Goal: Task Accomplishment & Management: Manage account settings

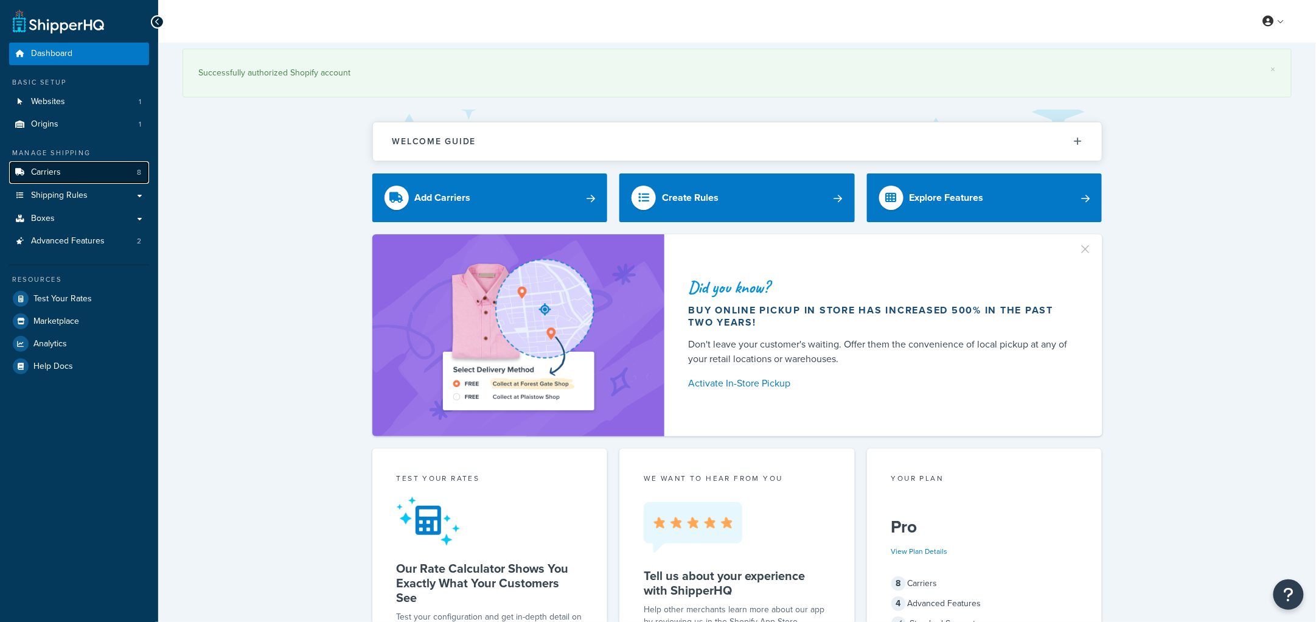
click at [77, 175] on link "Carriers 8" at bounding box center [79, 172] width 140 height 23
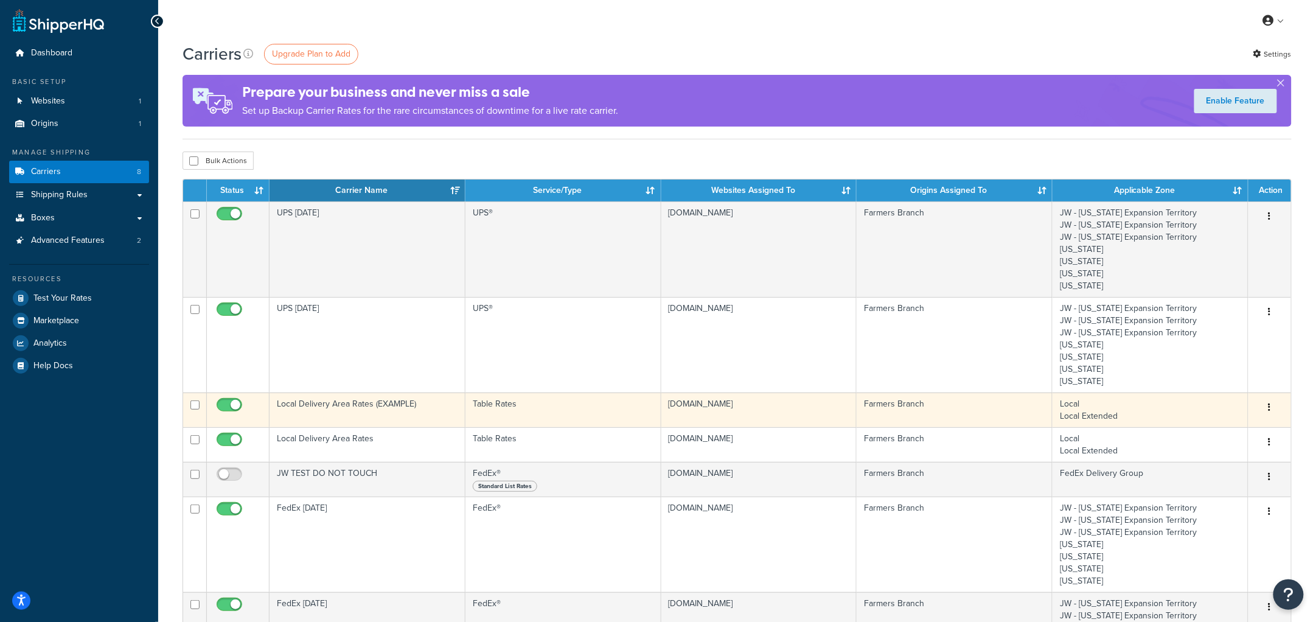
click at [354, 400] on td "Local Delivery Area Rates (EXAMPLE)" at bounding box center [368, 410] width 196 height 35
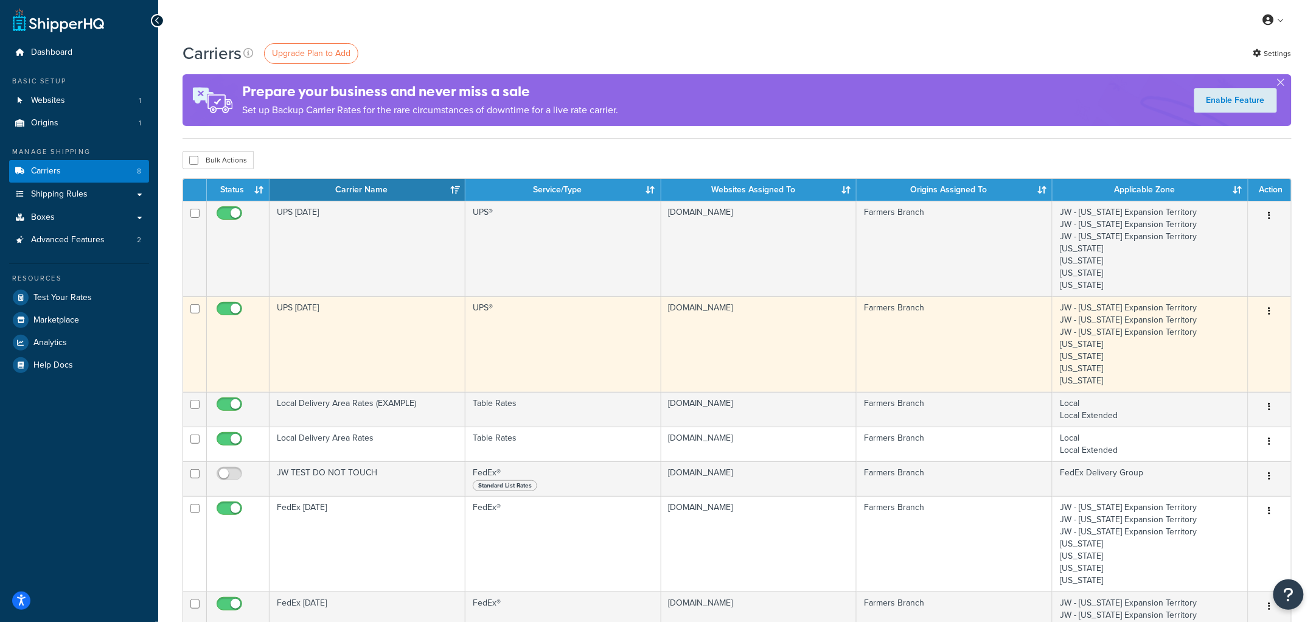
scroll to position [2, 0]
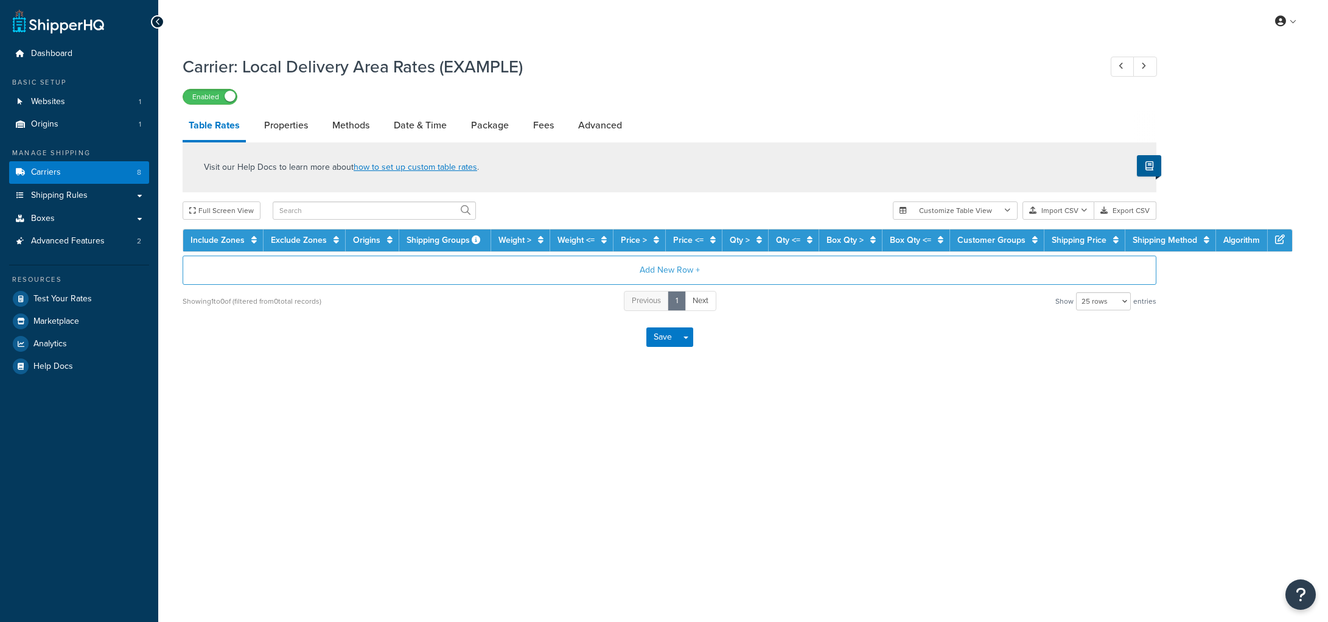
select select "25"
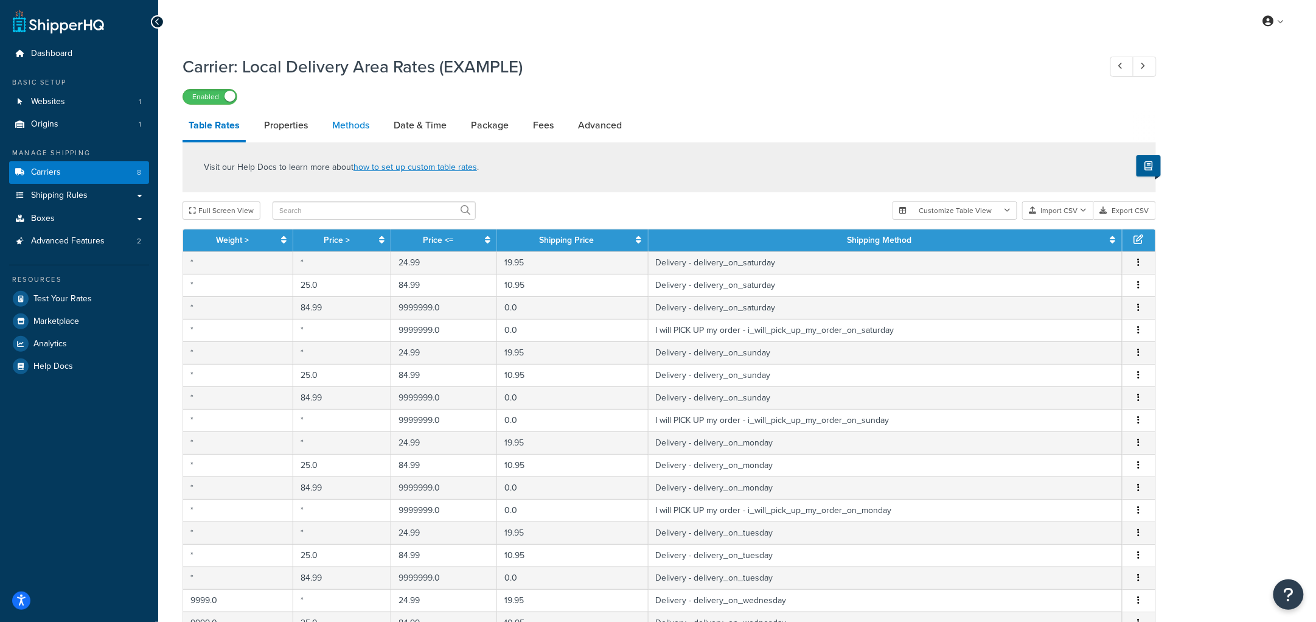
click at [342, 130] on link "Methods" at bounding box center [350, 125] width 49 height 29
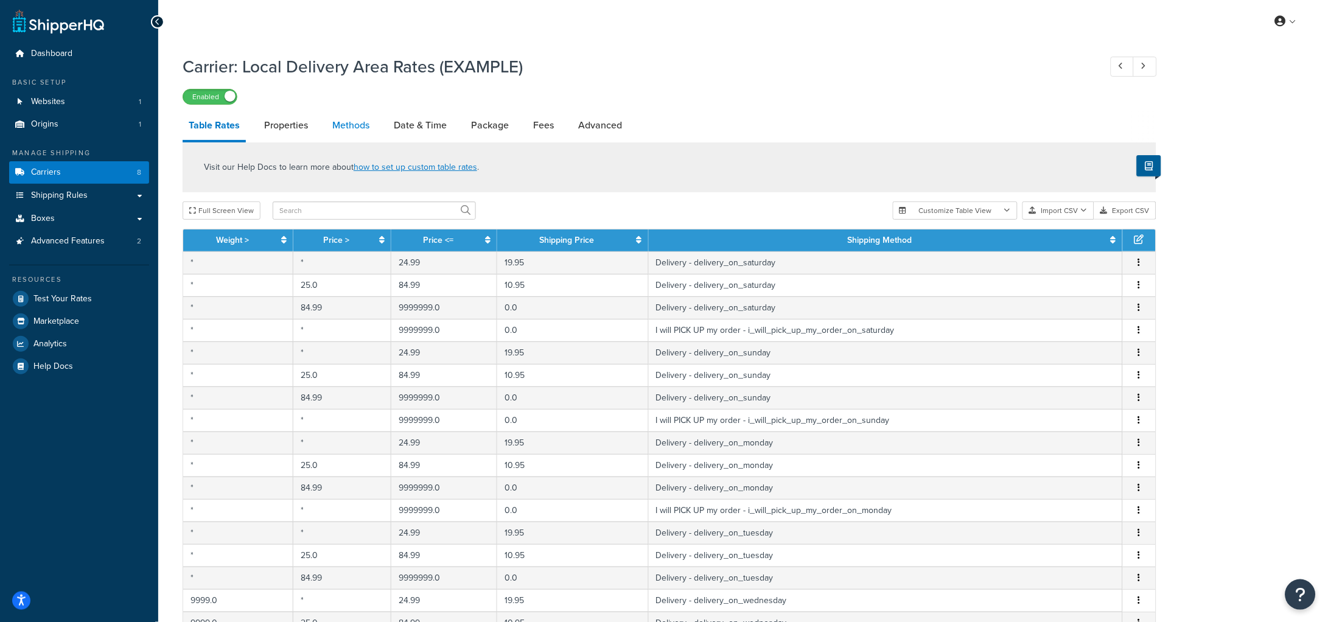
select select "25"
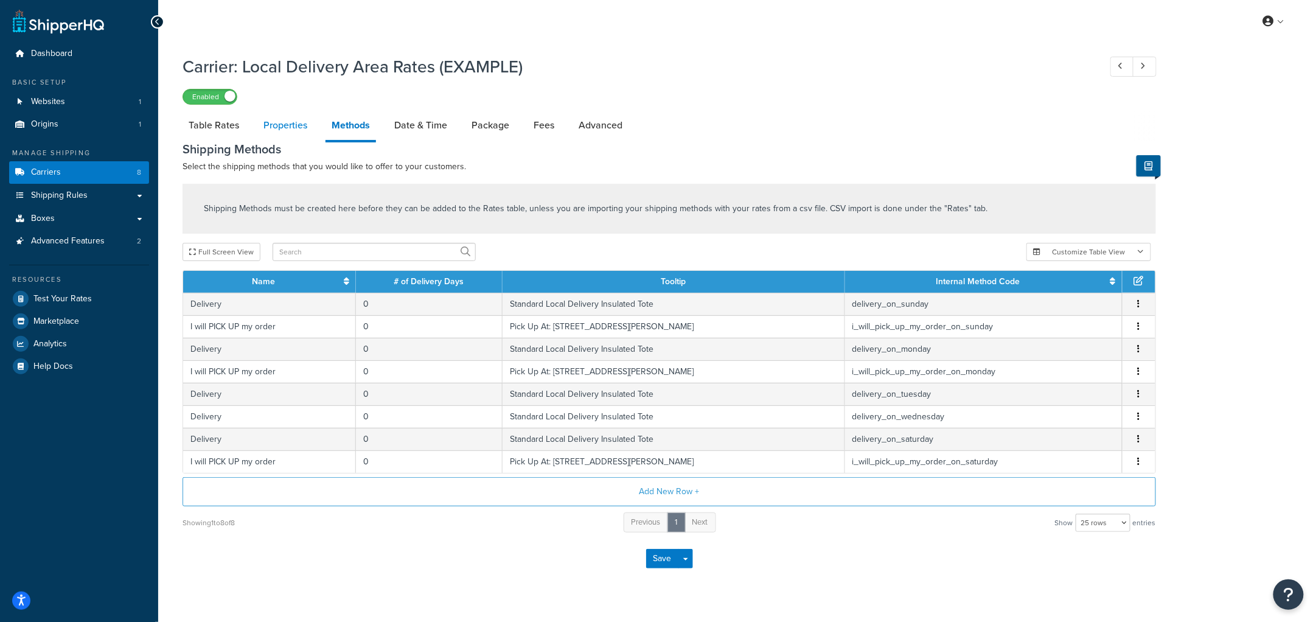
click at [274, 119] on link "Properties" at bounding box center [285, 125] width 56 height 29
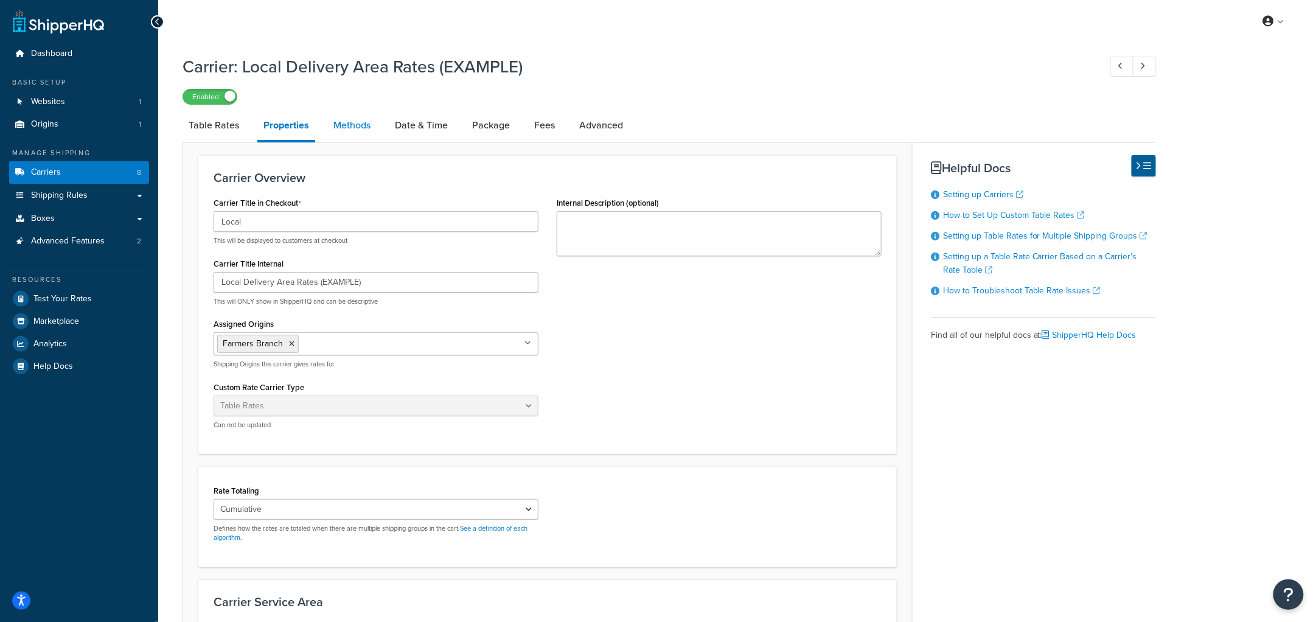
click at [335, 119] on link "Methods" at bounding box center [351, 125] width 49 height 29
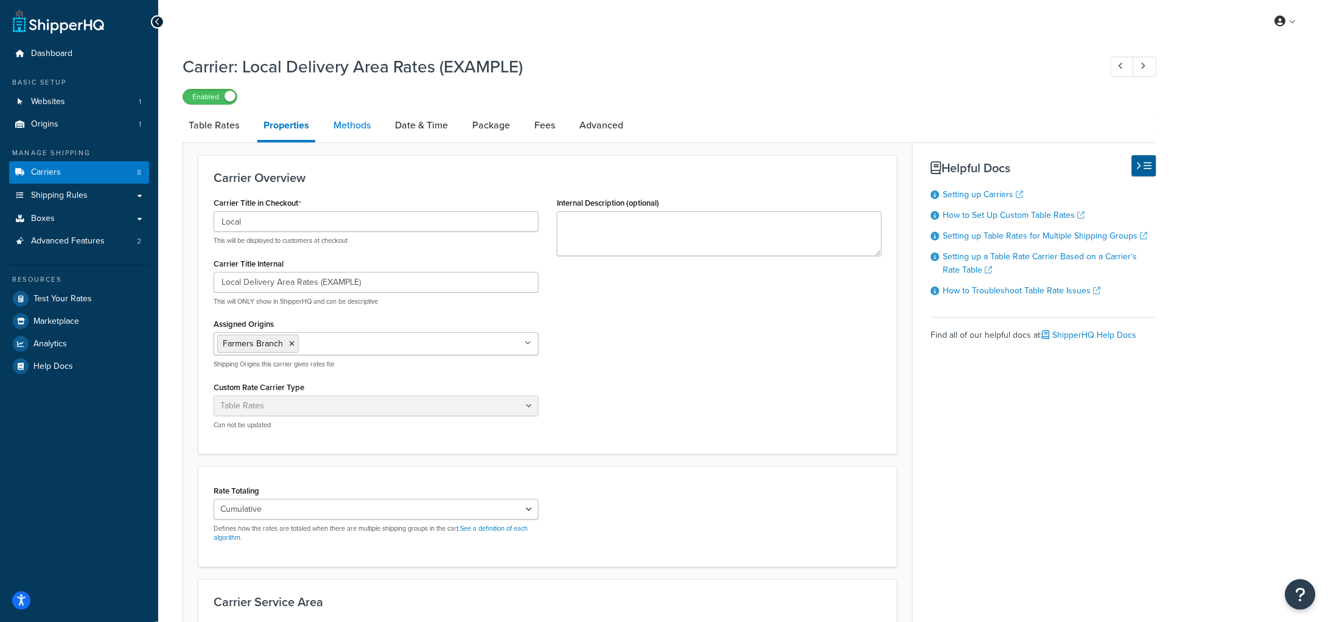
select select "25"
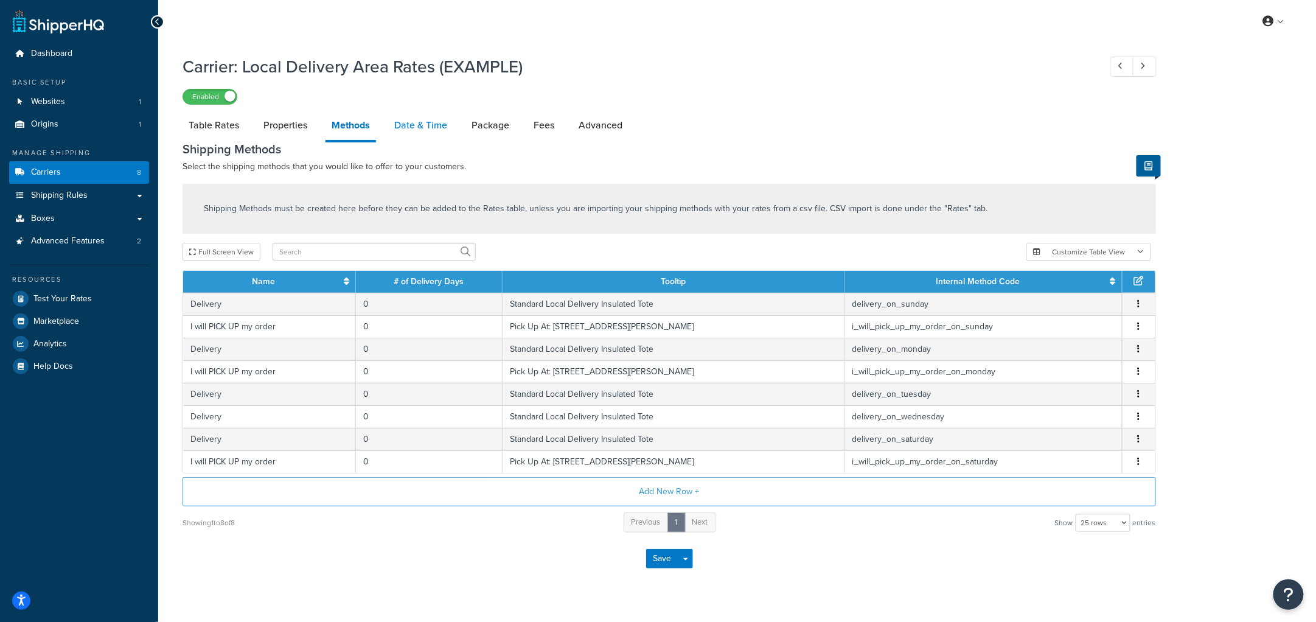
click at [444, 124] on link "Date & Time" at bounding box center [420, 125] width 65 height 29
select select "yMEd"
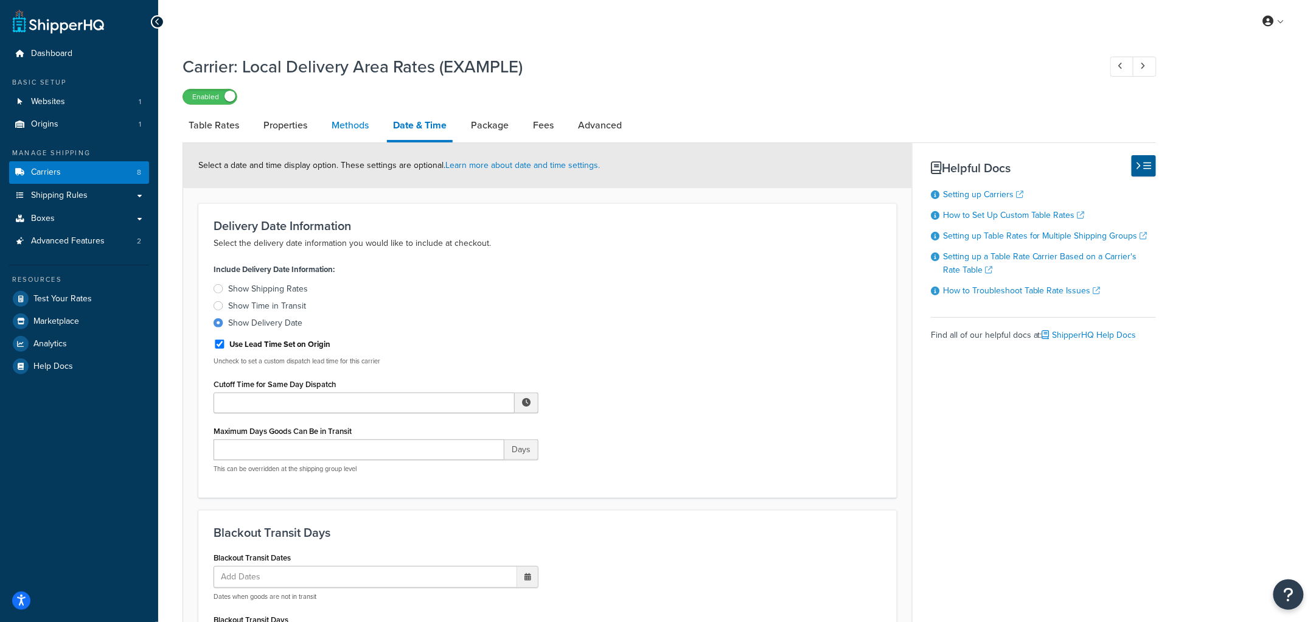
click at [341, 126] on link "Methods" at bounding box center [350, 125] width 49 height 29
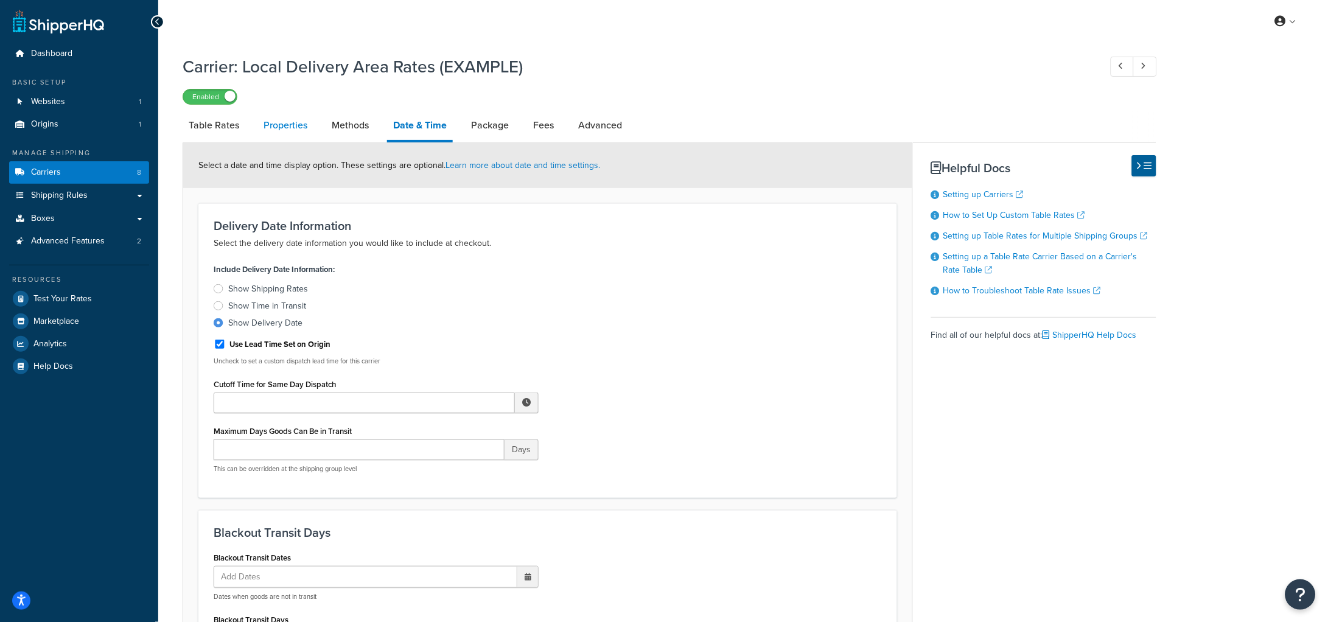
select select "25"
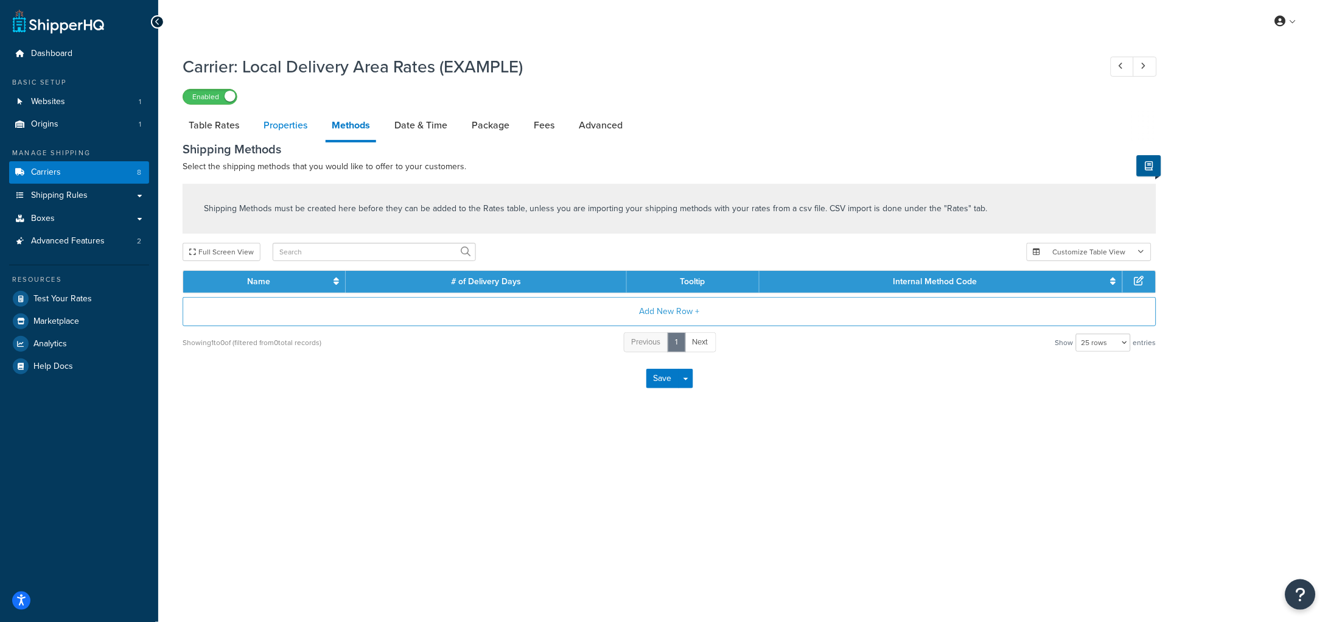
click at [269, 122] on link "Properties" at bounding box center [285, 125] width 56 height 29
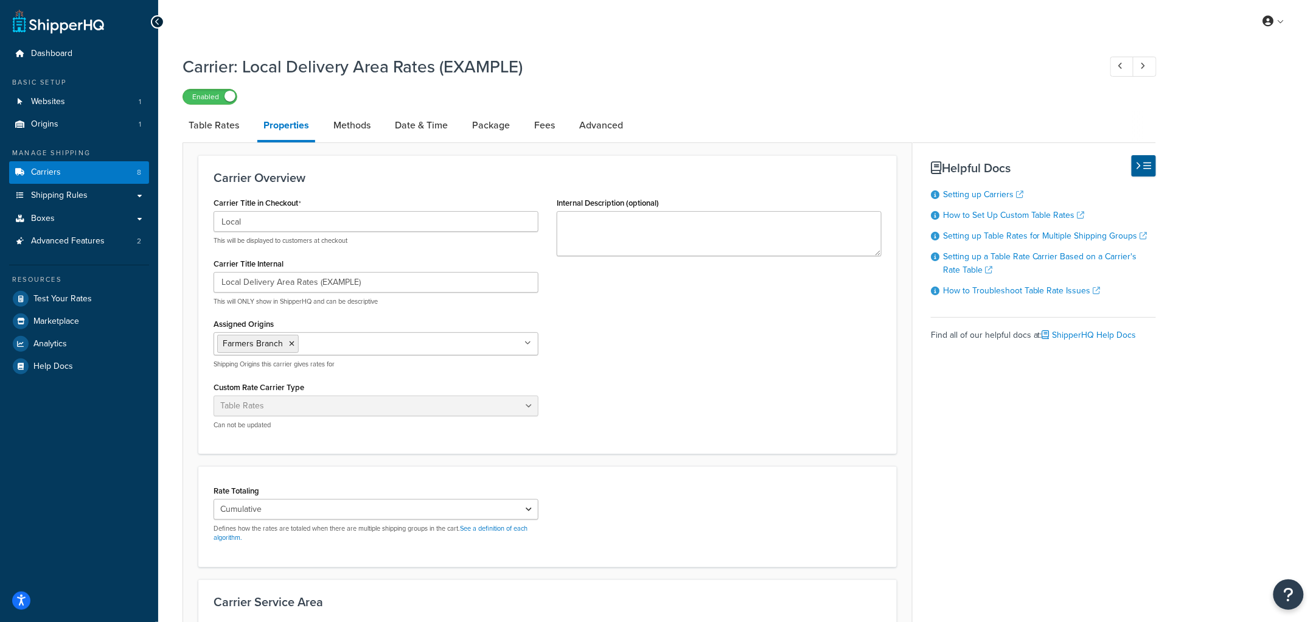
click at [175, 120] on div "Carrier: Local Delivery Area Rates (EXAMPLE) Enabled Table Rates Properties Met…" at bounding box center [737, 418] width 1158 height 738
click at [461, 121] on li "Date & Time" at bounding box center [427, 125] width 77 height 29
click at [433, 126] on link "Date & Time" at bounding box center [421, 125] width 65 height 29
select select "yMEd"
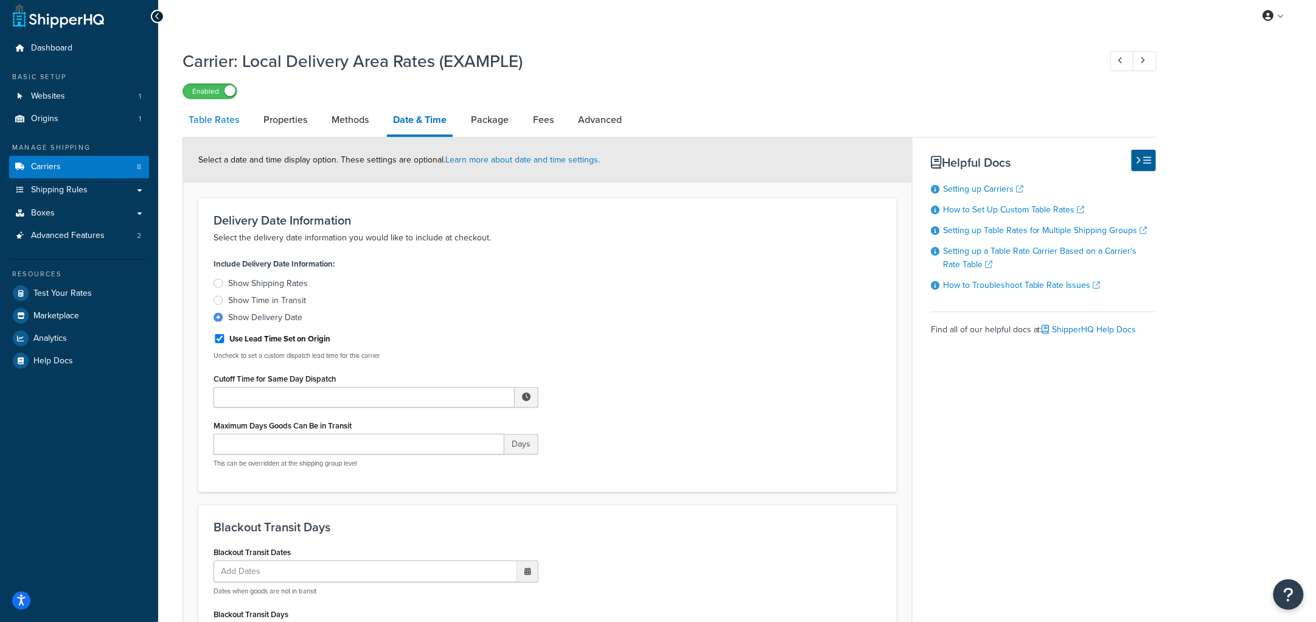
scroll to position [6, 0]
click at [220, 114] on link "Table Rates" at bounding box center [214, 119] width 63 height 29
select select "25"
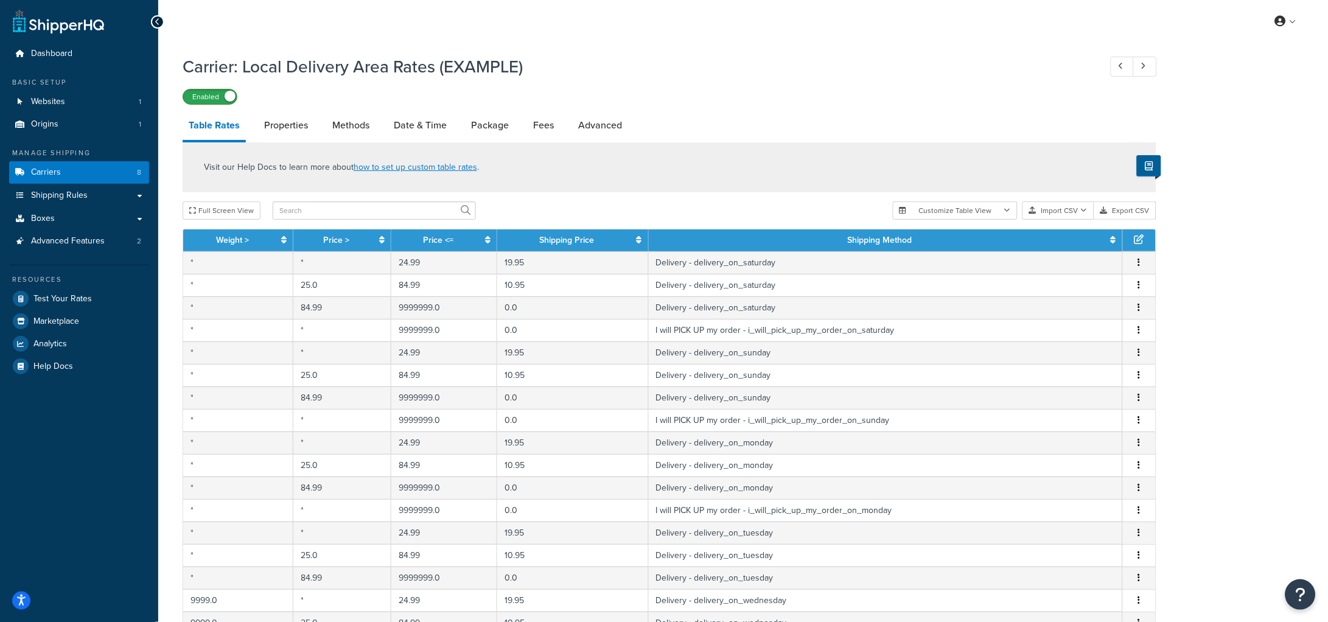
click at [222, 99] on label "Enabled" at bounding box center [210, 96] width 54 height 15
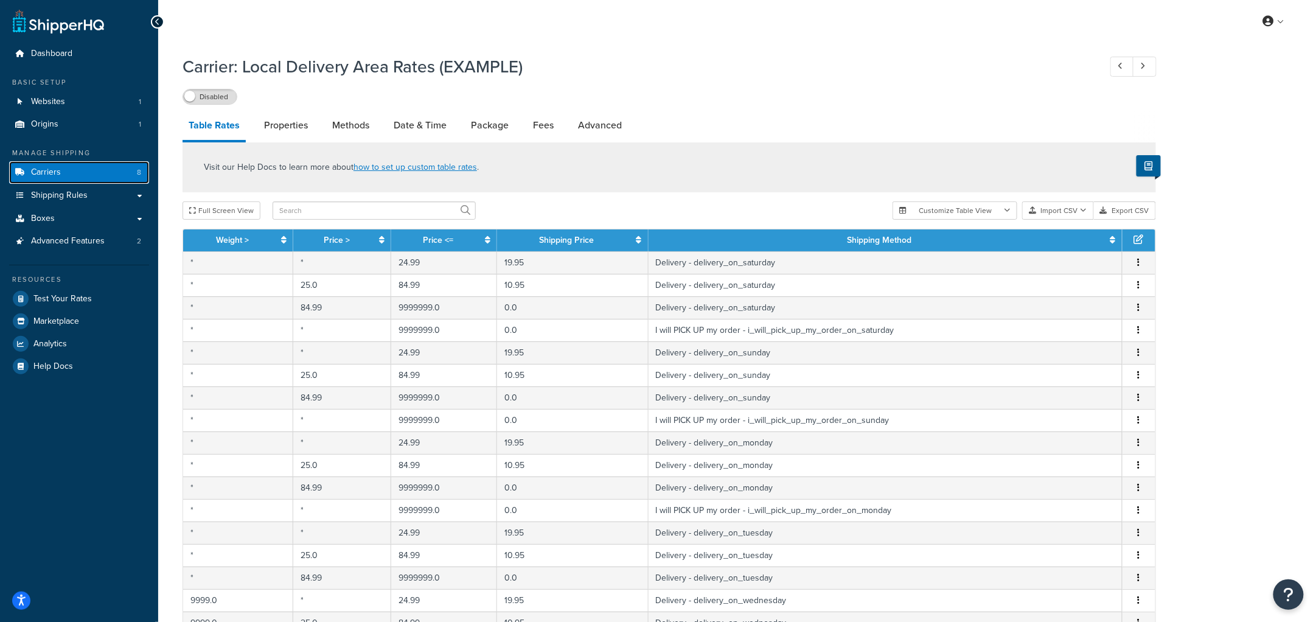
click at [65, 170] on link "Carriers 8" at bounding box center [79, 172] width 140 height 23
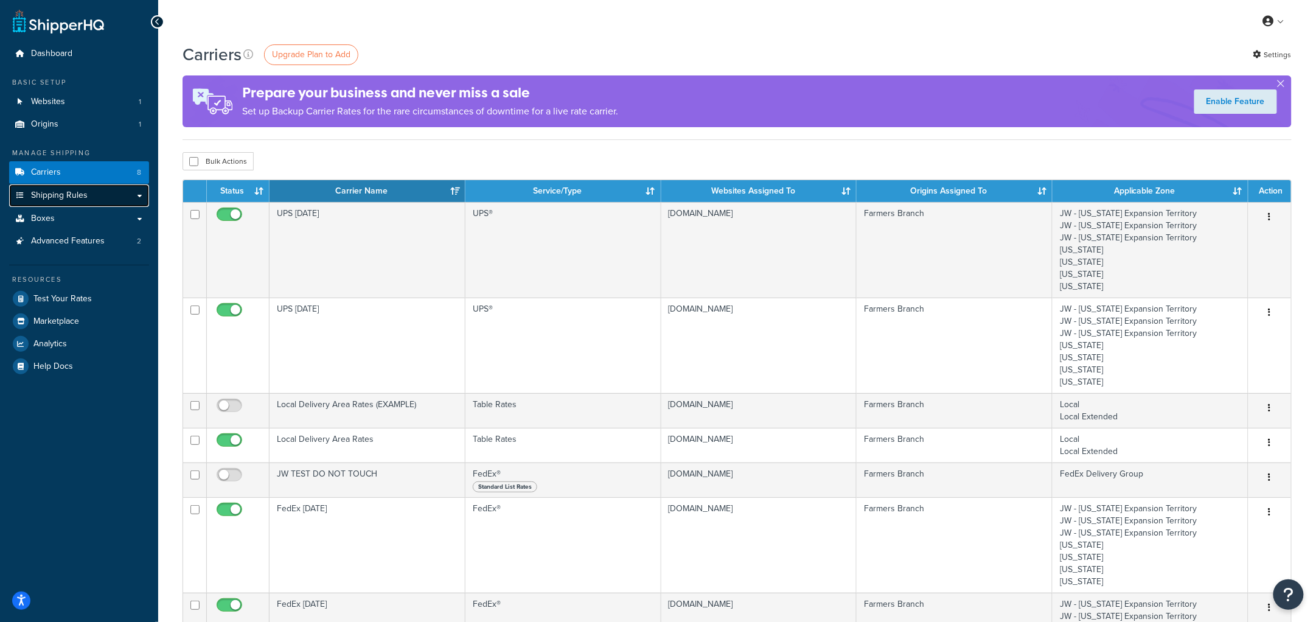
click at [69, 198] on span "Shipping Rules" at bounding box center [59, 195] width 57 height 10
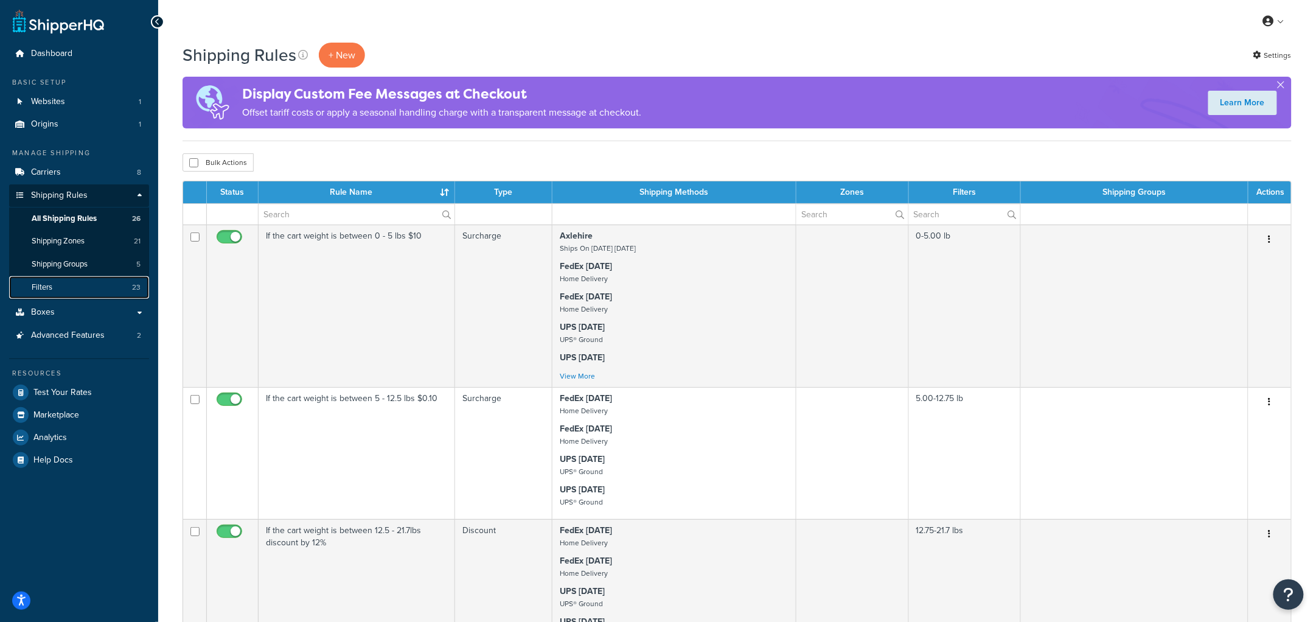
click at [77, 288] on link "Filters 23" at bounding box center [79, 287] width 140 height 23
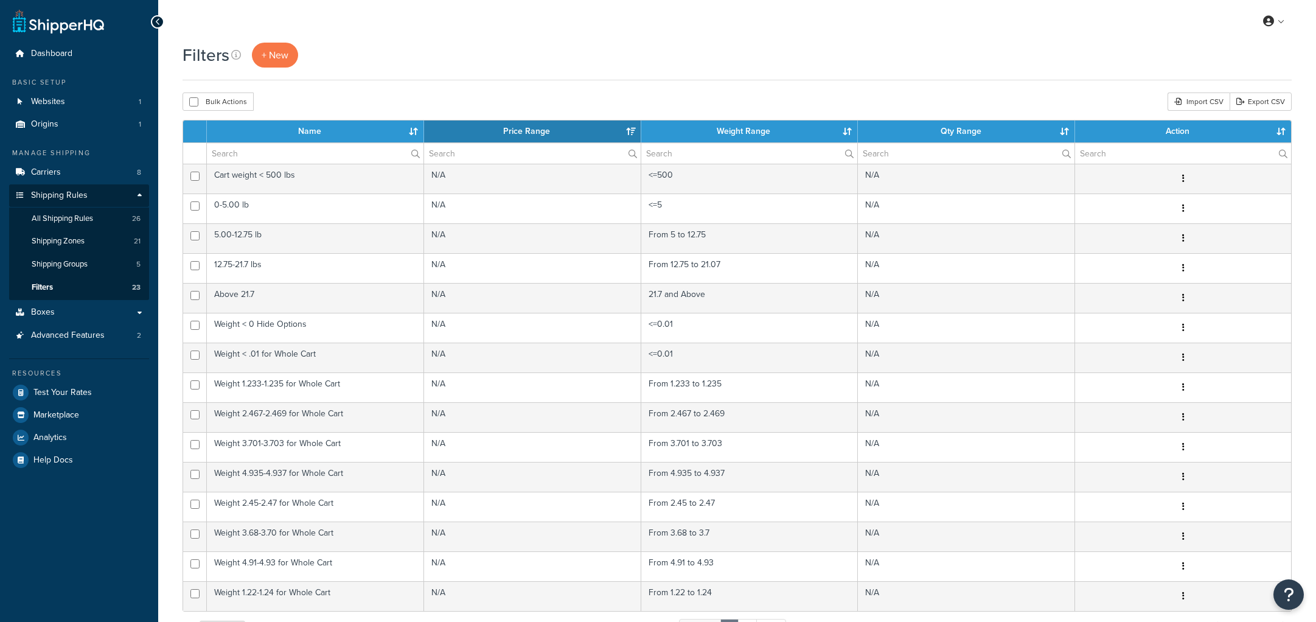
select select "15"
click at [67, 175] on link "Carriers 8" at bounding box center [79, 172] width 140 height 23
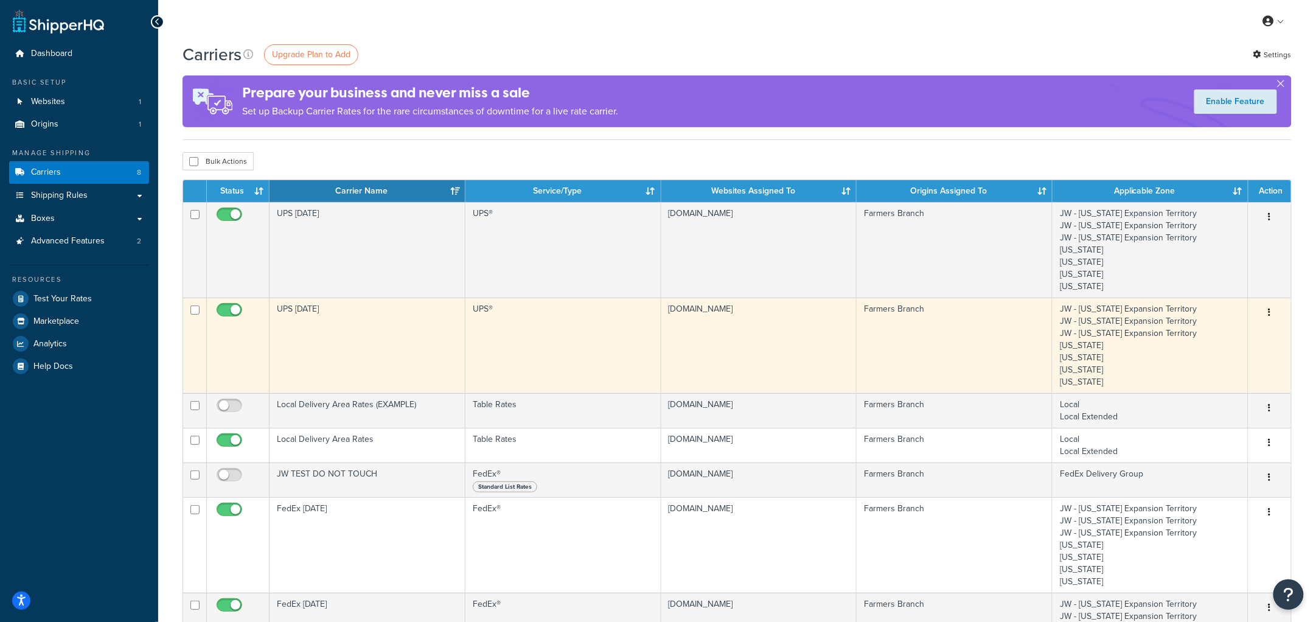
drag, startPoint x: 243, startPoint y: 284, endPoint x: 287, endPoint y: 307, distance: 49.5
click at [272, 305] on tbody "UPS [DATE] UPS® [DOMAIN_NAME] Farmers [PERSON_NAME] - [US_STATE] Expansion Terr…" at bounding box center [737, 460] width 1108 height 516
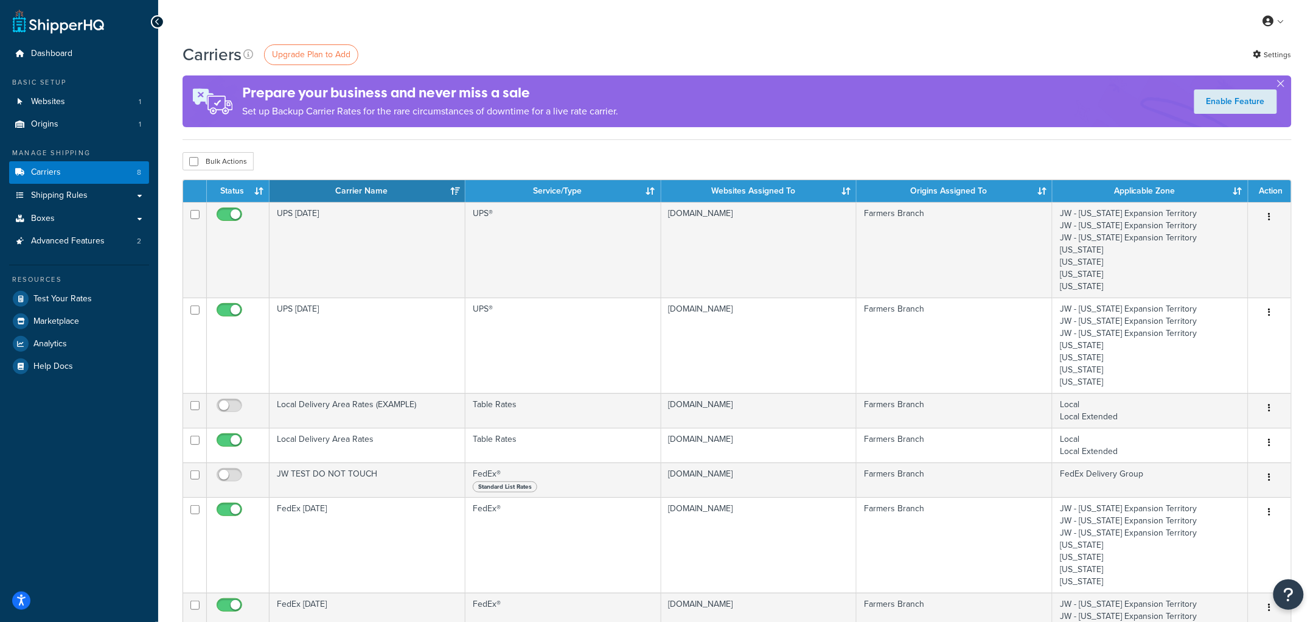
click at [366, 156] on div "Bulk Actions Duplicate [GEOGRAPHIC_DATA]" at bounding box center [737, 161] width 1109 height 18
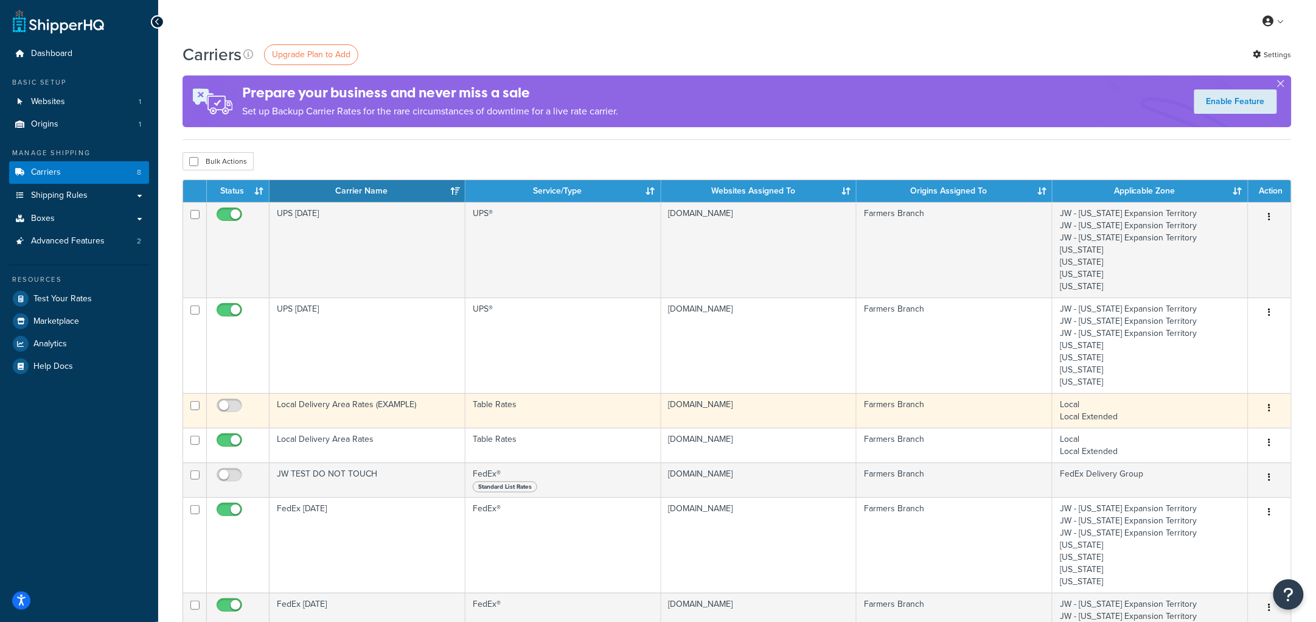
click at [1272, 408] on button "button" at bounding box center [1270, 408] width 17 height 19
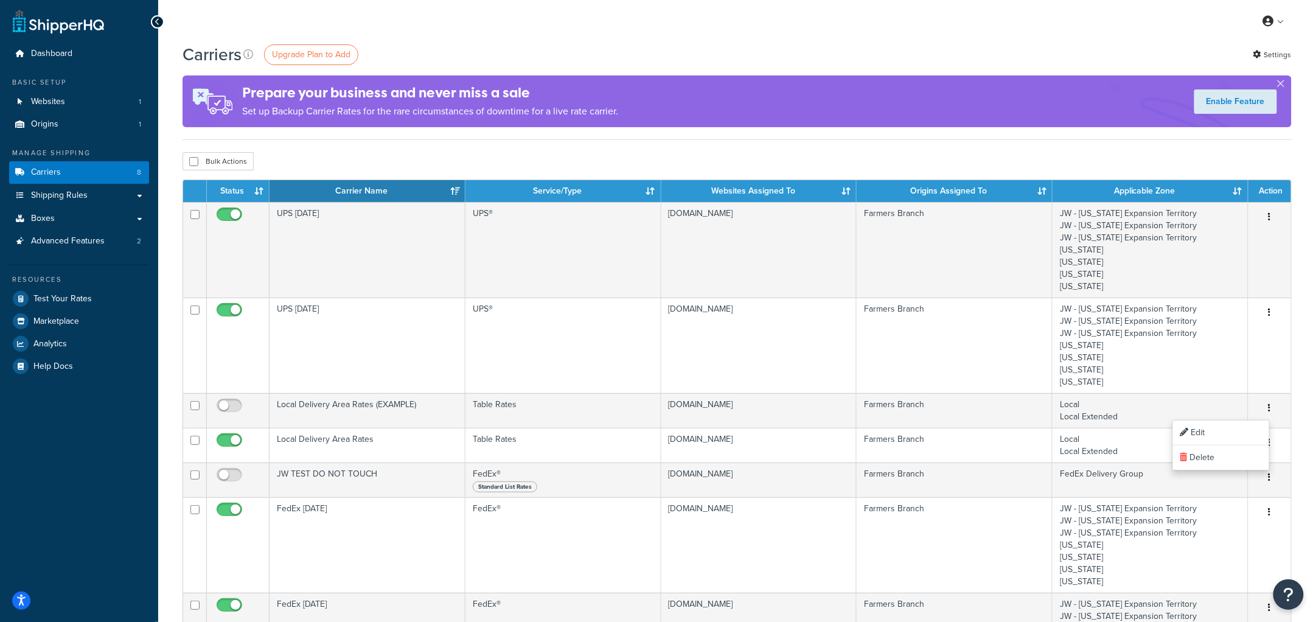
click at [1302, 351] on div "Carriers Upgrade Plan to Add Settings Prepare your business and never miss a sa…" at bounding box center [737, 520] width 1158 height 955
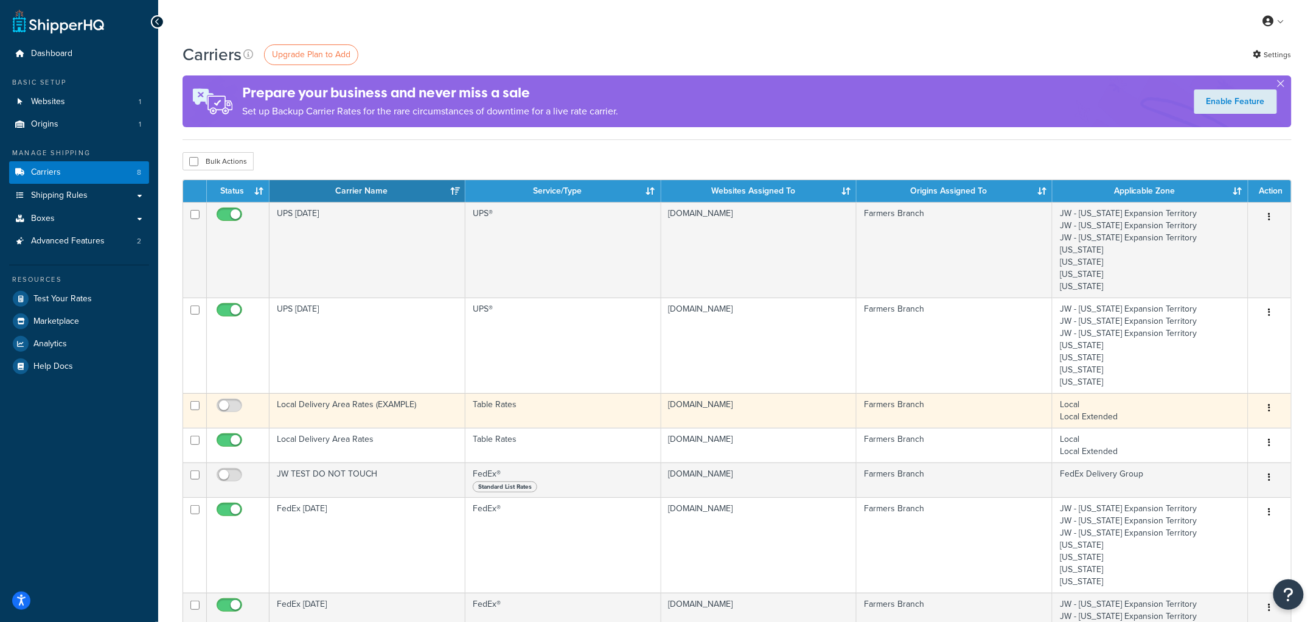
click at [351, 403] on td "Local Delivery Area Rates (EXAMPLE)" at bounding box center [368, 410] width 196 height 35
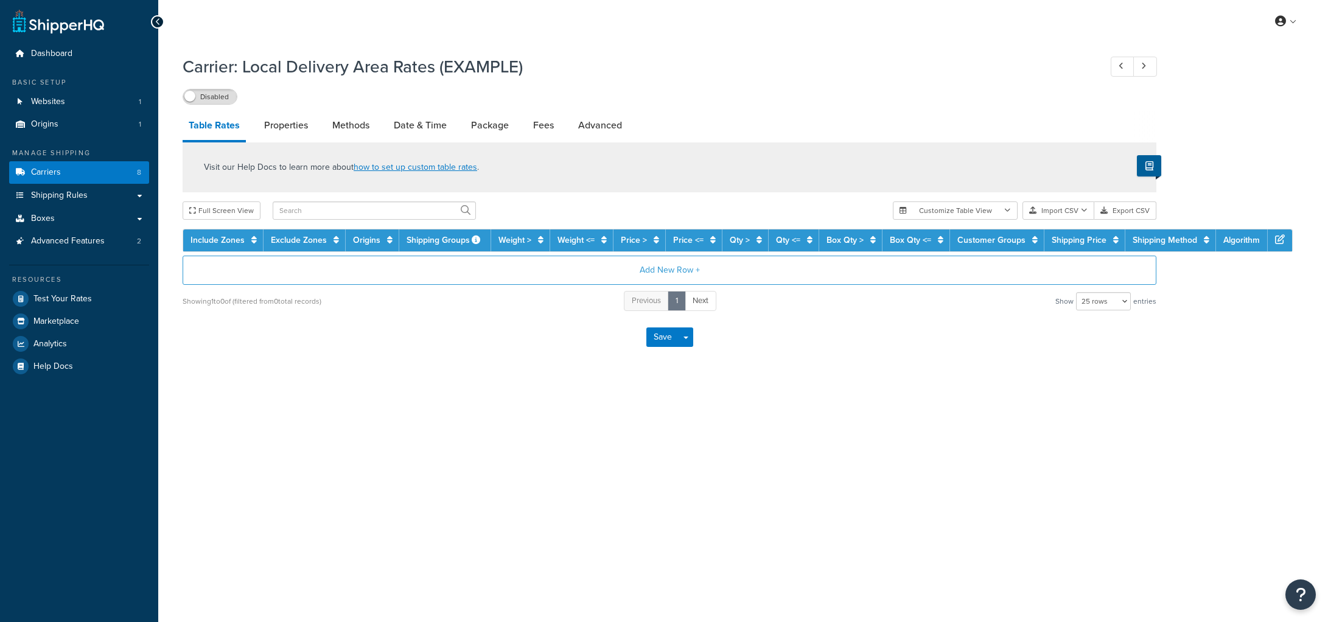
select select "25"
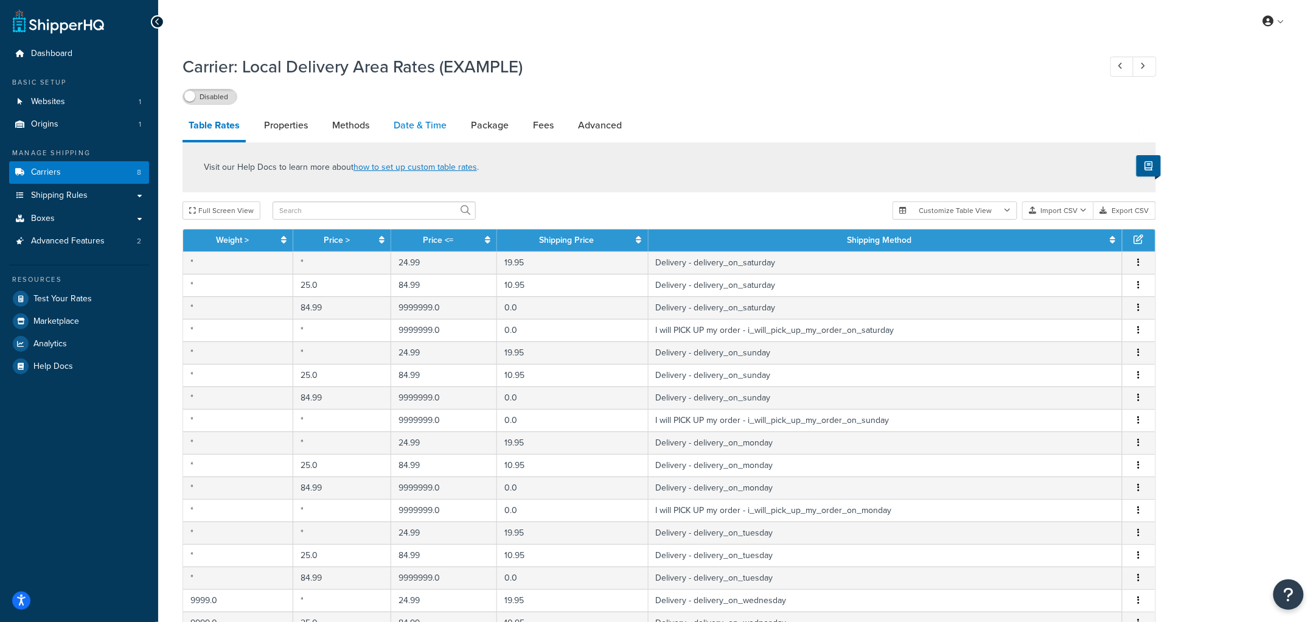
click at [413, 120] on link "Date & Time" at bounding box center [420, 125] width 65 height 29
select select "yMEd"
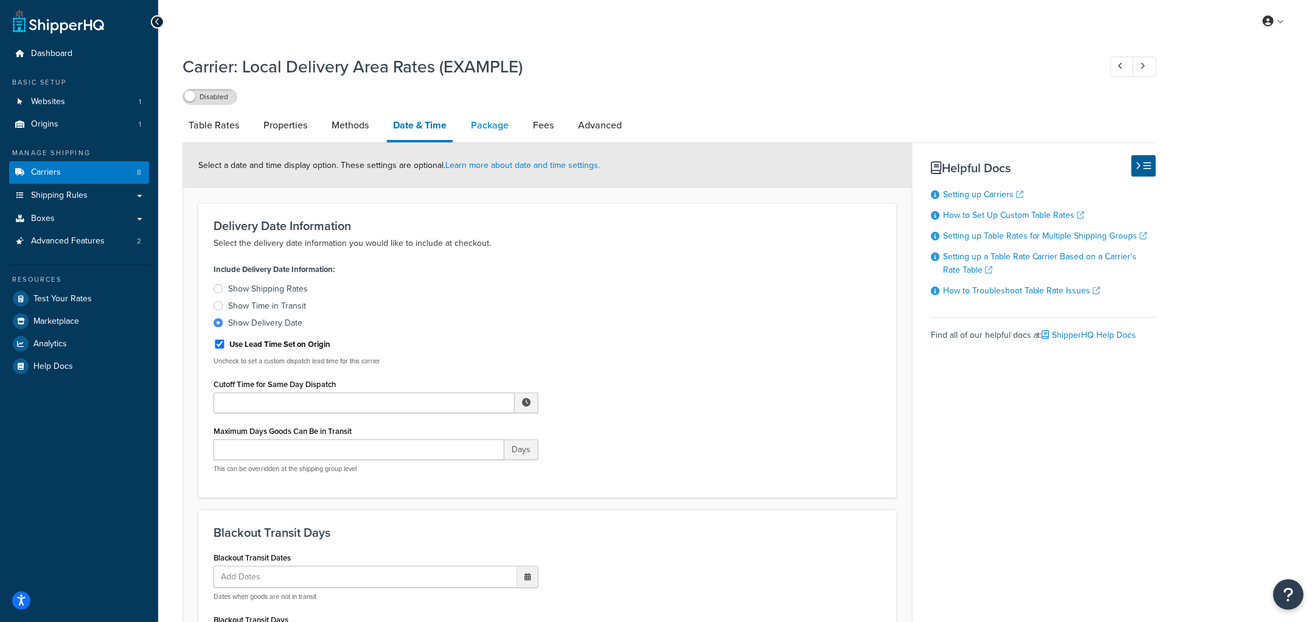
click at [486, 129] on link "Package" at bounding box center [490, 125] width 50 height 29
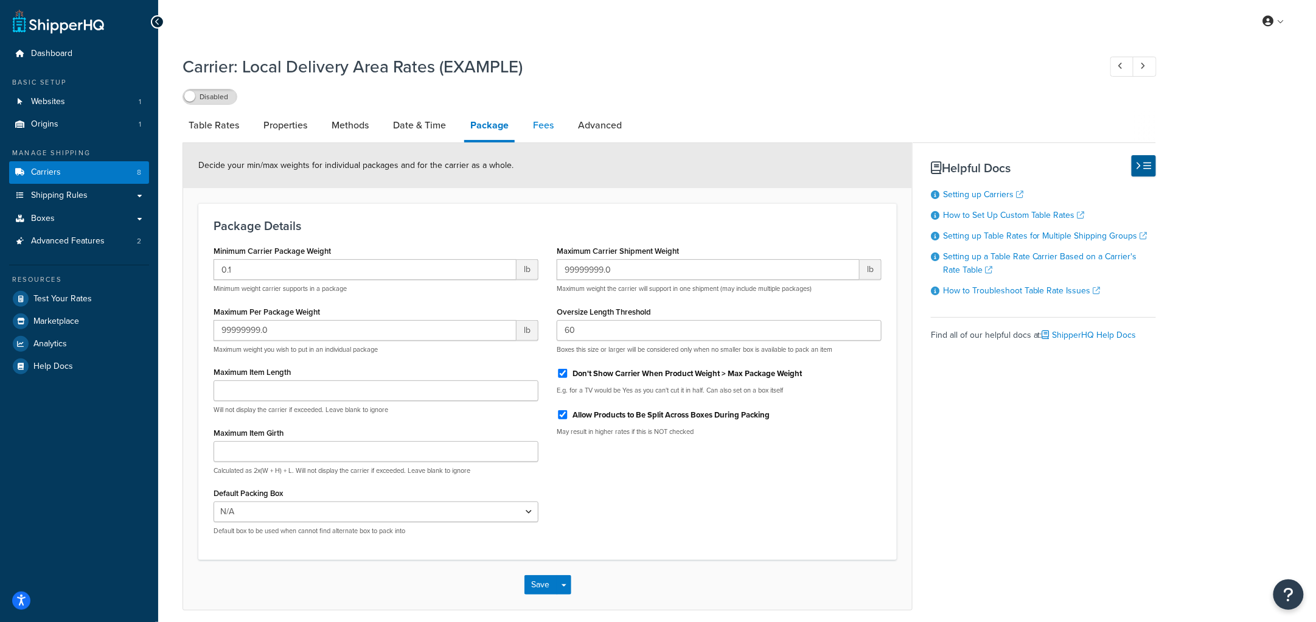
click at [558, 124] on link "Fees" at bounding box center [543, 125] width 33 height 29
select select "AFTER"
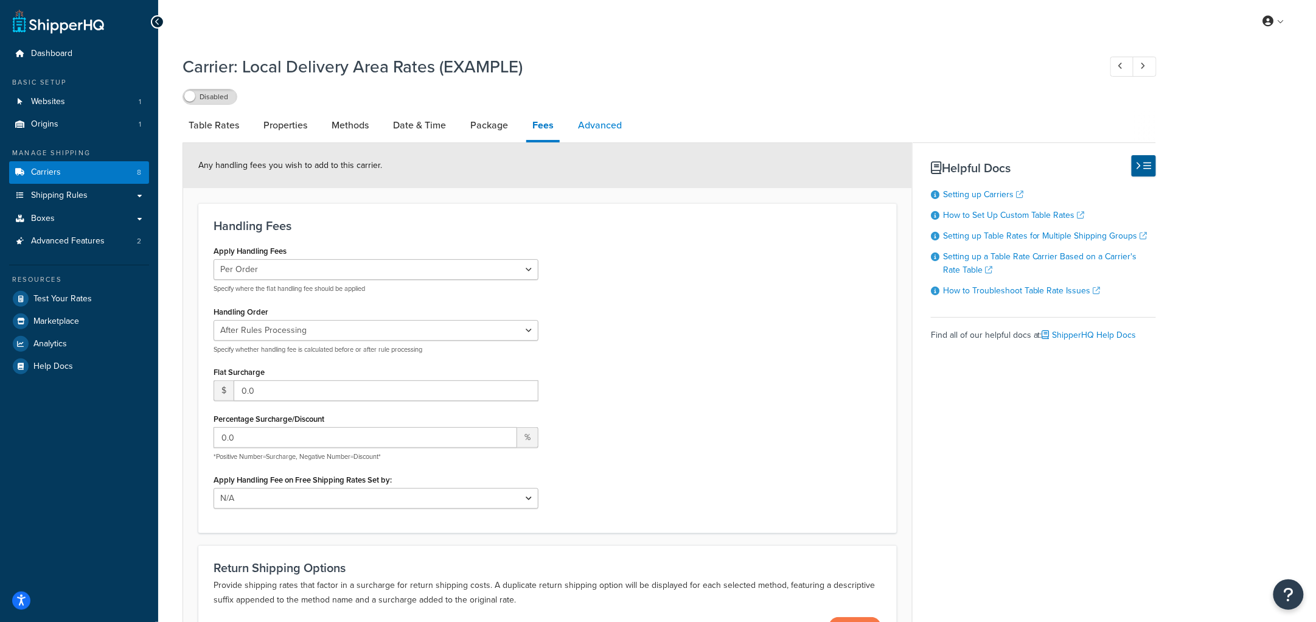
click at [587, 122] on link "Advanced" at bounding box center [600, 125] width 56 height 29
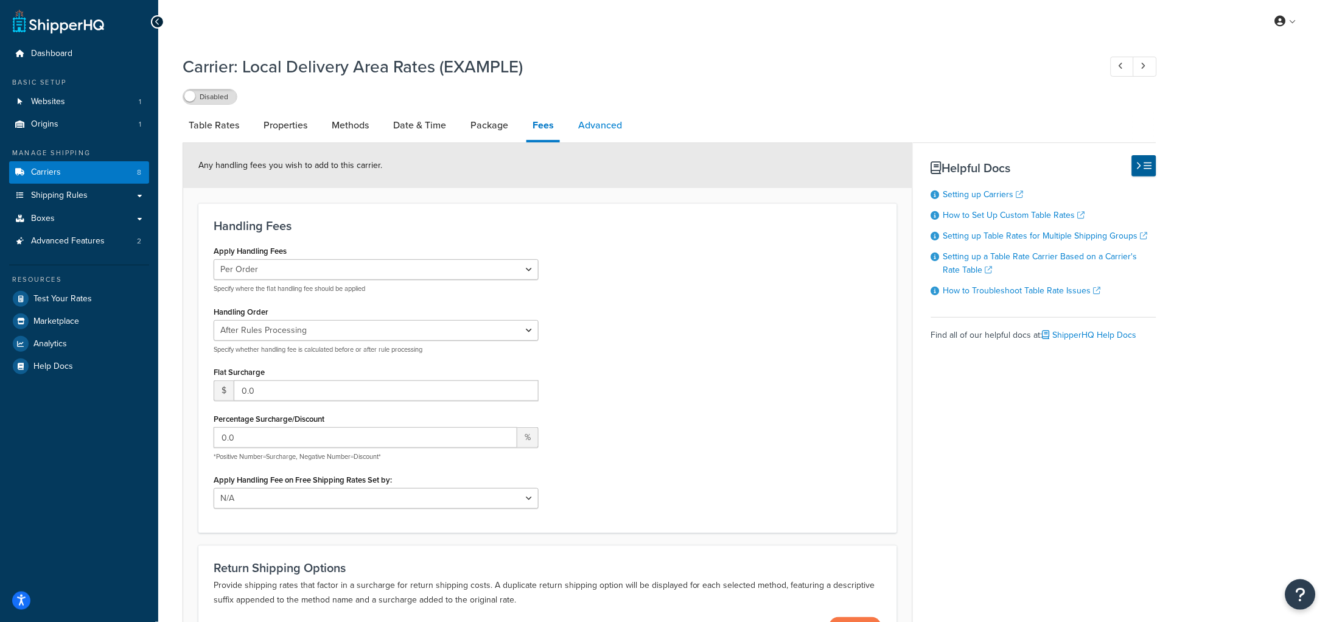
select select "false"
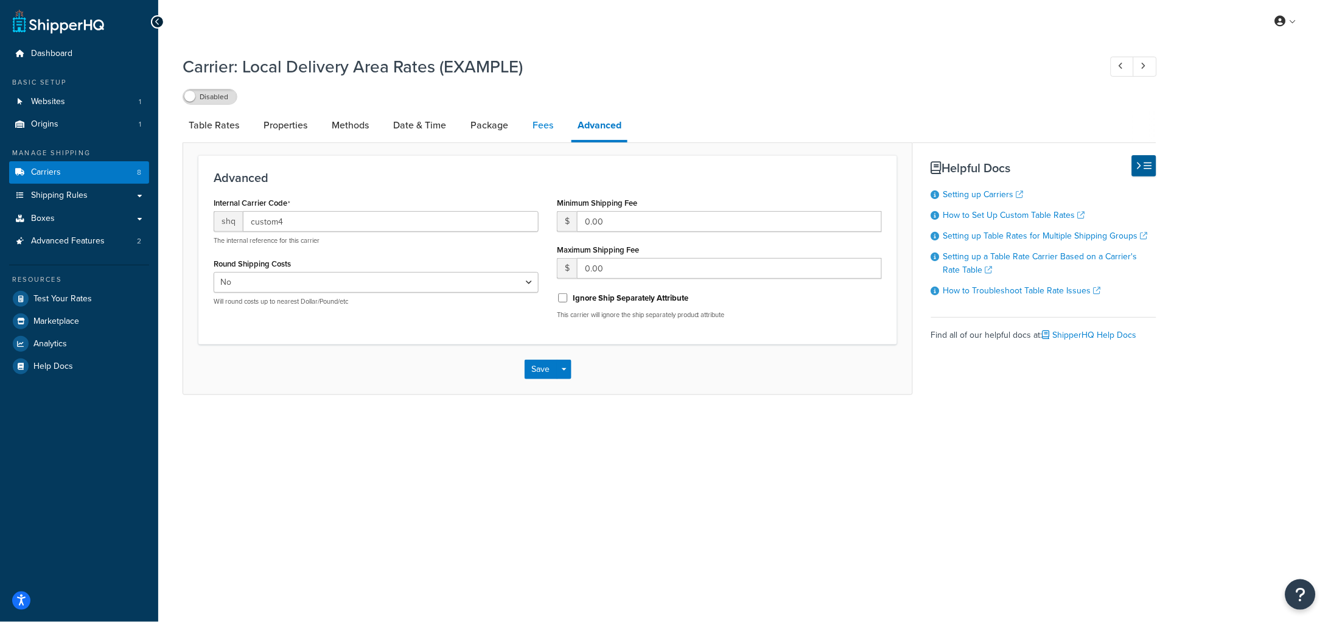
click at [531, 127] on link "Fees" at bounding box center [542, 125] width 33 height 29
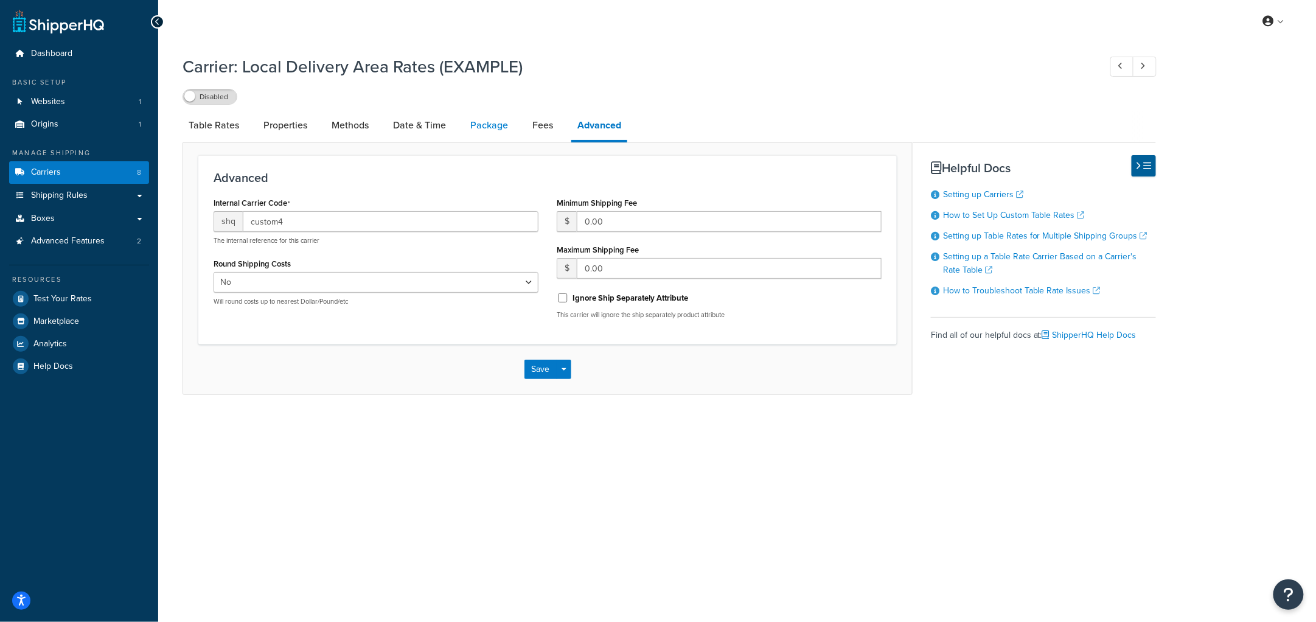
select select "AFTER"
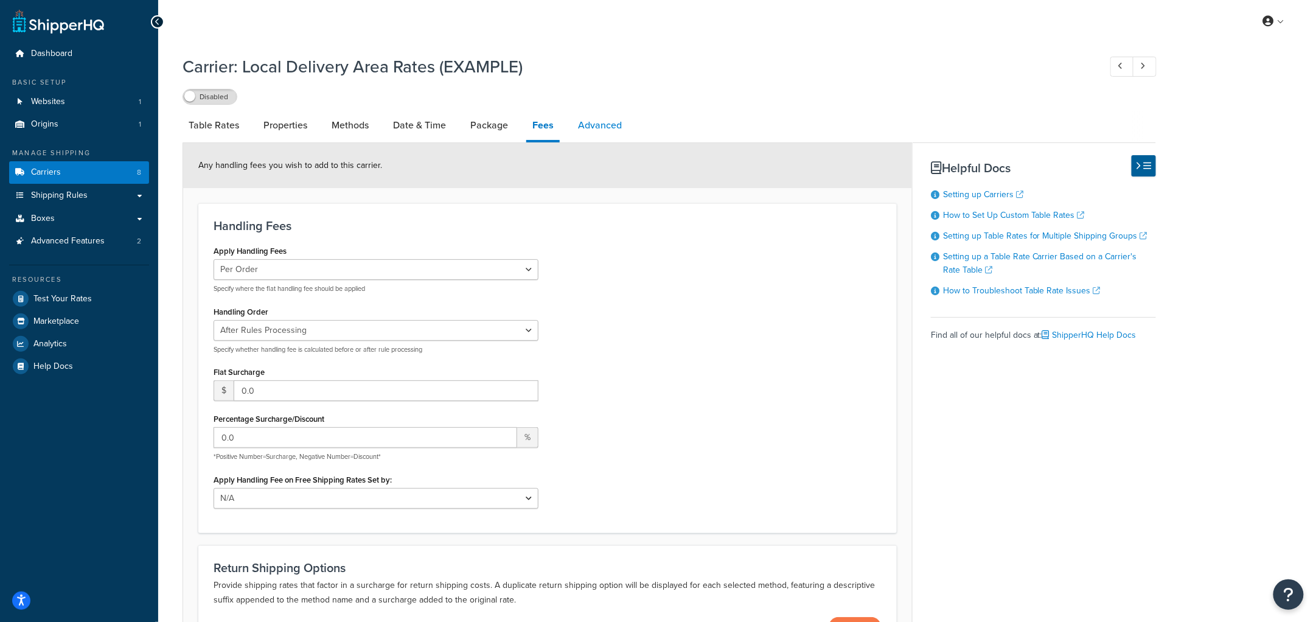
click at [588, 130] on link "Advanced" at bounding box center [600, 125] width 56 height 29
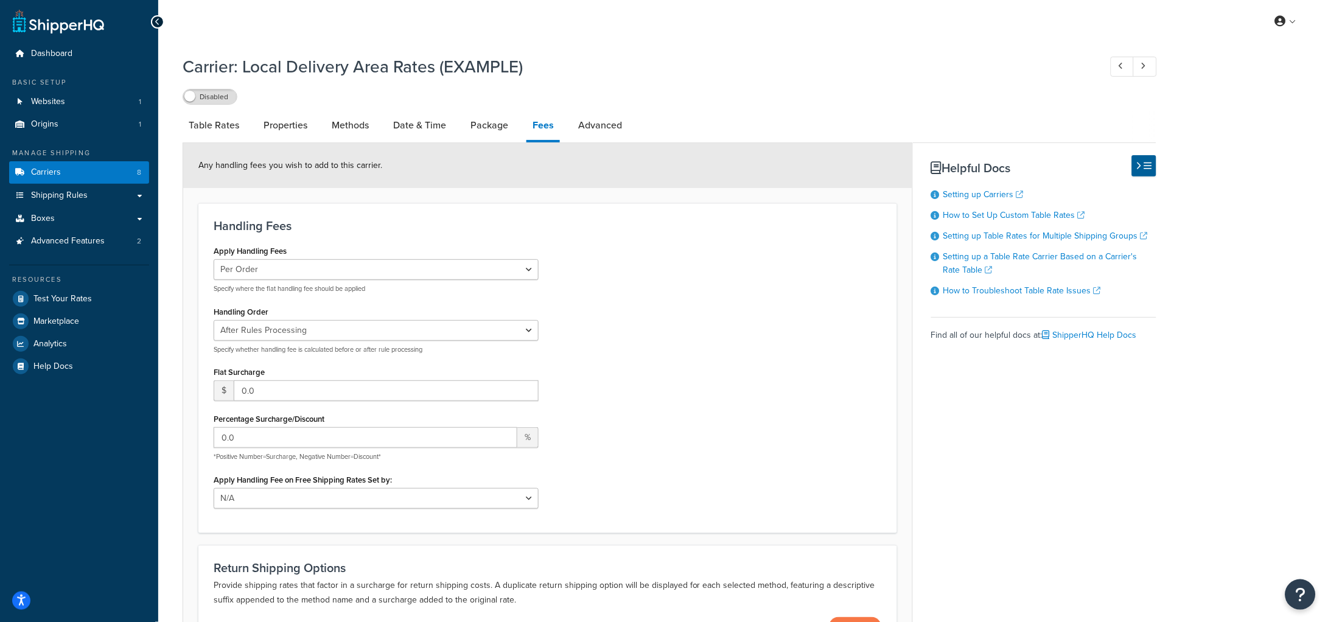
select select "false"
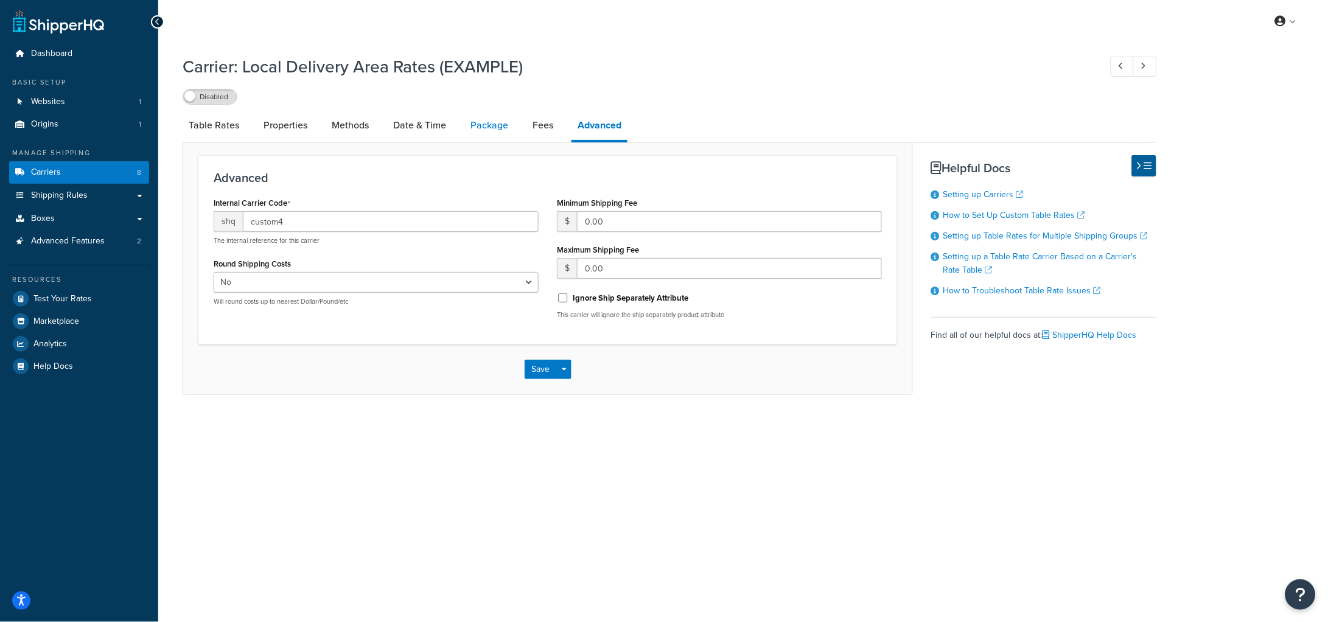
click at [476, 126] on link "Package" at bounding box center [489, 125] width 50 height 29
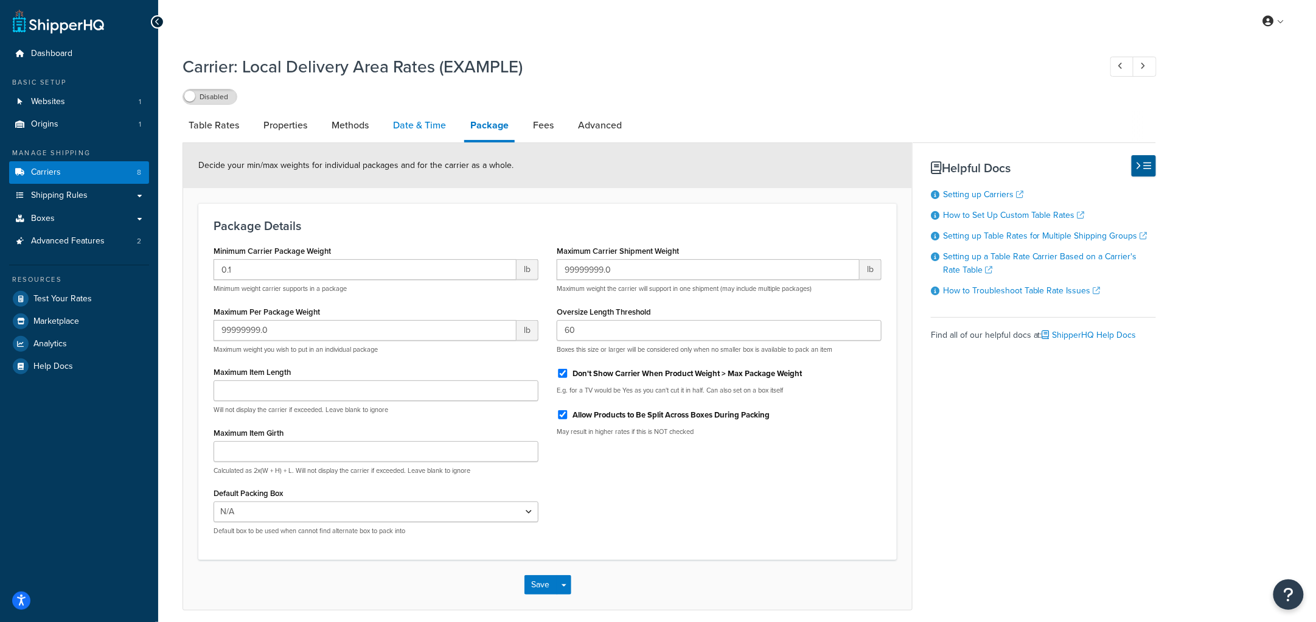
click at [419, 125] on link "Date & Time" at bounding box center [419, 125] width 65 height 29
select select "yMEd"
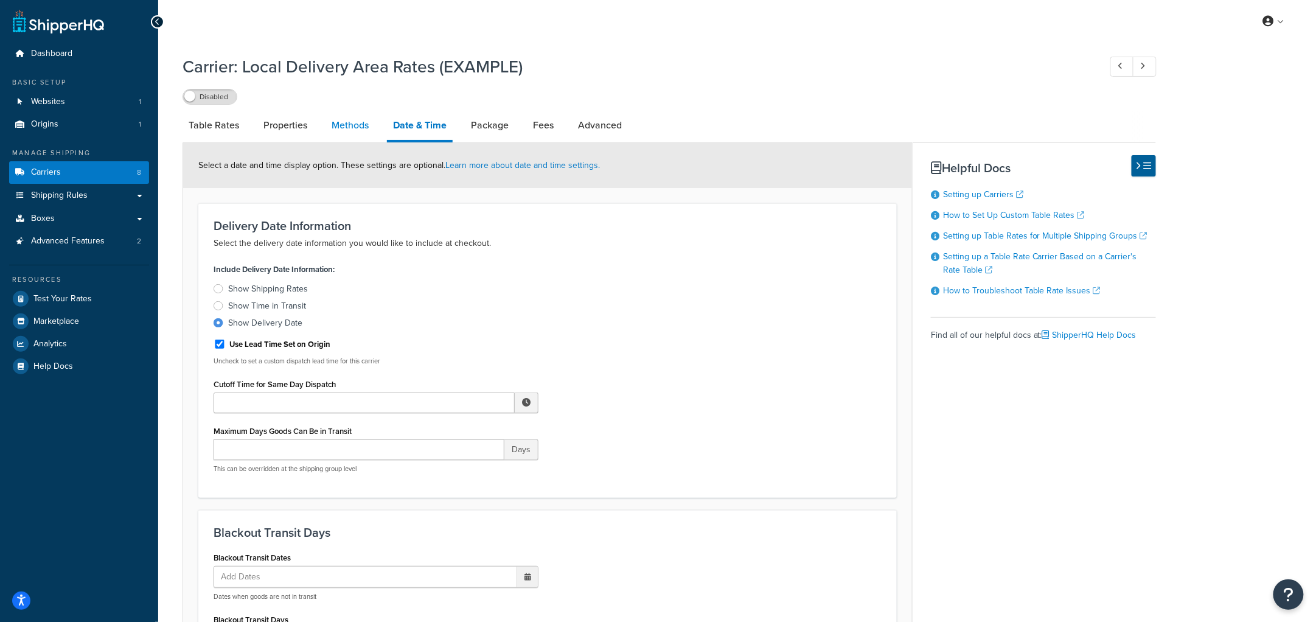
click at [363, 130] on link "Methods" at bounding box center [350, 125] width 49 height 29
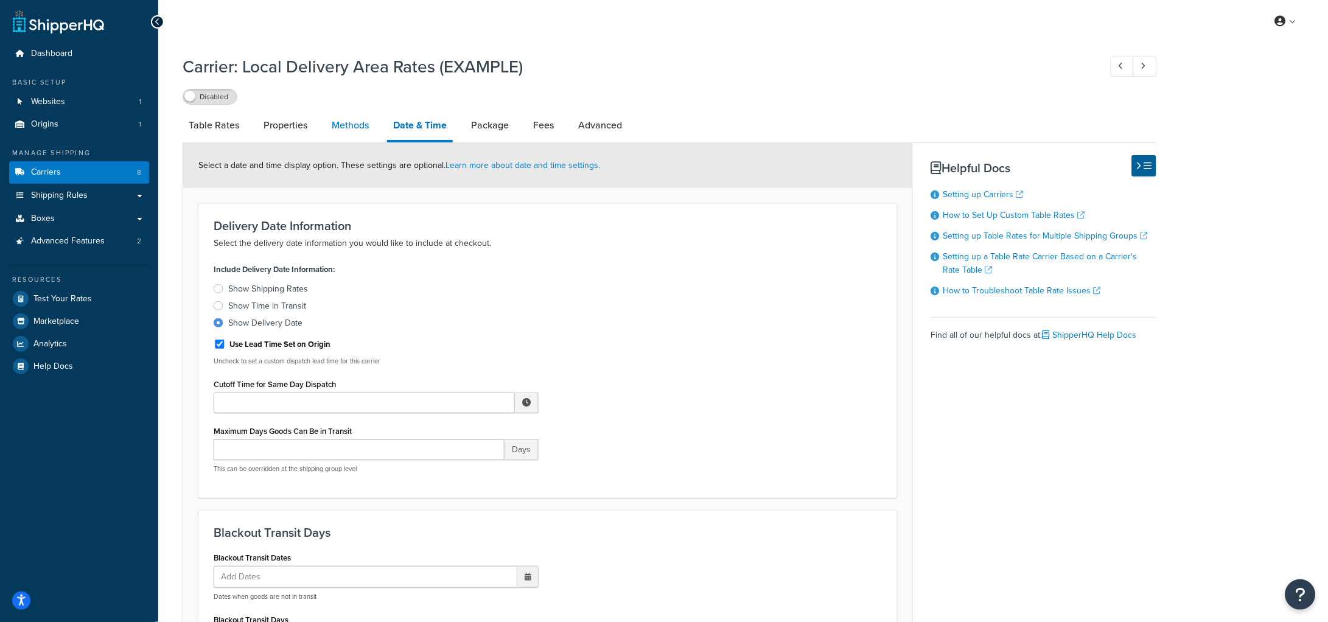
select select "25"
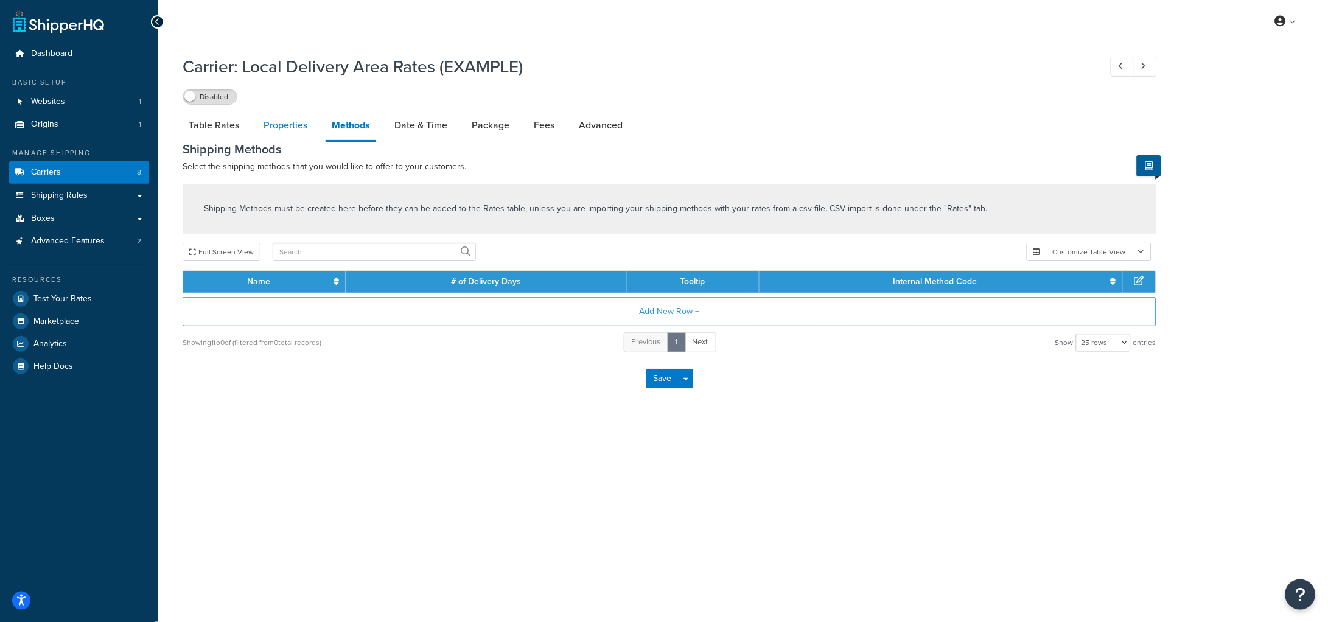
click at [311, 130] on link "Properties" at bounding box center [285, 125] width 56 height 29
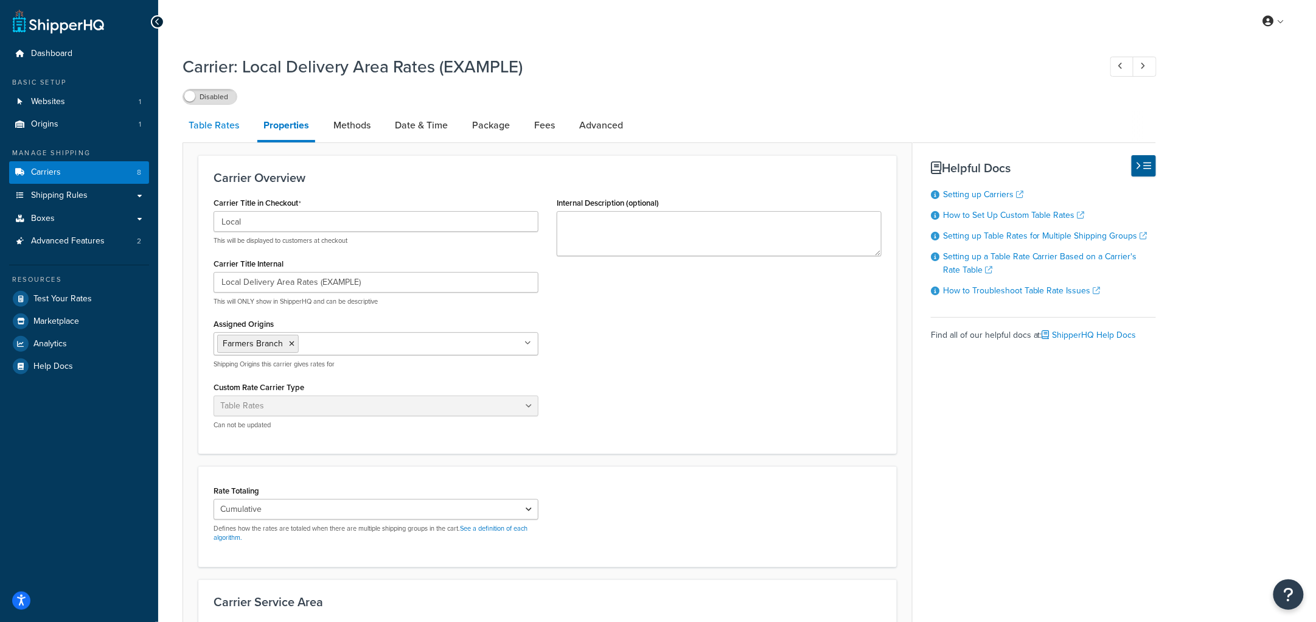
click at [212, 124] on link "Table Rates" at bounding box center [214, 125] width 63 height 29
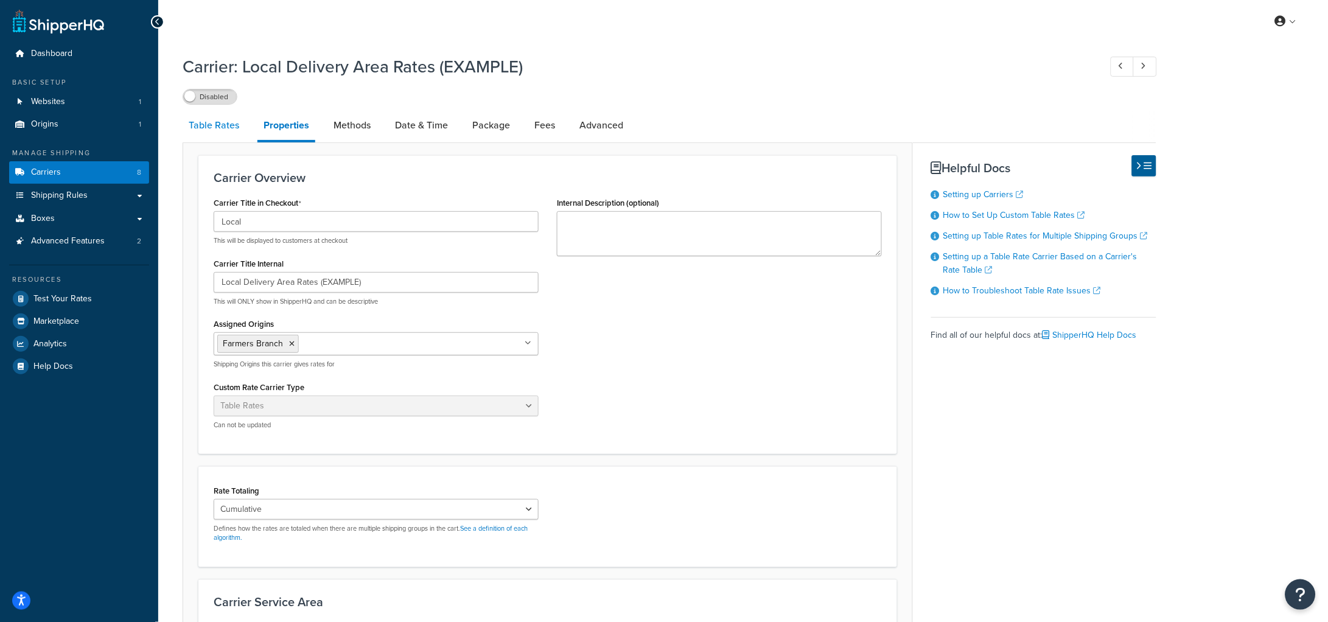
select select "25"
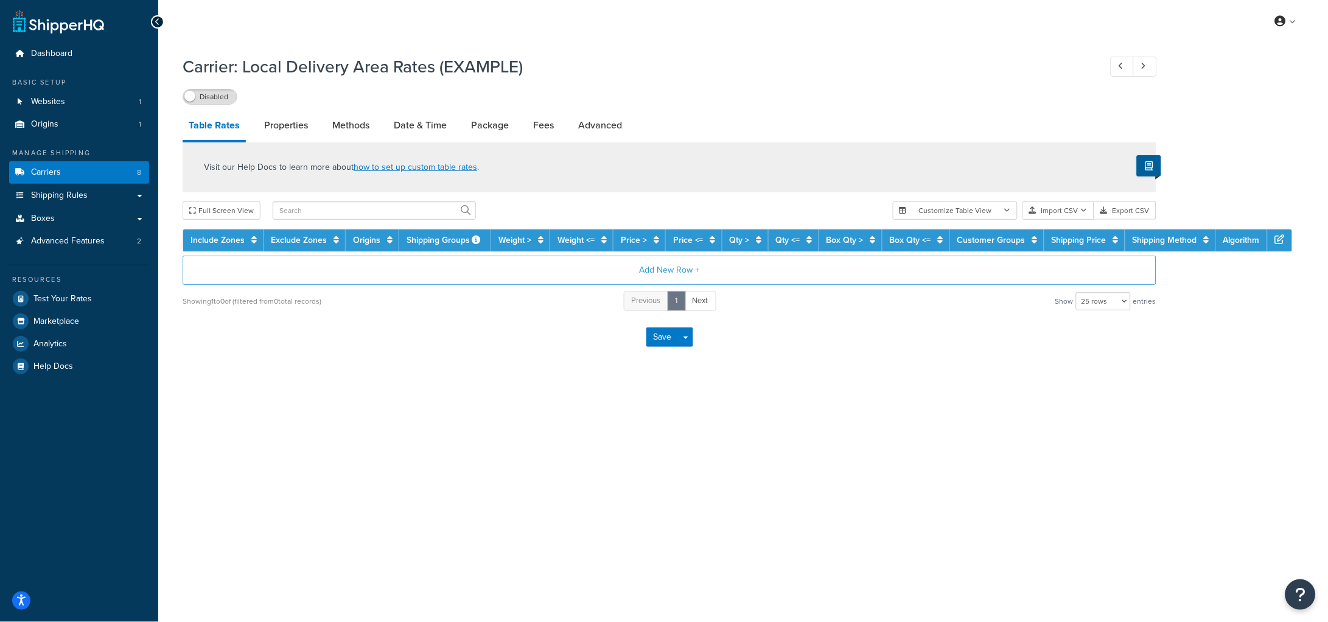
click at [495, 79] on div "Carrier: Local Delivery Area Rates (EXAMPLE) Disabled" at bounding box center [670, 77] width 974 height 56
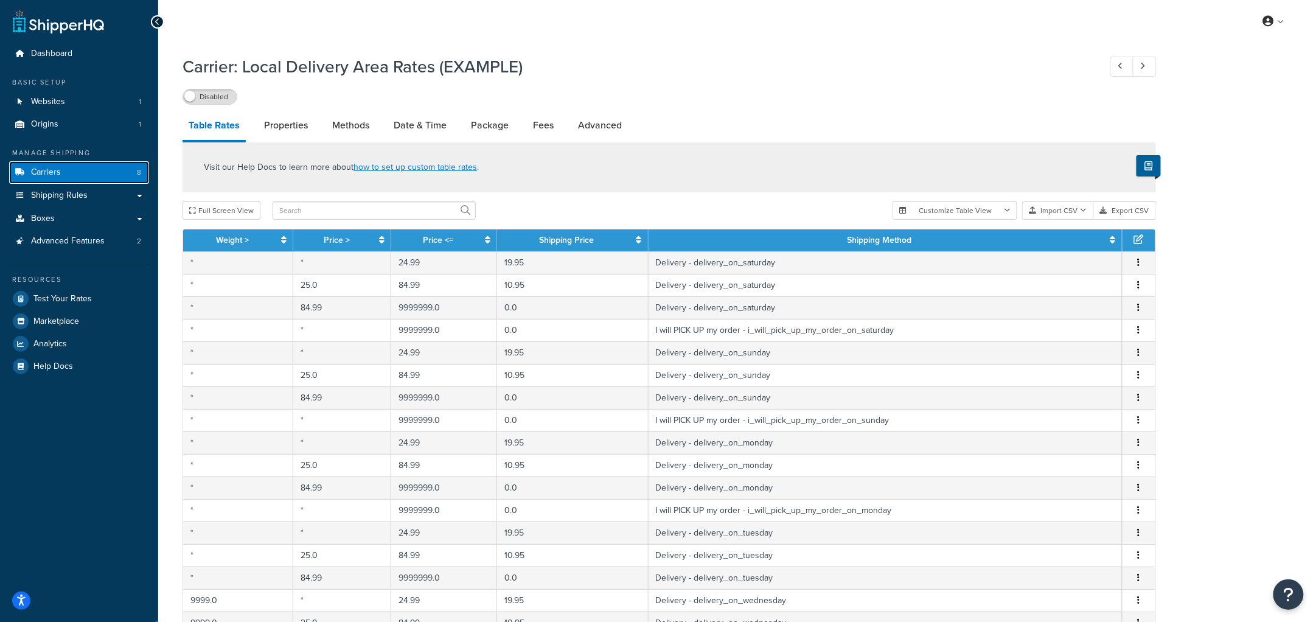
click at [78, 164] on link "Carriers 8" at bounding box center [79, 172] width 140 height 23
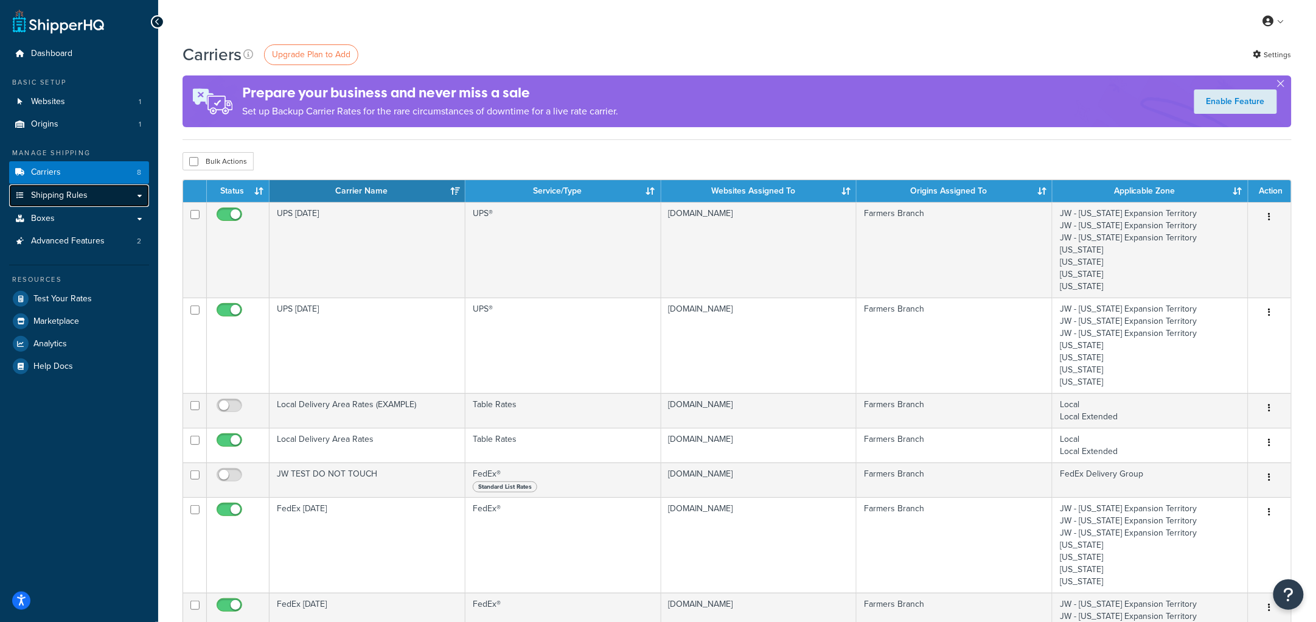
click at [105, 201] on link "Shipping Rules" at bounding box center [79, 195] width 140 height 23
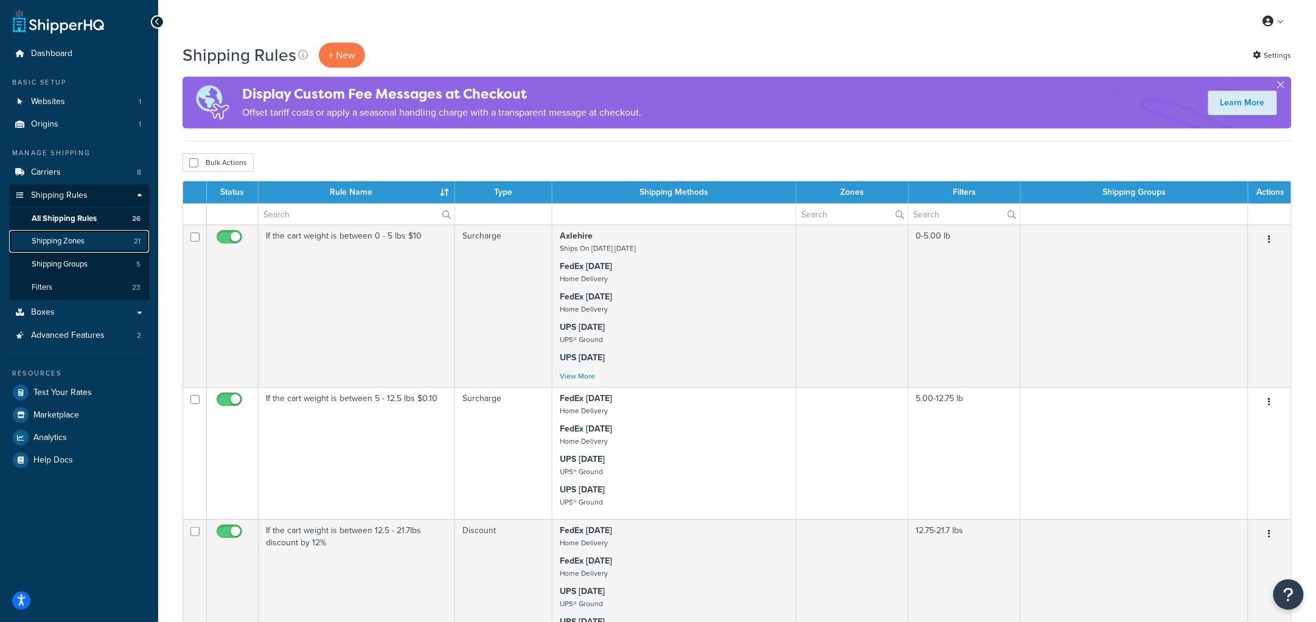
click at [75, 246] on span "Shipping Zones" at bounding box center [58, 241] width 53 height 10
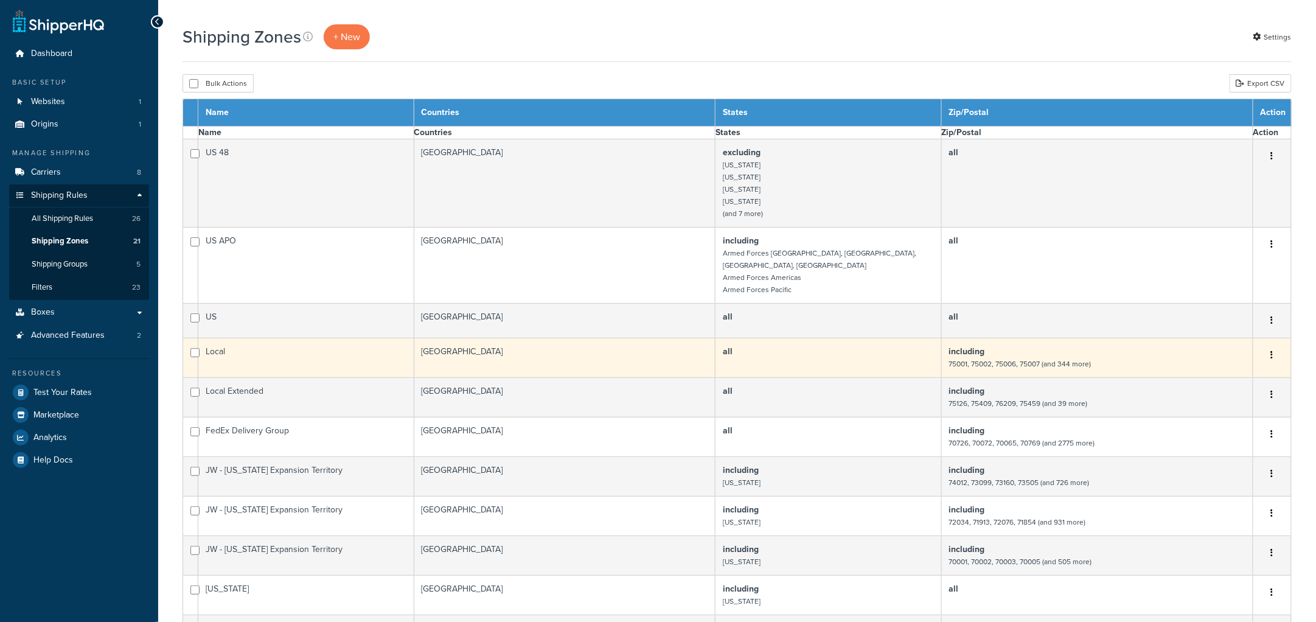
select select "15"
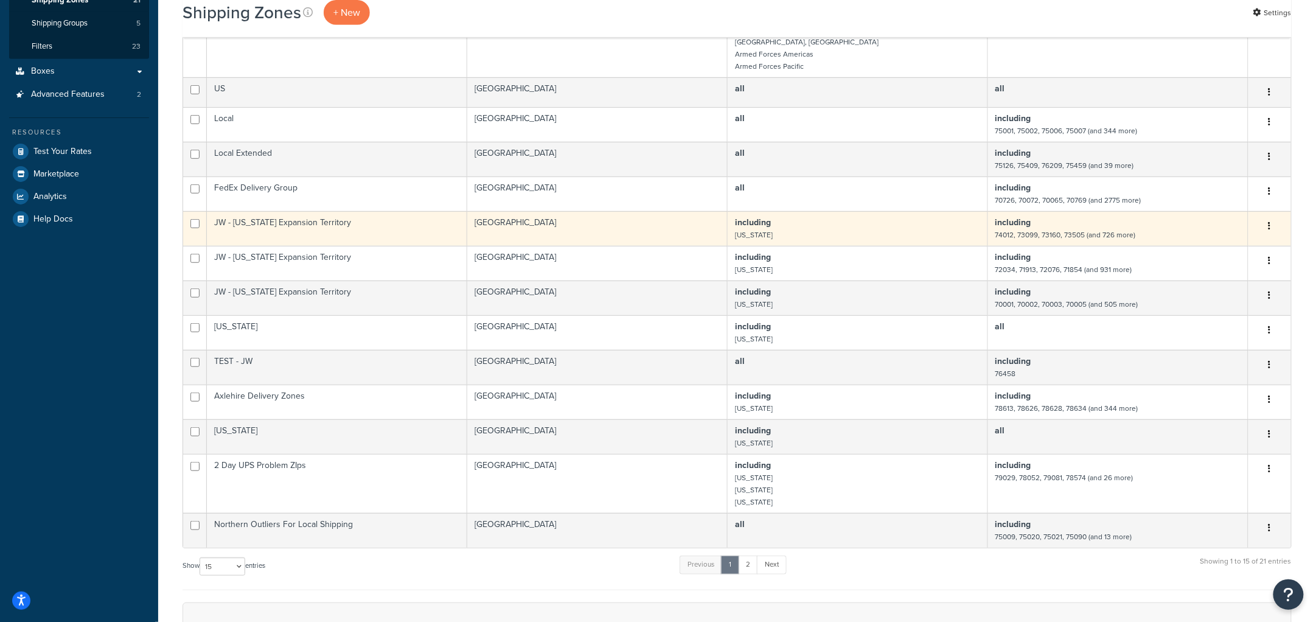
scroll to position [240, 0]
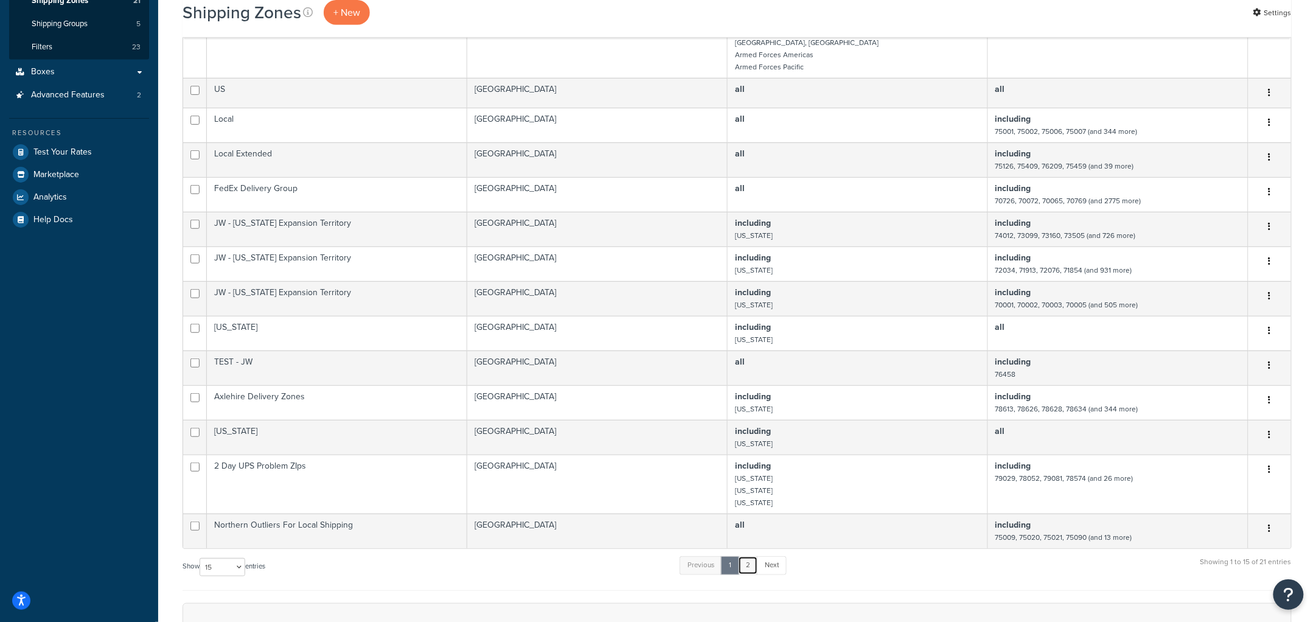
click at [748, 565] on link "2" at bounding box center [748, 565] width 20 height 18
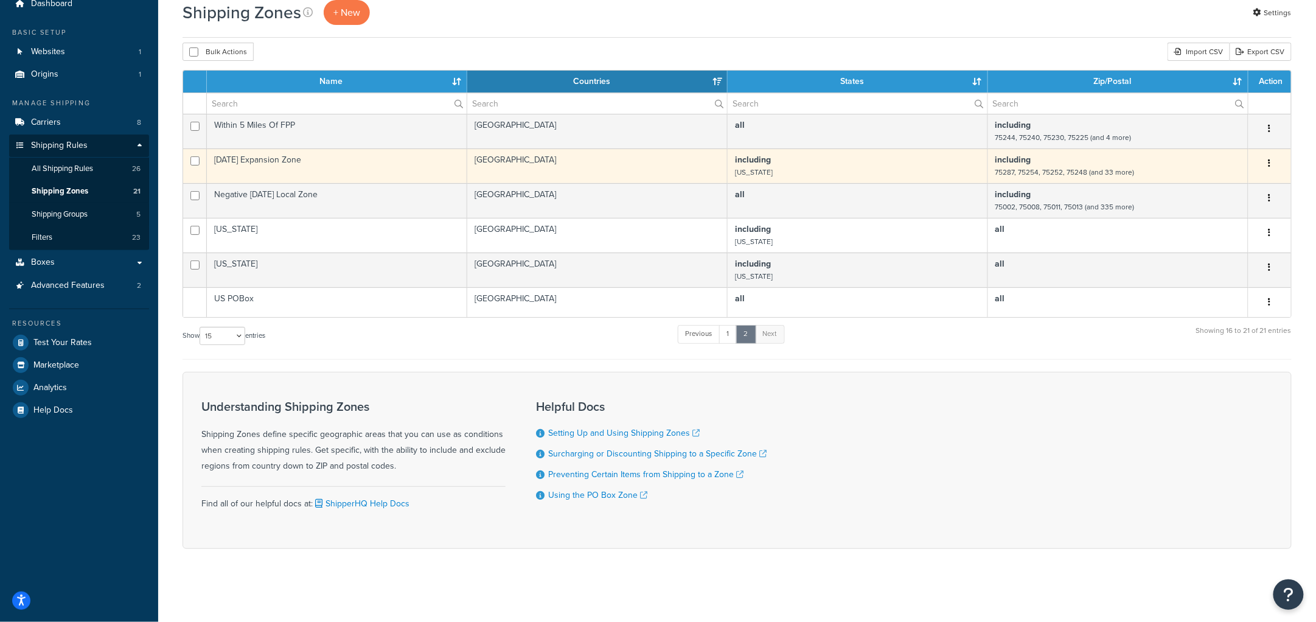
click at [319, 159] on td "[DATE] Expansion Zone" at bounding box center [337, 165] width 260 height 35
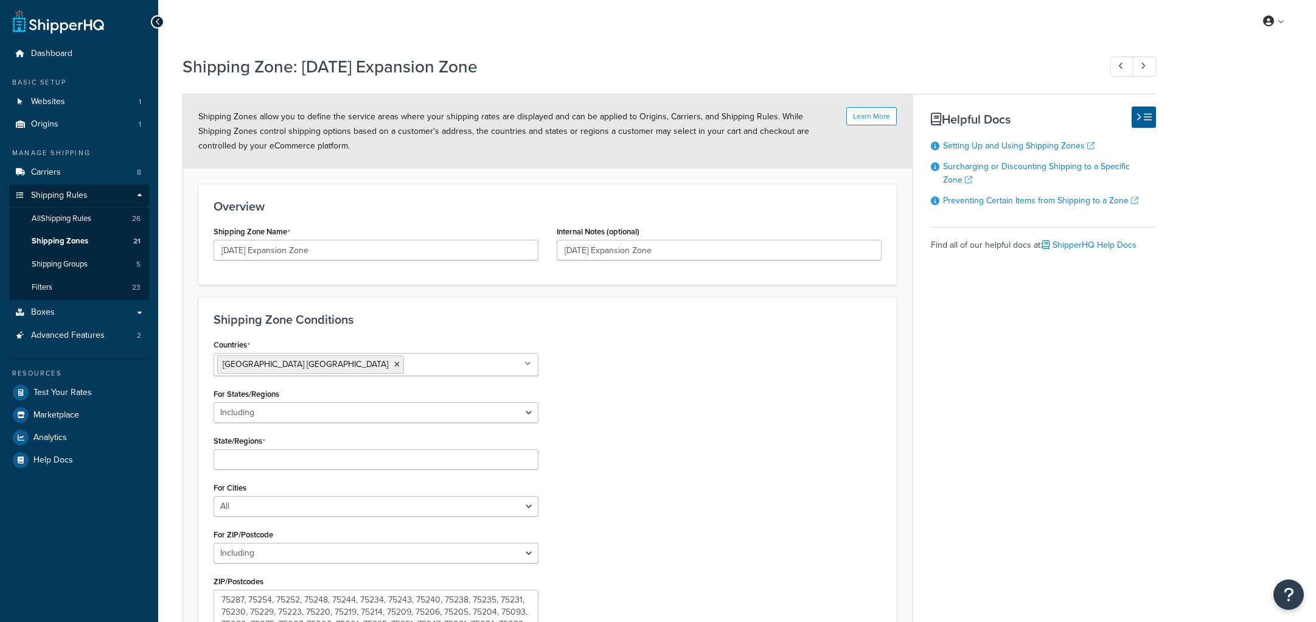
select select "including"
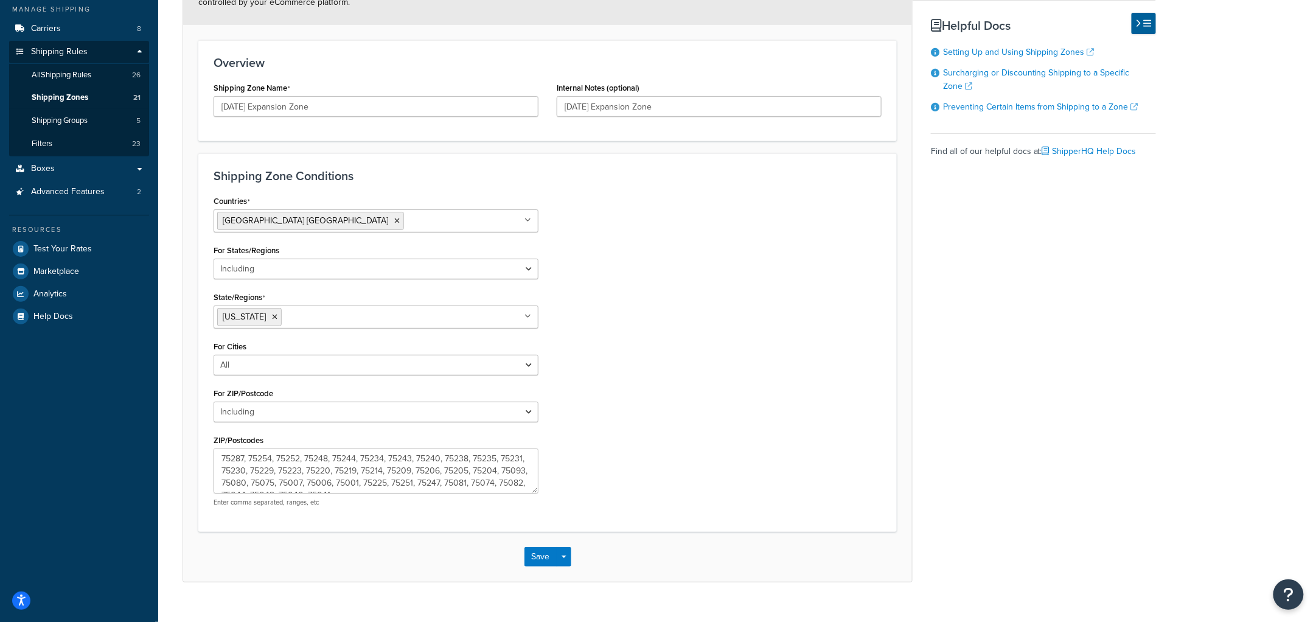
scroll to position [144, 0]
click at [367, 476] on textarea "75287, 75254, 75252, 75248, 75244, 75234, 75243, 75240, 75238, 75235, 75231, 75…" at bounding box center [376, 470] width 325 height 45
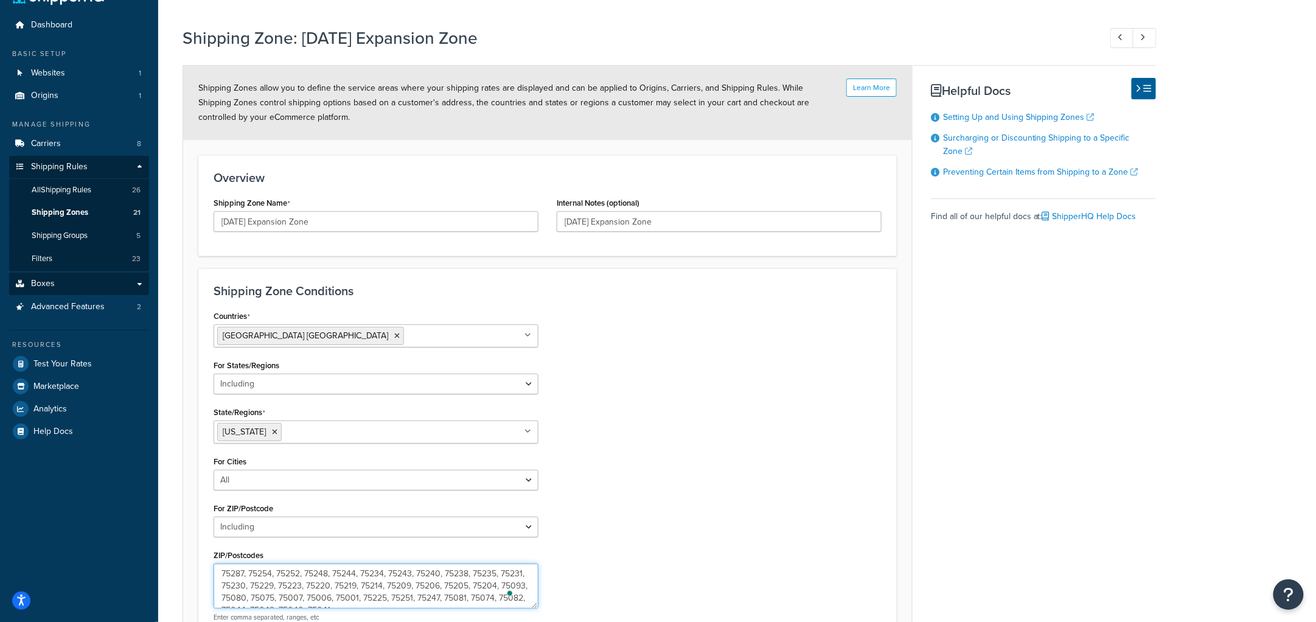
scroll to position [0, 0]
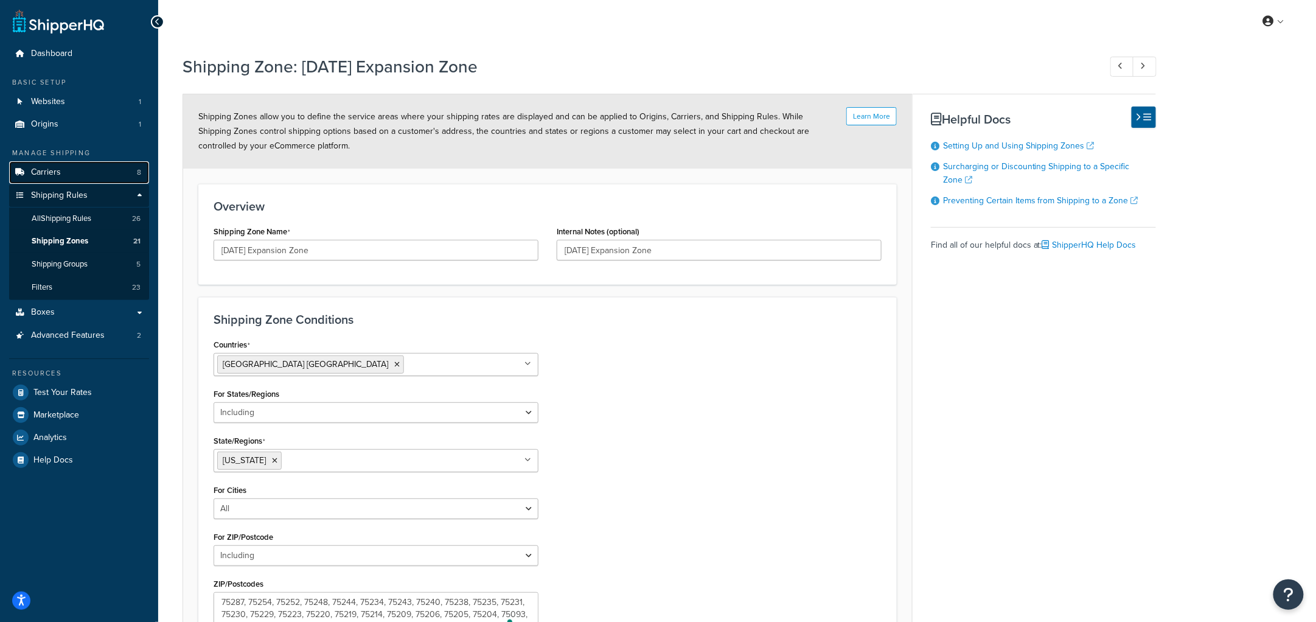
click at [53, 167] on span "Carriers" at bounding box center [46, 172] width 30 height 10
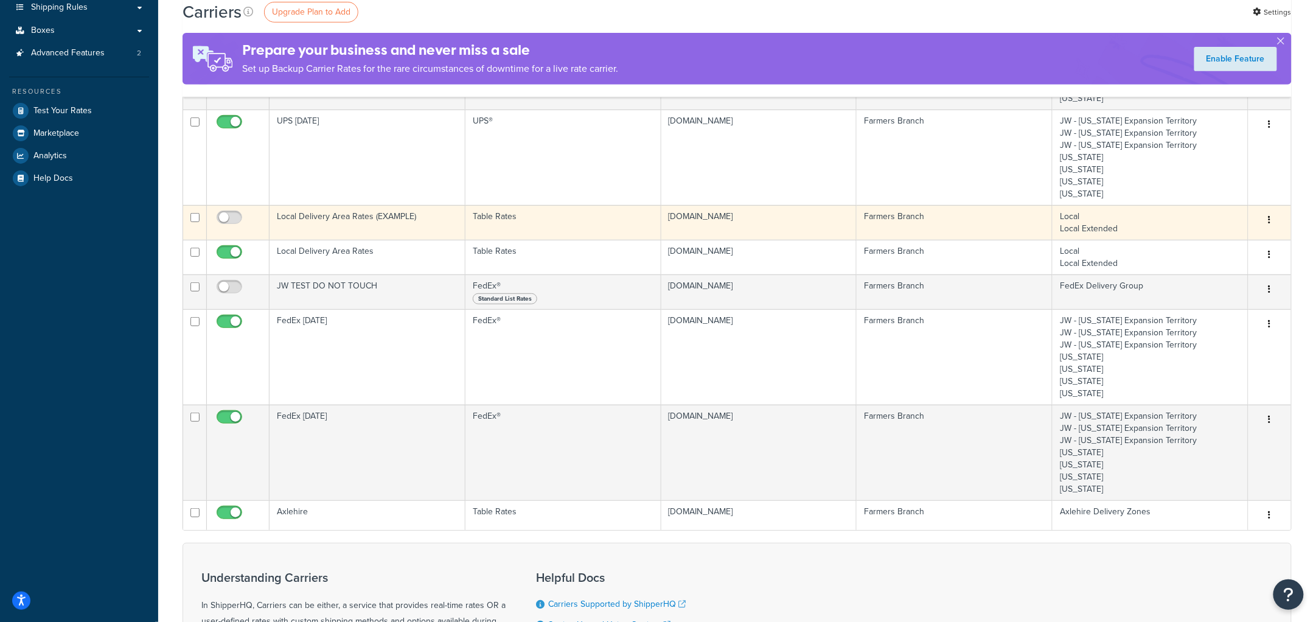
scroll to position [189, 0]
click at [408, 218] on td "Local Delivery Area Rates (EXAMPLE)" at bounding box center [368, 221] width 196 height 35
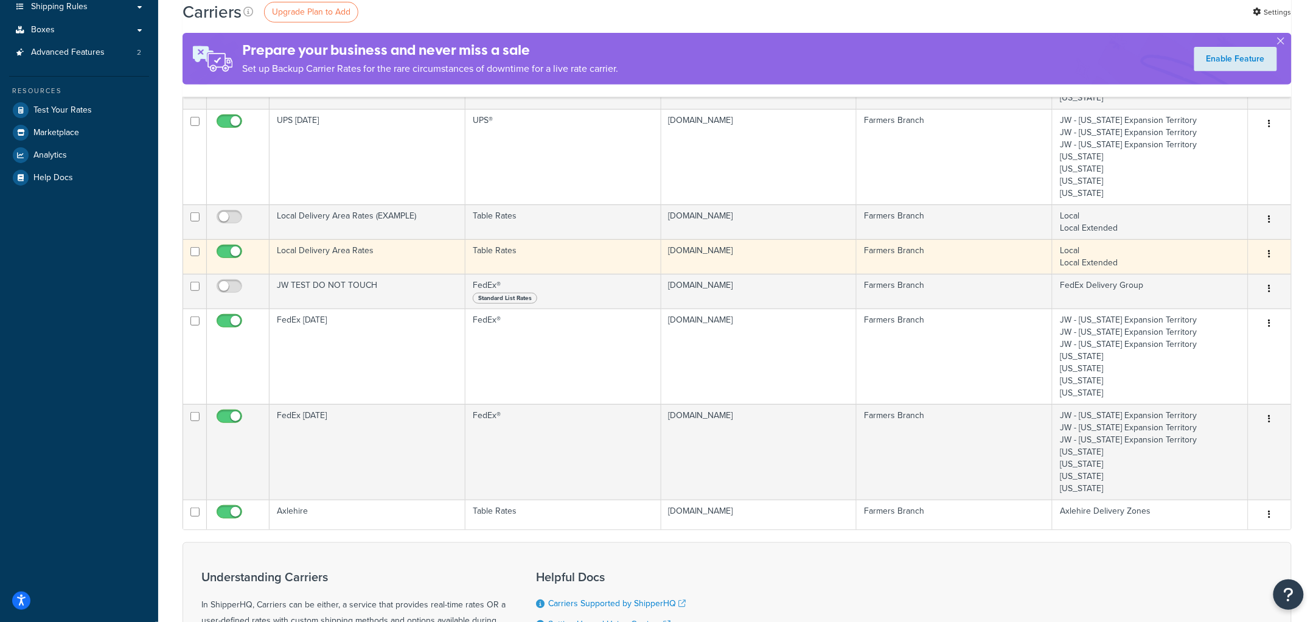
scroll to position [188, 0]
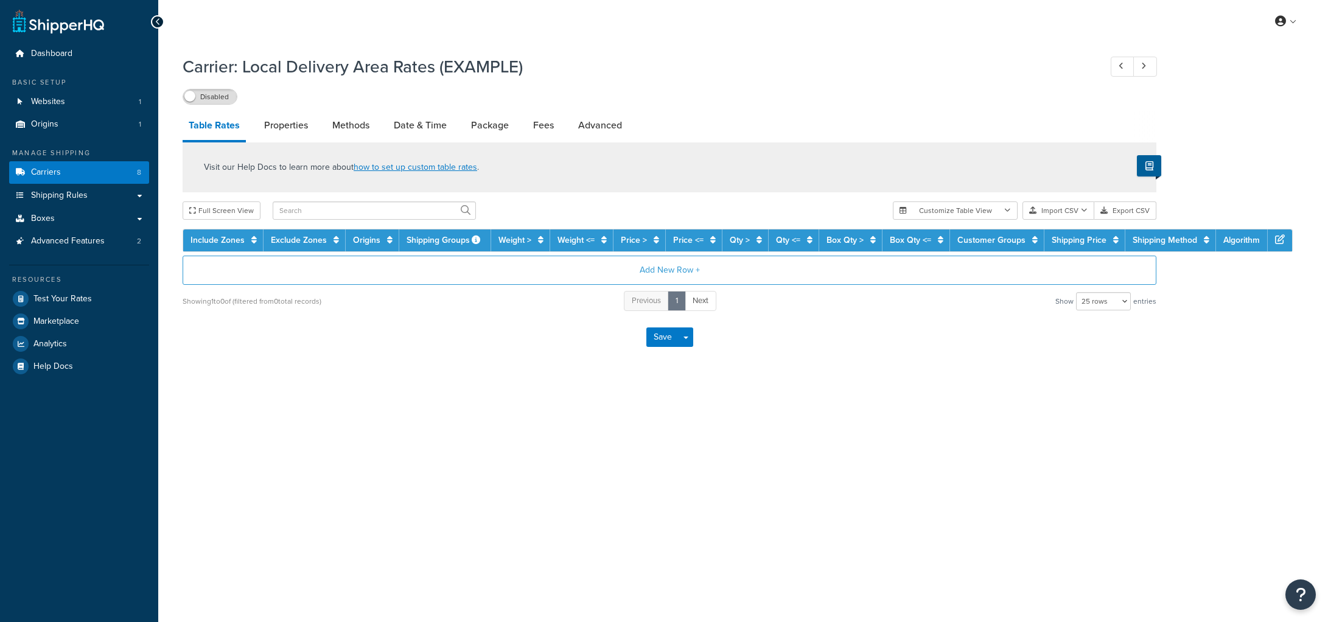
select select "25"
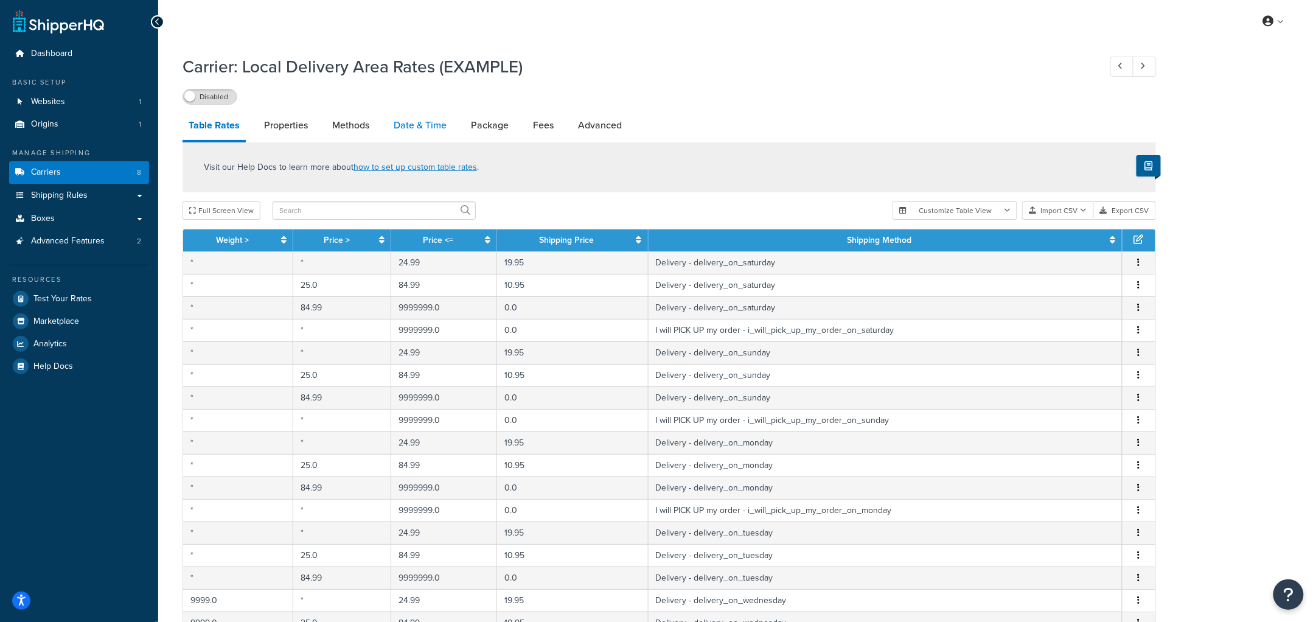
click at [431, 120] on link "Date & Time" at bounding box center [420, 125] width 65 height 29
select select "yMEd"
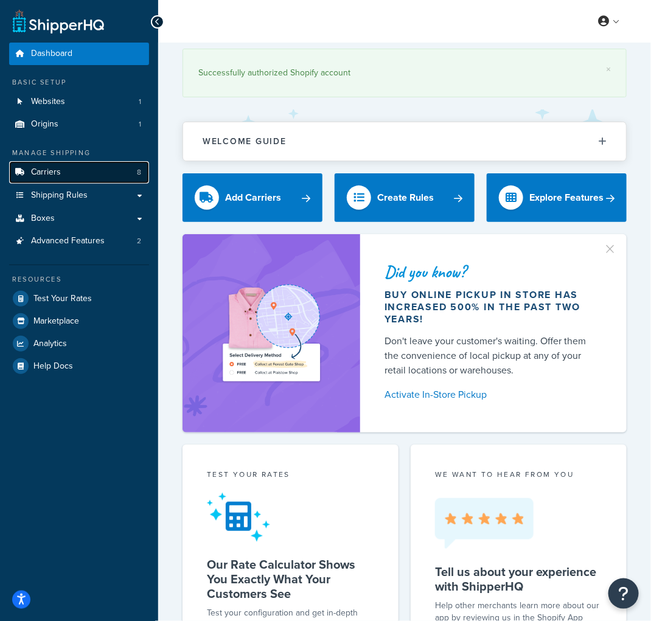
click at [82, 167] on link "Carriers 8" at bounding box center [79, 172] width 140 height 23
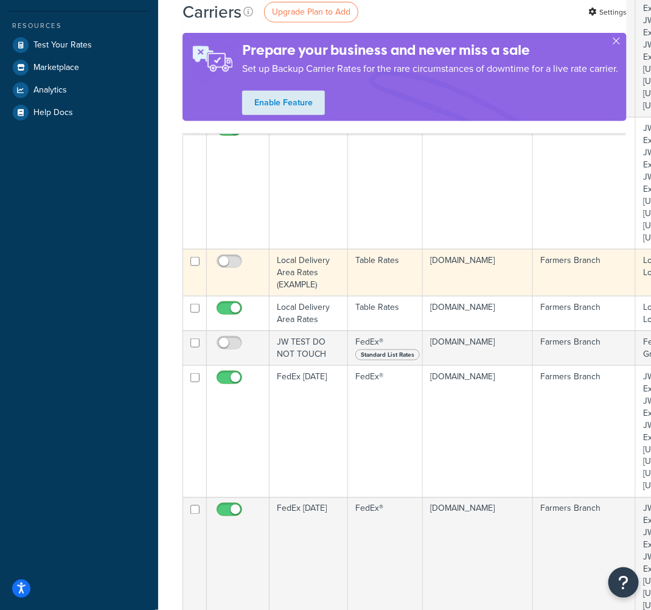
scroll to position [253, 0]
click at [309, 274] on td "Local Delivery Area Rates (EXAMPLE)" at bounding box center [309, 273] width 79 height 47
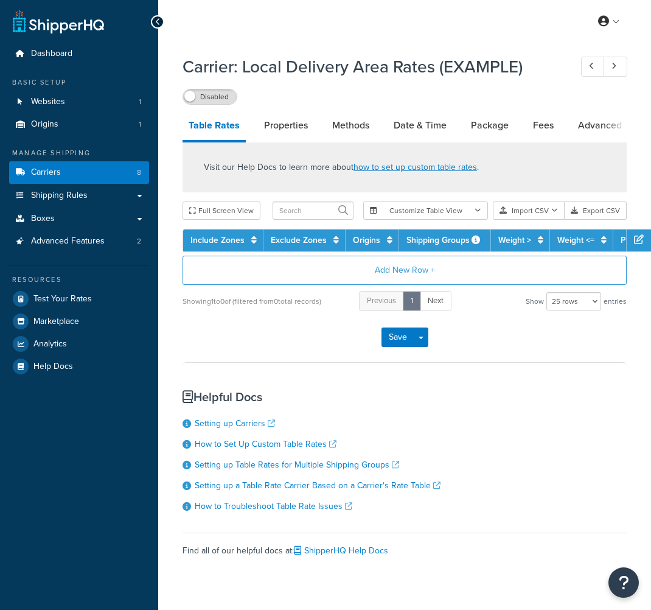
select select "25"
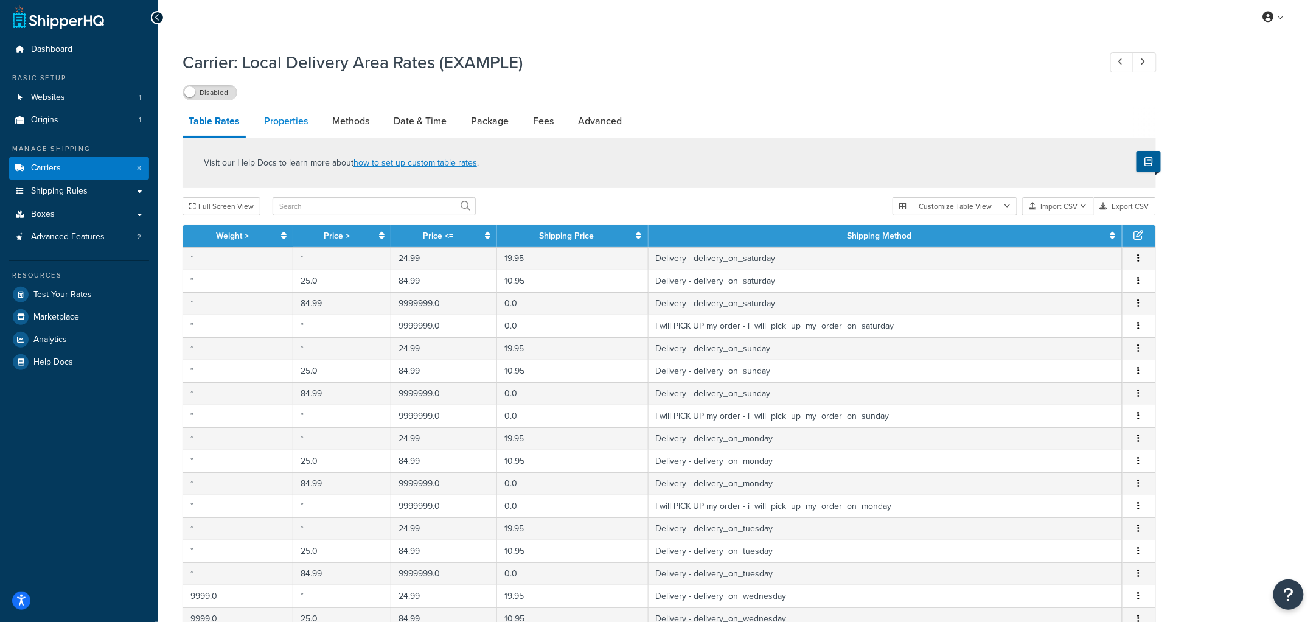
click at [278, 120] on link "Properties" at bounding box center [286, 120] width 56 height 29
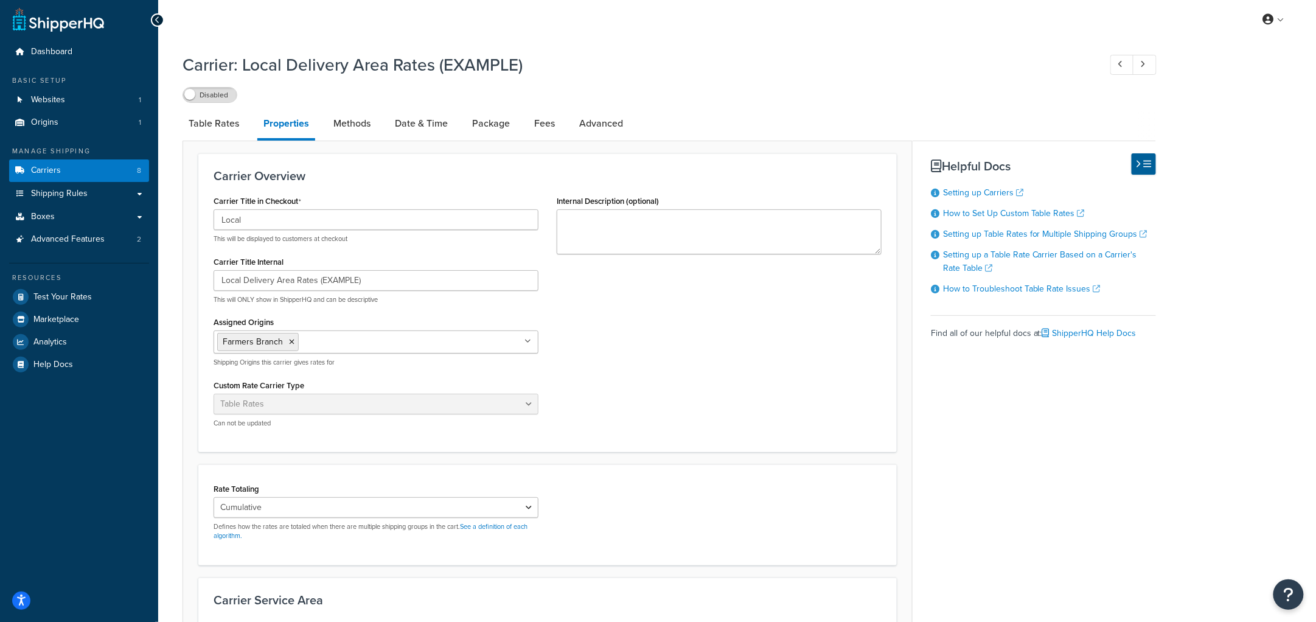
scroll to position [1, 0]
click at [382, 248] on div "Carrier Title in Checkout Local This will be displayed to customers at checkout…" at bounding box center [375, 315] width 343 height 245
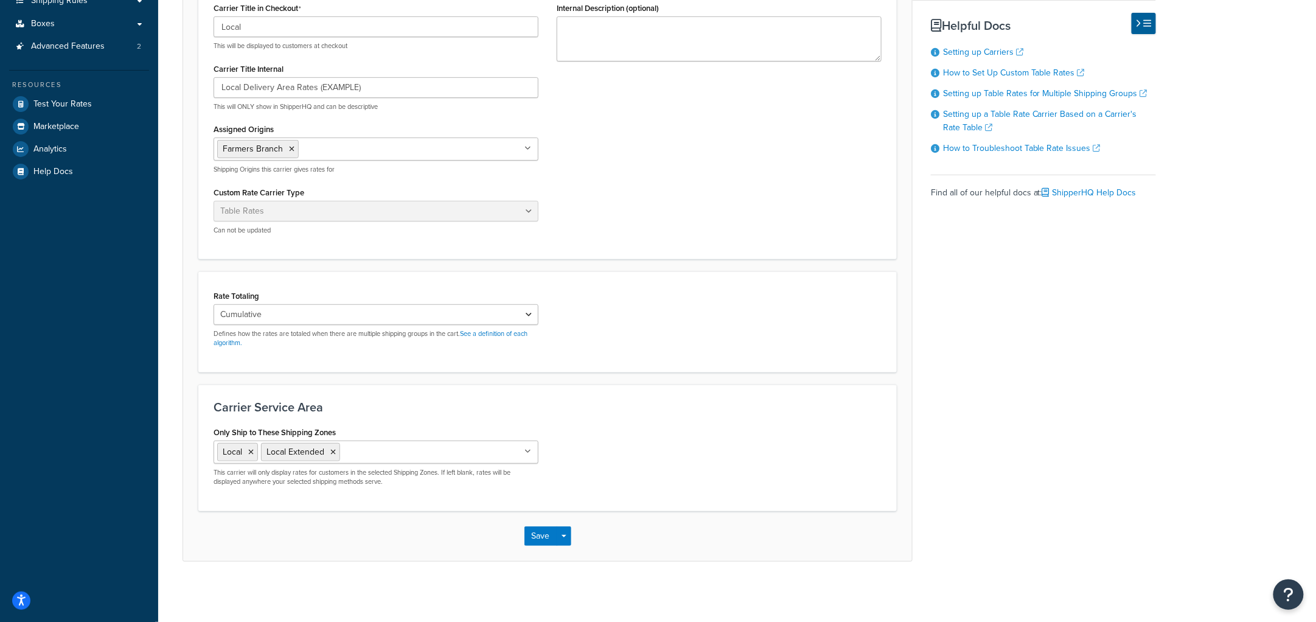
scroll to position [0, 0]
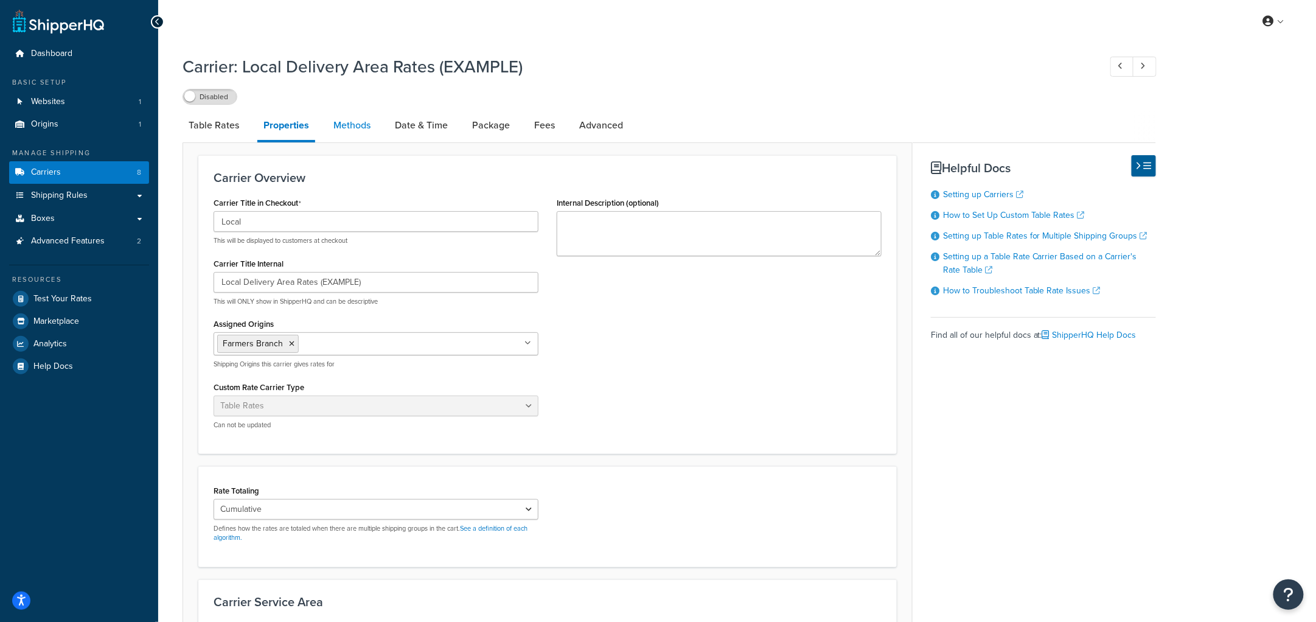
click at [341, 120] on link "Methods" at bounding box center [351, 125] width 49 height 29
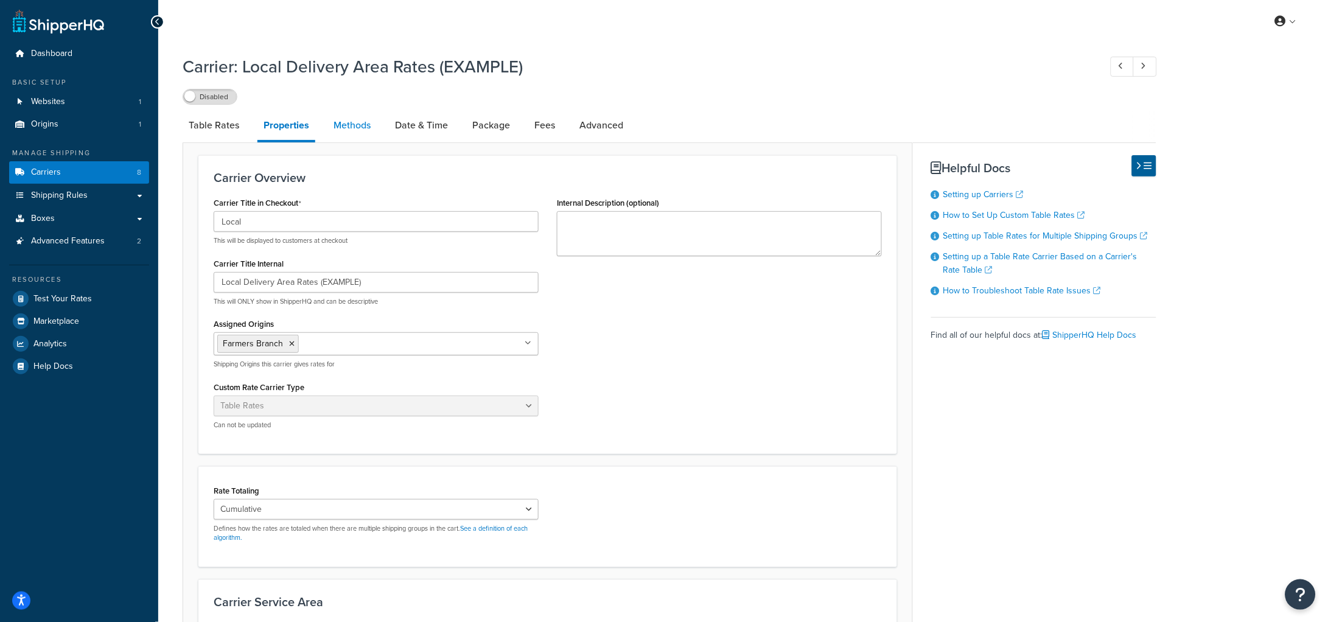
select select "25"
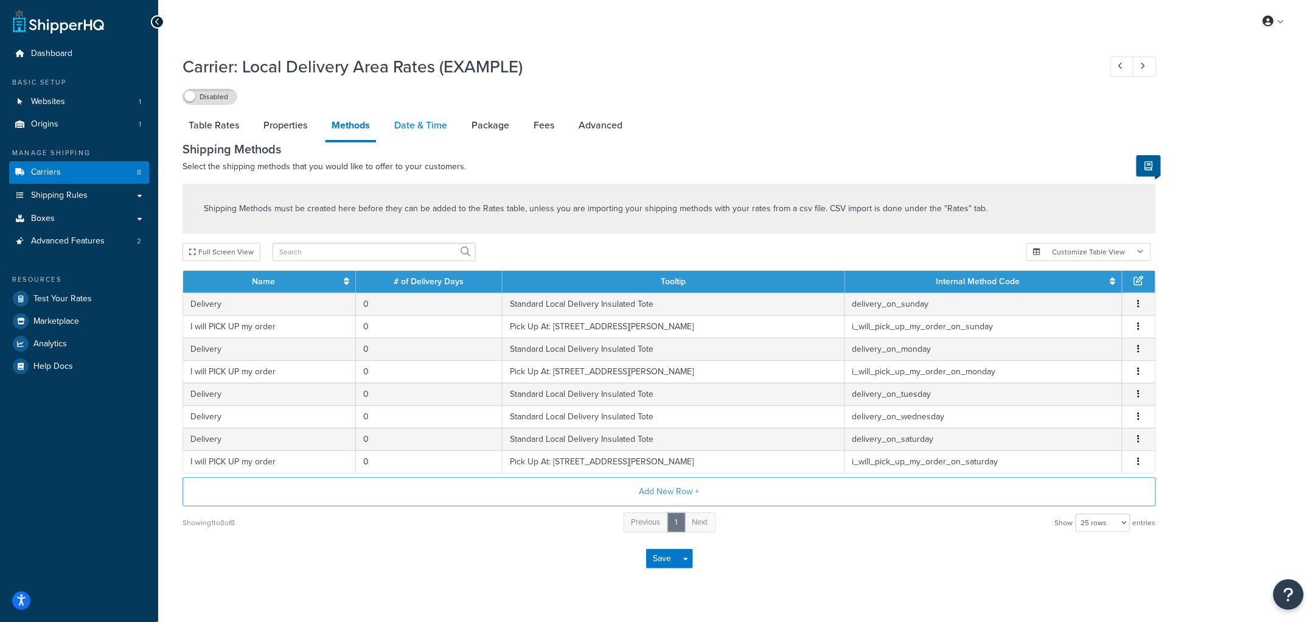
click at [403, 124] on link "Date & Time" at bounding box center [420, 125] width 65 height 29
select select "yMEd"
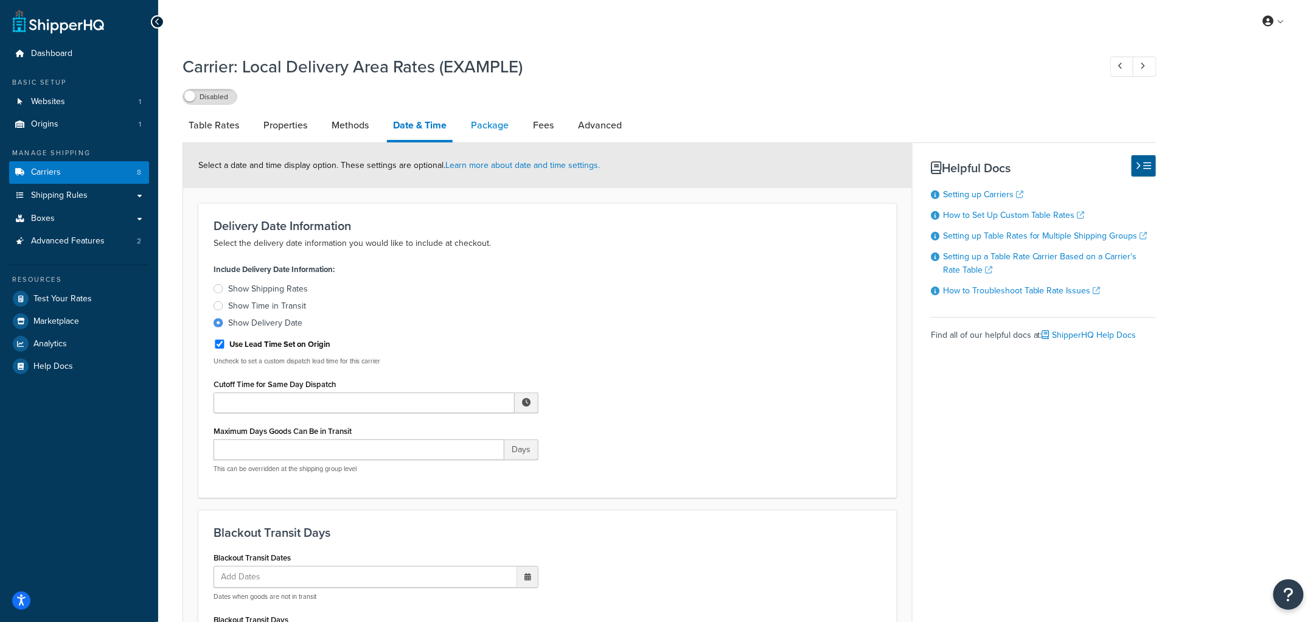
click at [495, 111] on link "Package" at bounding box center [490, 125] width 50 height 29
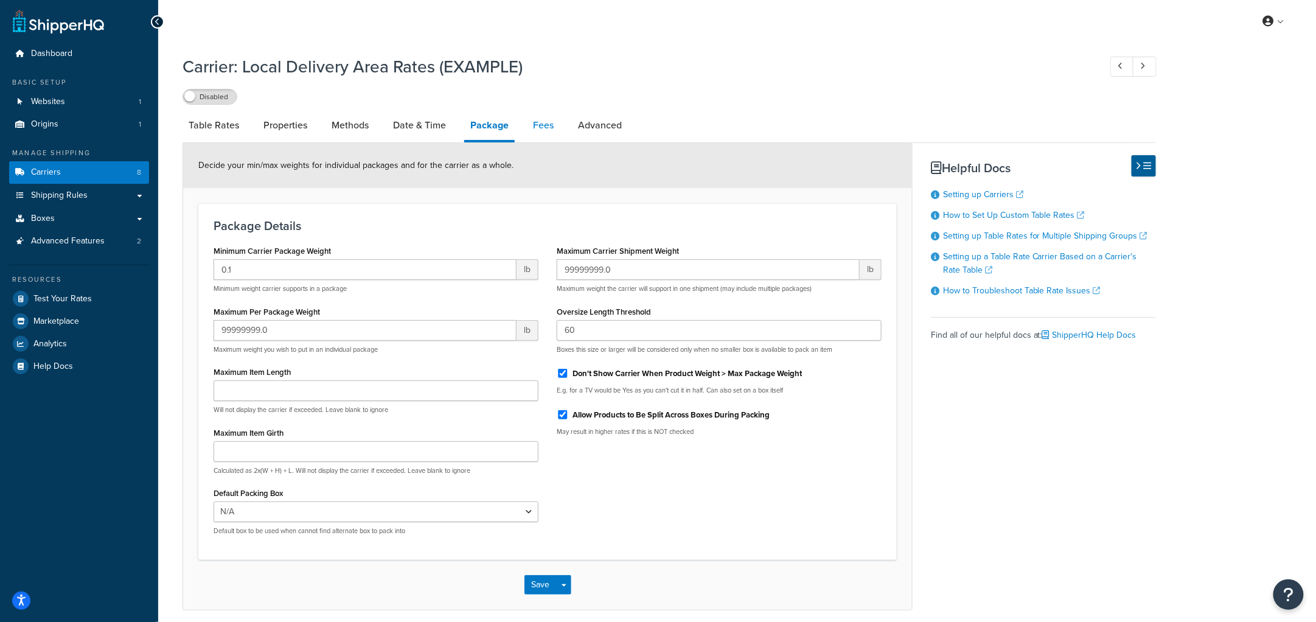
click at [550, 123] on link "Fees" at bounding box center [543, 125] width 33 height 29
select select "AFTER"
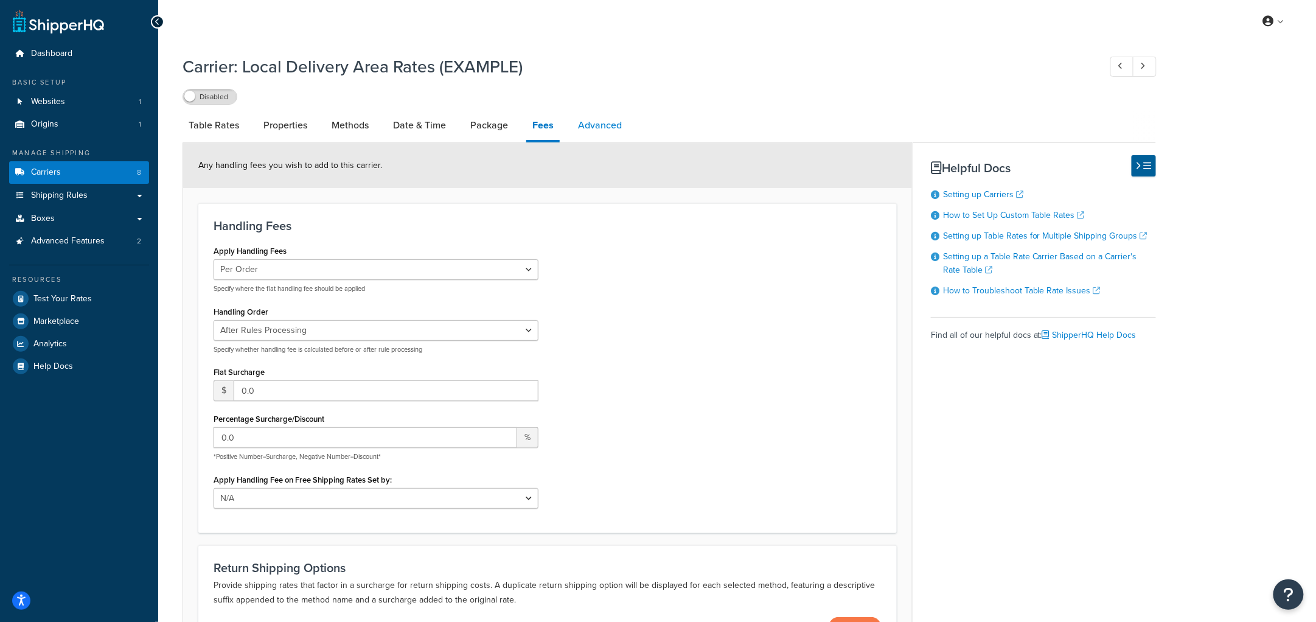
click at [601, 127] on link "Advanced" at bounding box center [600, 125] width 56 height 29
select select "false"
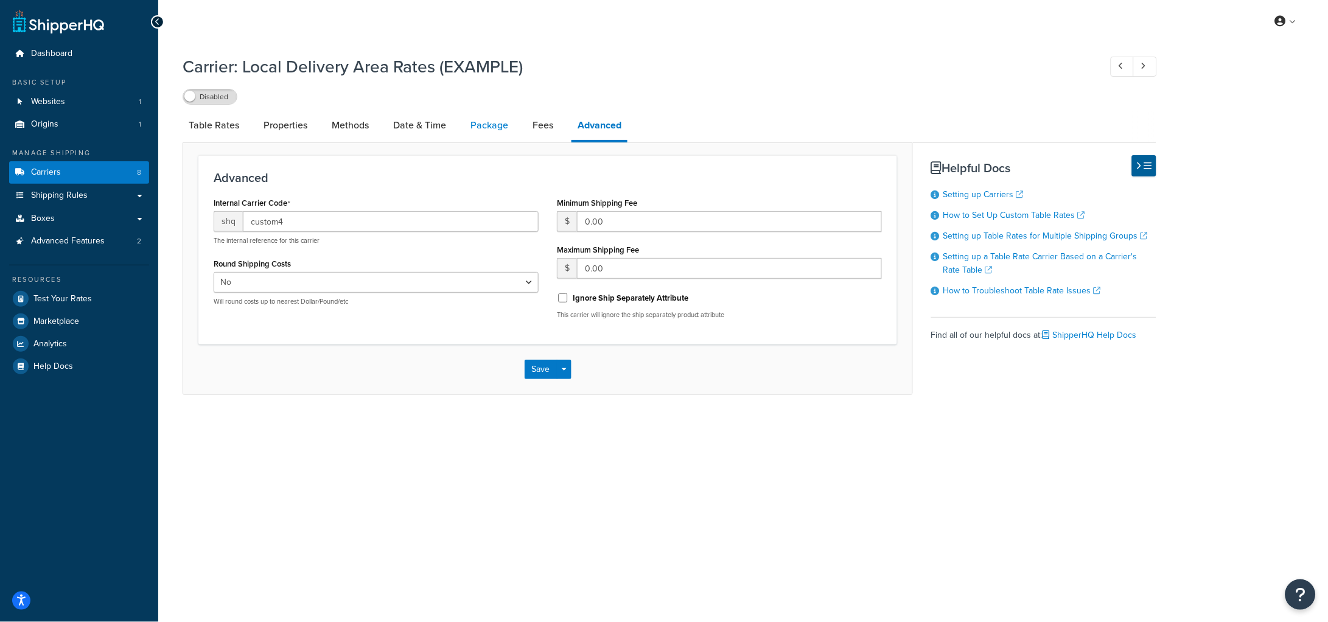
click at [467, 123] on link "Package" at bounding box center [489, 125] width 50 height 29
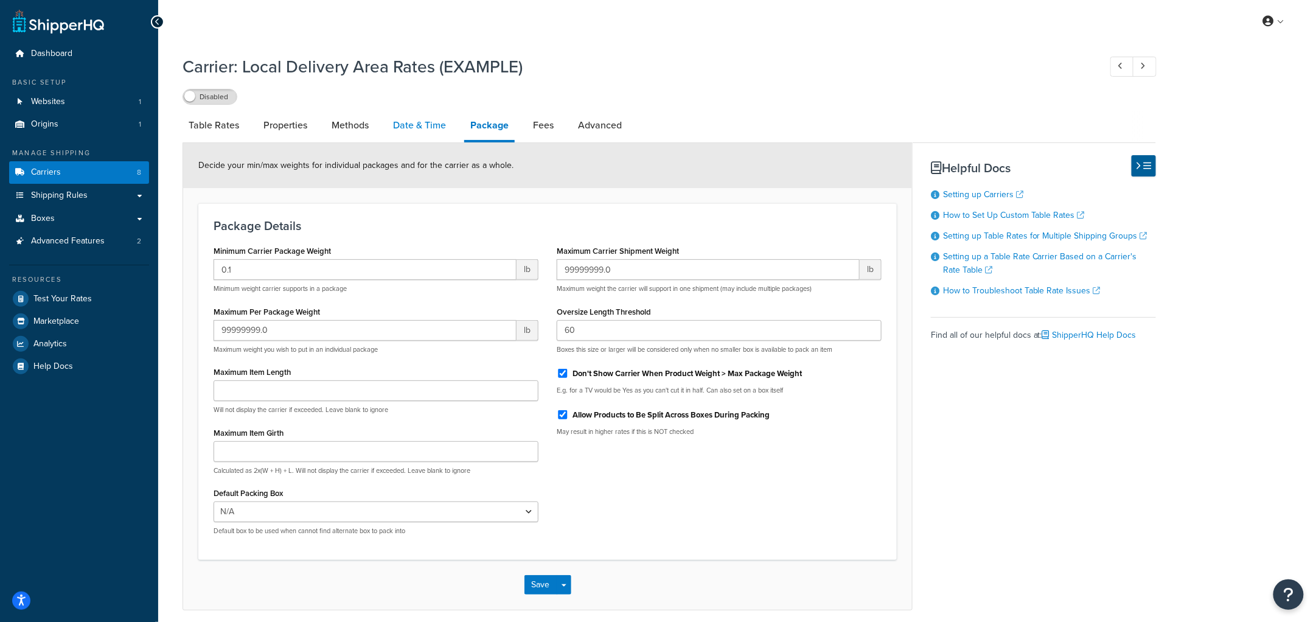
click at [416, 128] on link "Date & Time" at bounding box center [419, 125] width 65 height 29
select select "yMEd"
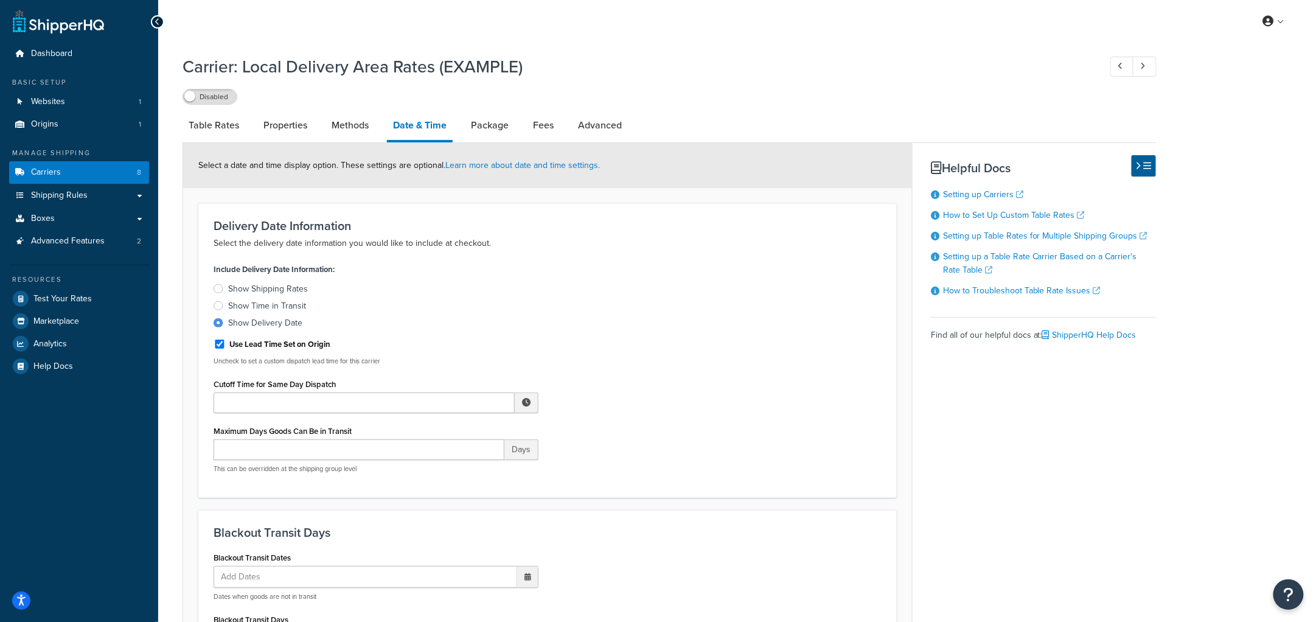
click at [75, 478] on div "Dashboard Basic Setup Websites 1 Origins 1 Manage Shipping Carriers 8 Shipping …" at bounding box center [79, 618] width 158 height 1237
click at [66, 172] on link "Carriers 8" at bounding box center [79, 172] width 140 height 23
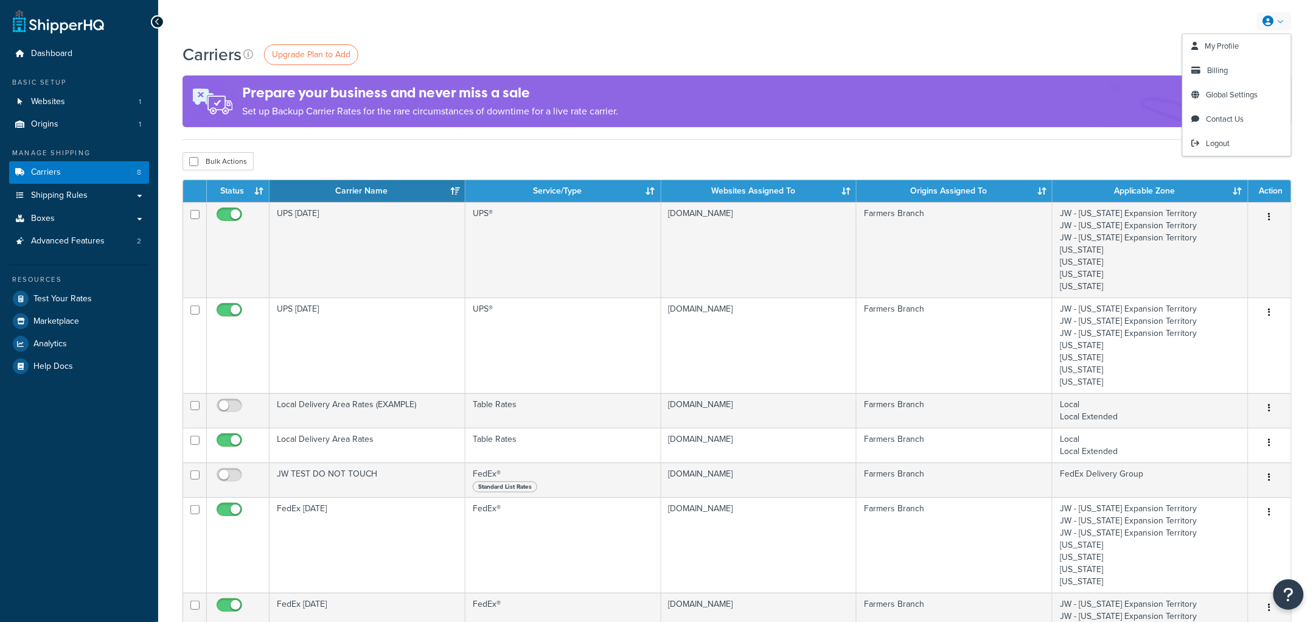
click at [1282, 18] on link at bounding box center [1274, 21] width 35 height 18
click at [921, 38] on div "My Profile Billing Global Settings Contact Us Logout" at bounding box center [737, 21] width 1158 height 43
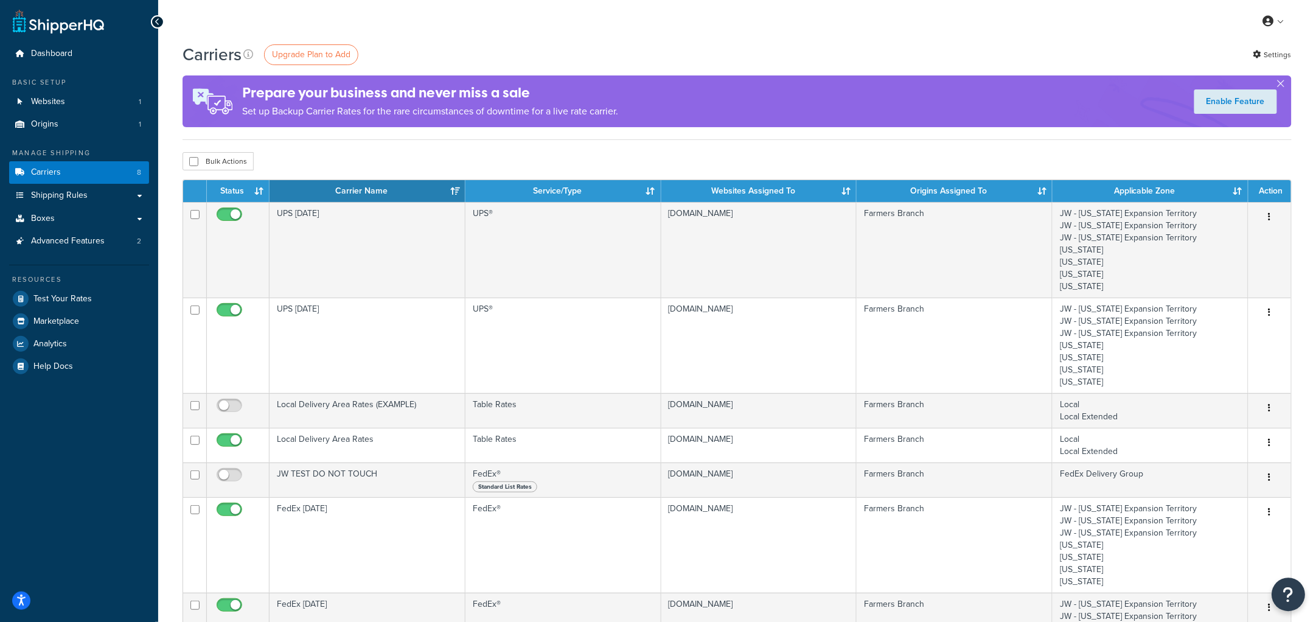
click at [1285, 594] on icon "Open Resource Center" at bounding box center [1289, 594] width 12 height 17
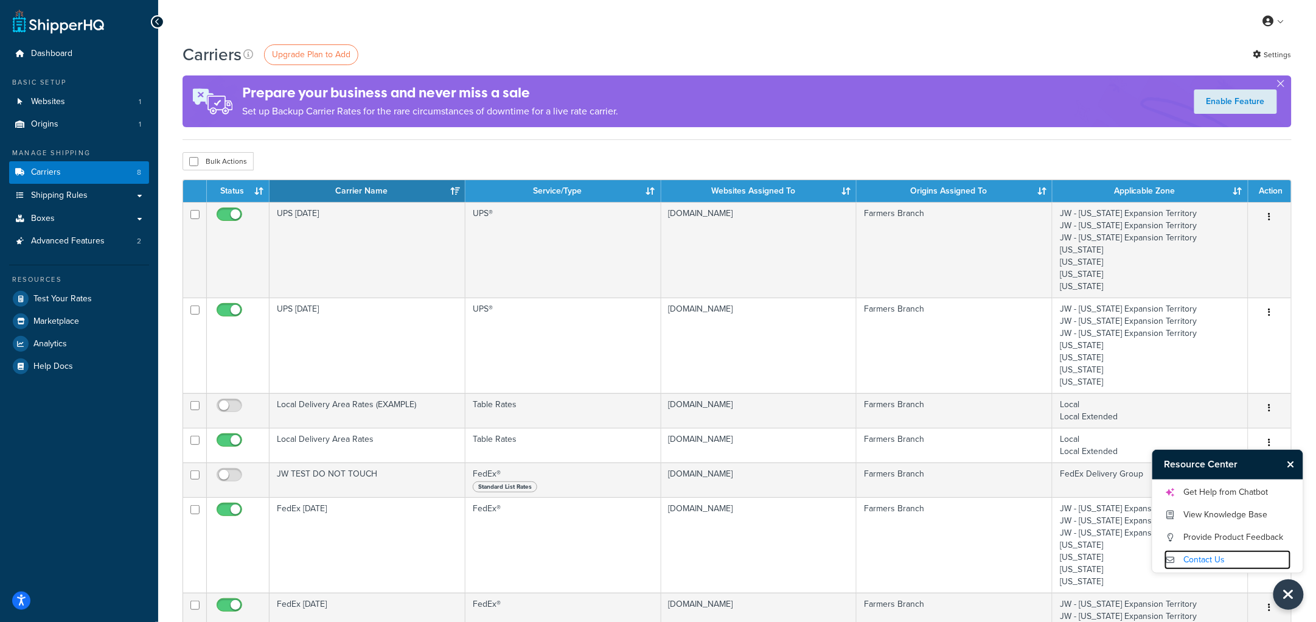
click at [1204, 560] on link "Contact Us" at bounding box center [1228, 559] width 127 height 19
click at [1290, 466] on icon "Close Resource Center" at bounding box center [1291, 464] width 7 height 10
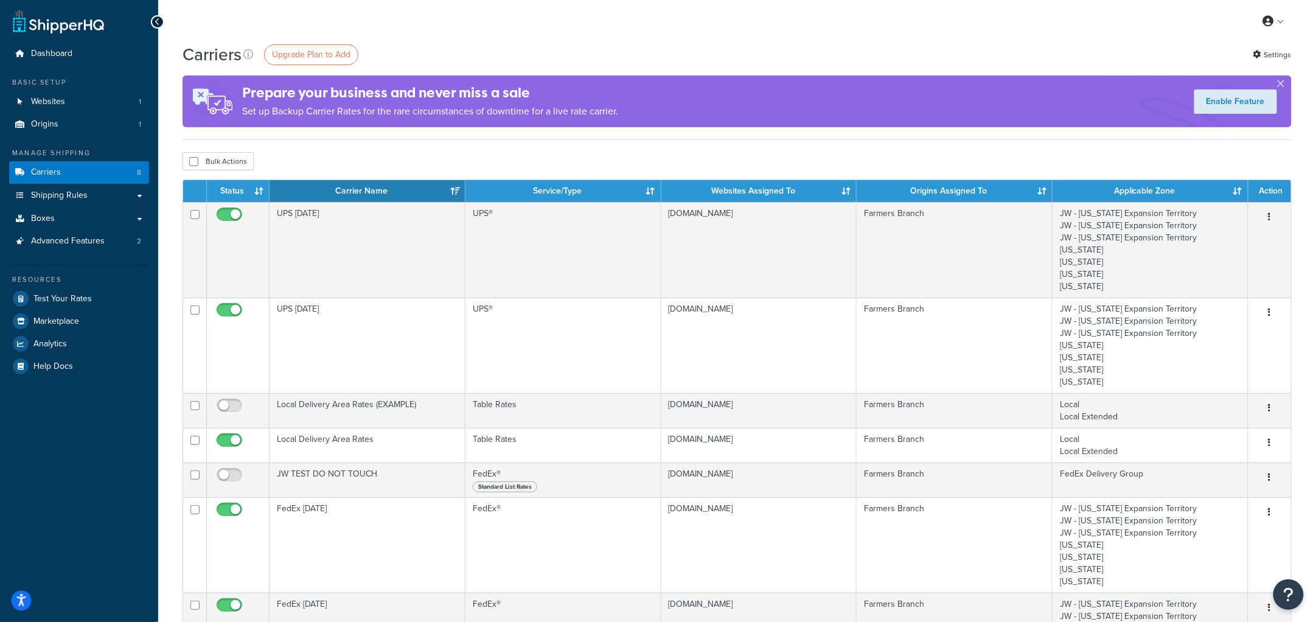
click at [18, 601] on icon "Open accessiBe: accessibility options, statement and help" at bounding box center [21, 600] width 10 height 13
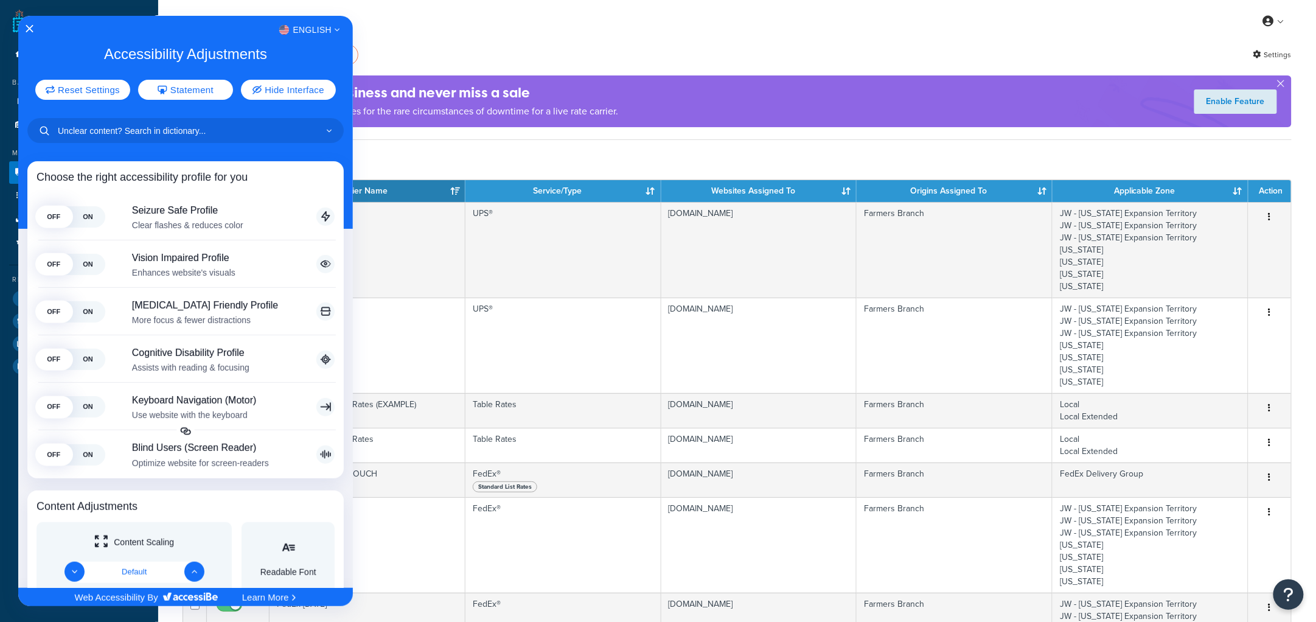
click at [793, 57] on div at bounding box center [658, 311] width 1316 height 622
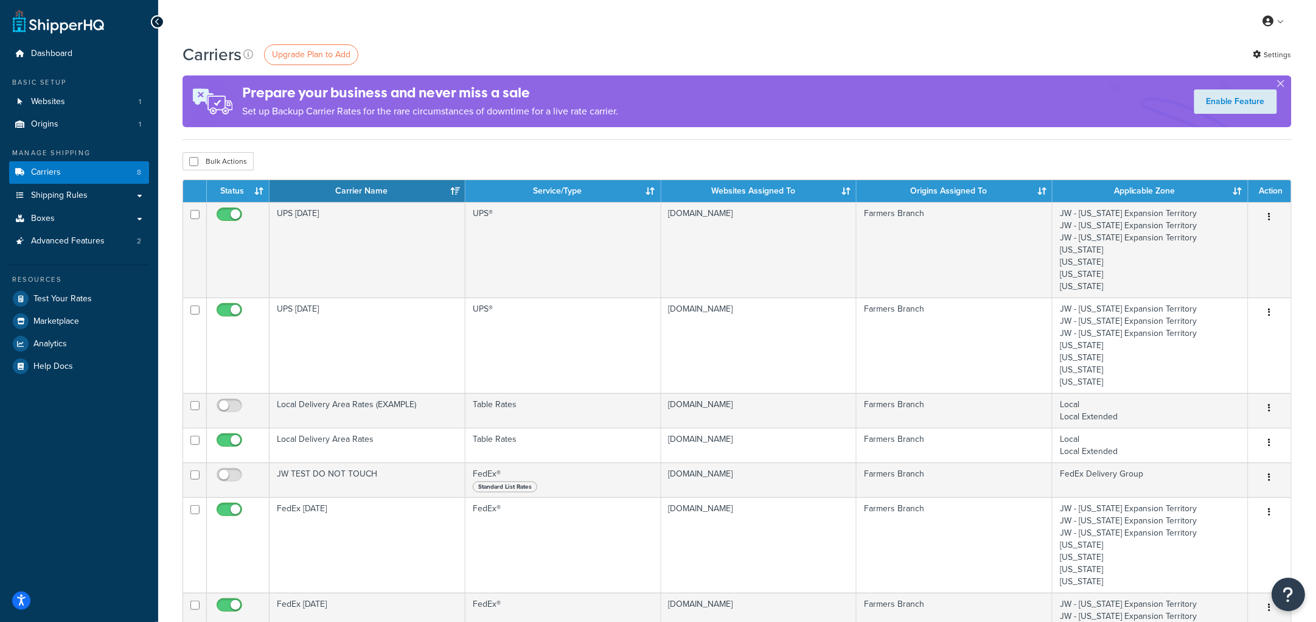
click at [1297, 593] on button "Open Resource Center" at bounding box center [1288, 594] width 33 height 33
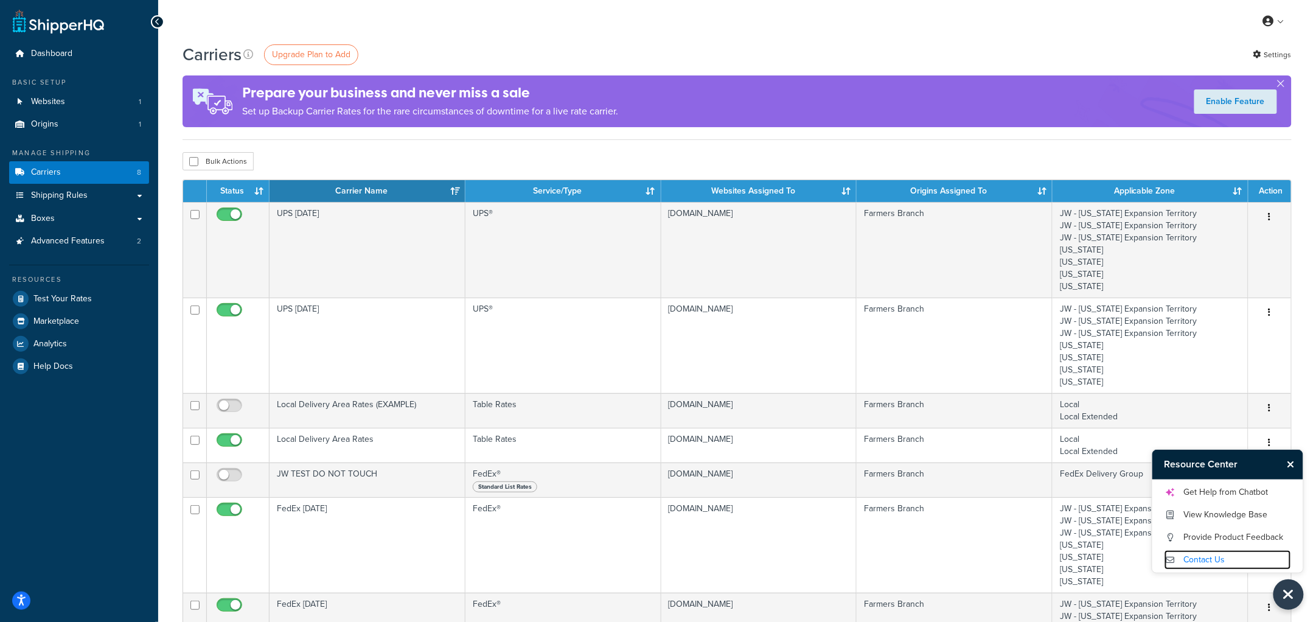
click at [1204, 560] on link "Contact Us" at bounding box center [1228, 559] width 127 height 19
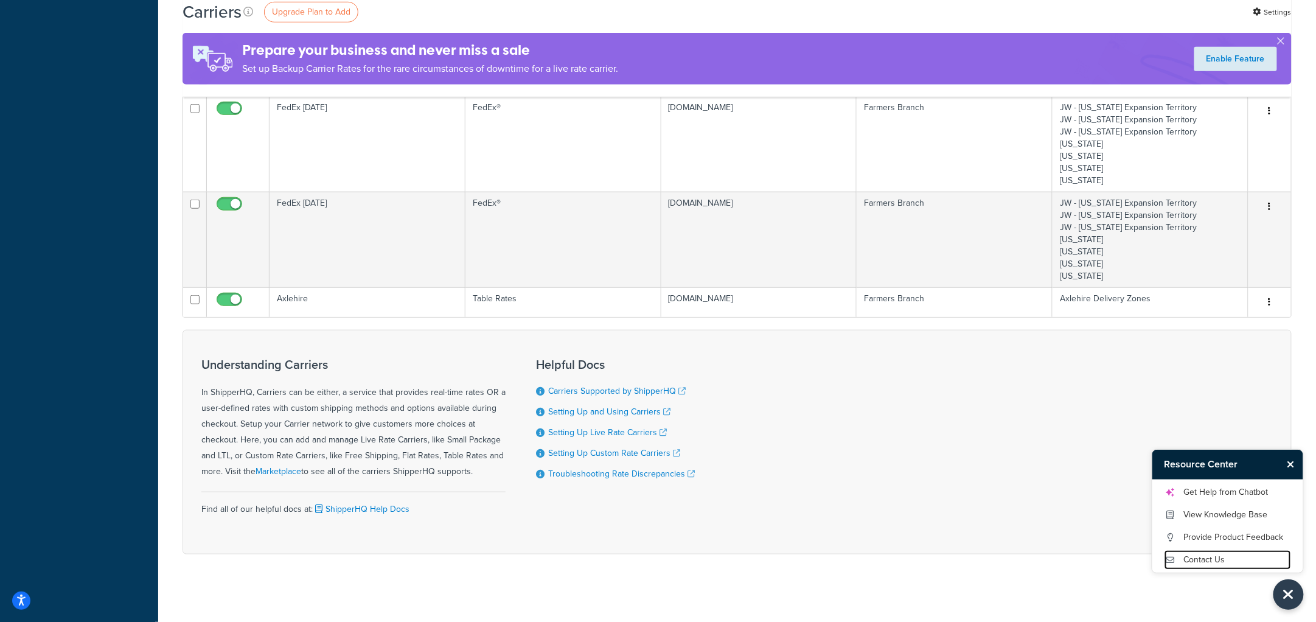
scroll to position [407, 0]
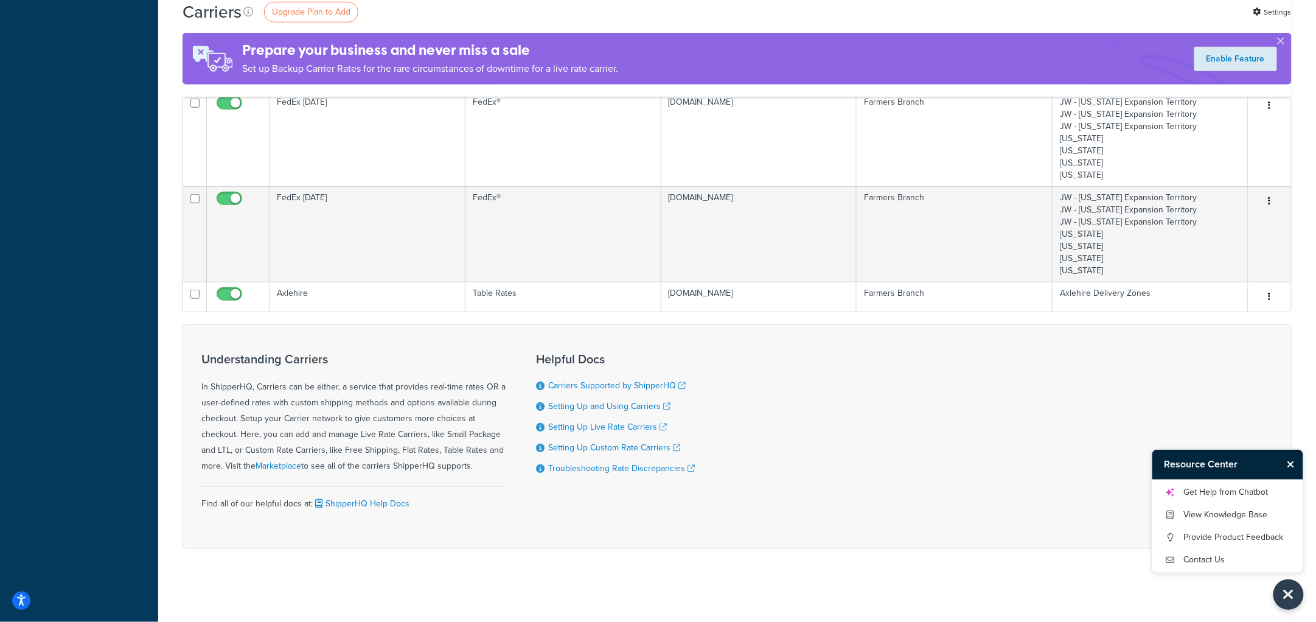
click at [1293, 466] on icon "Close Resource Center" at bounding box center [1291, 464] width 7 height 10
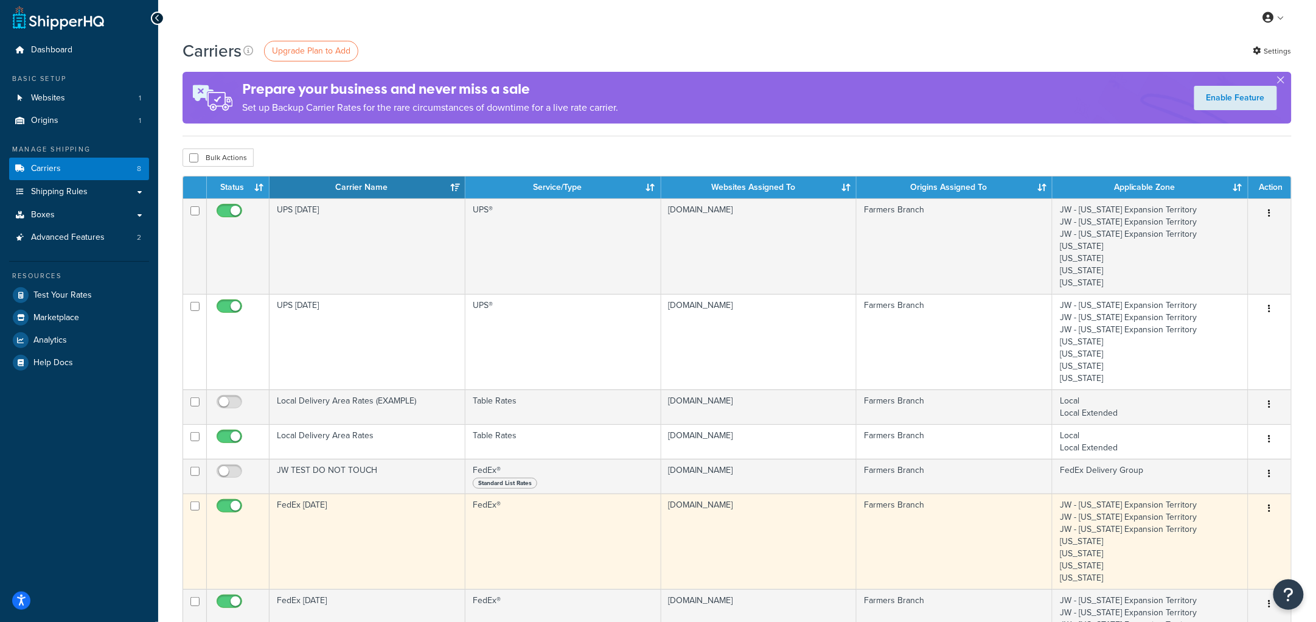
scroll to position [0, 0]
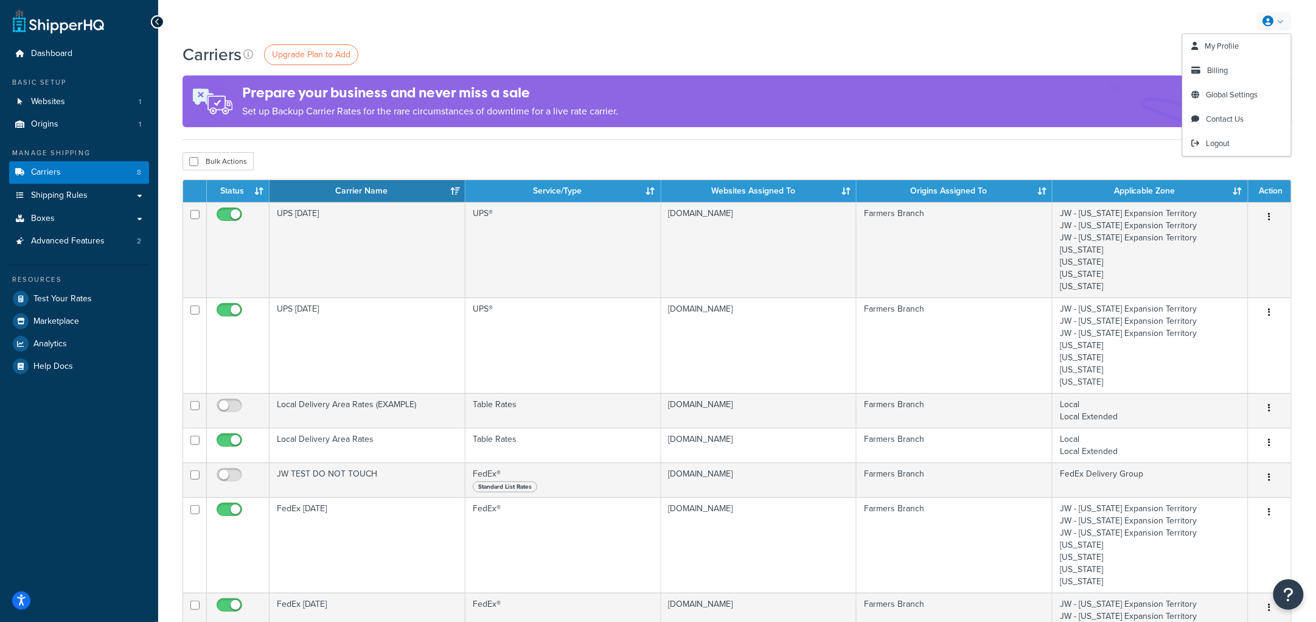
click at [1050, 68] on div "Carriers Upgrade Plan to Add Settings Prepare your business and never miss a sa…" at bounding box center [737, 91] width 1109 height 97
click at [1269, 26] on icon at bounding box center [1268, 21] width 11 height 11
click at [1214, 119] on span "Contact Us" at bounding box center [1226, 119] width 38 height 12
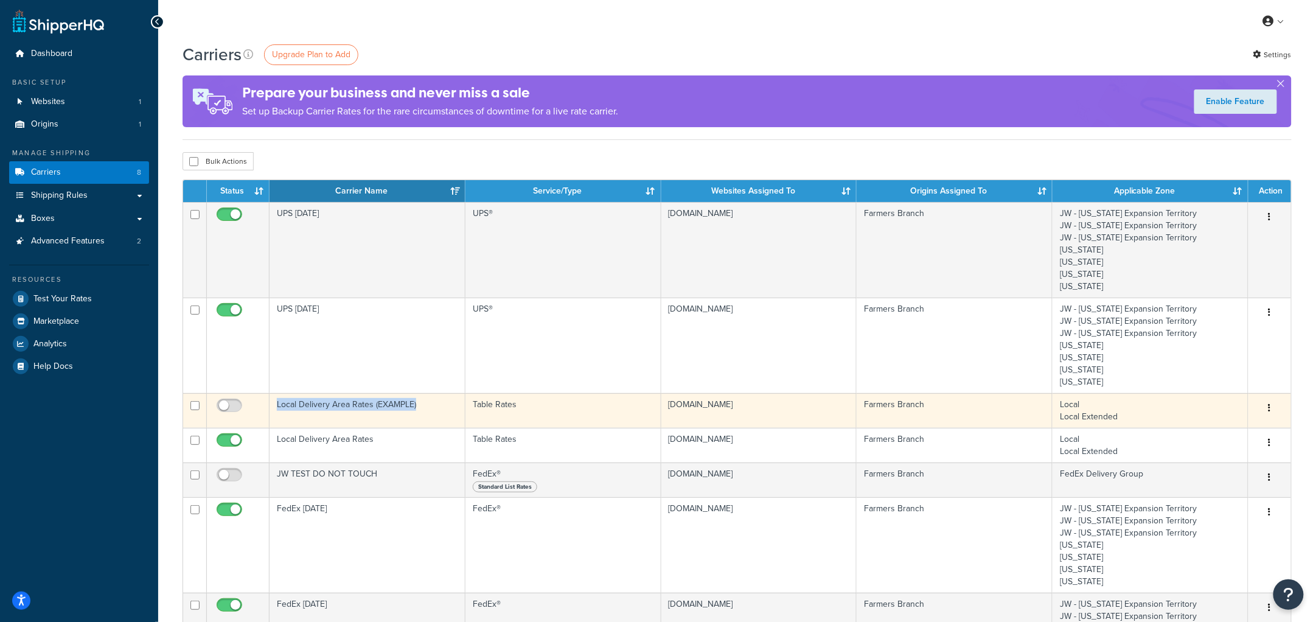
drag, startPoint x: 438, startPoint y: 410, endPoint x: 272, endPoint y: 413, distance: 165.6
click at [272, 413] on td "Local Delivery Area Rates (EXAMPLE)" at bounding box center [368, 410] width 196 height 35
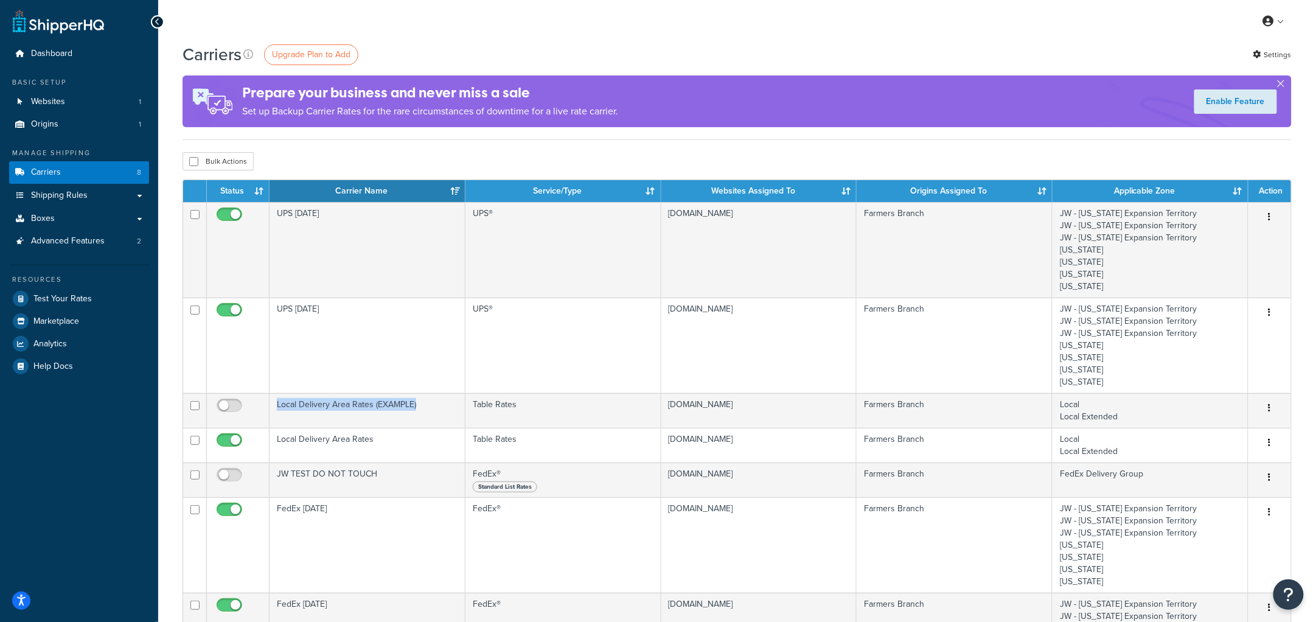
copy td "Local Delivery Area Rates (EXAMPLE)"
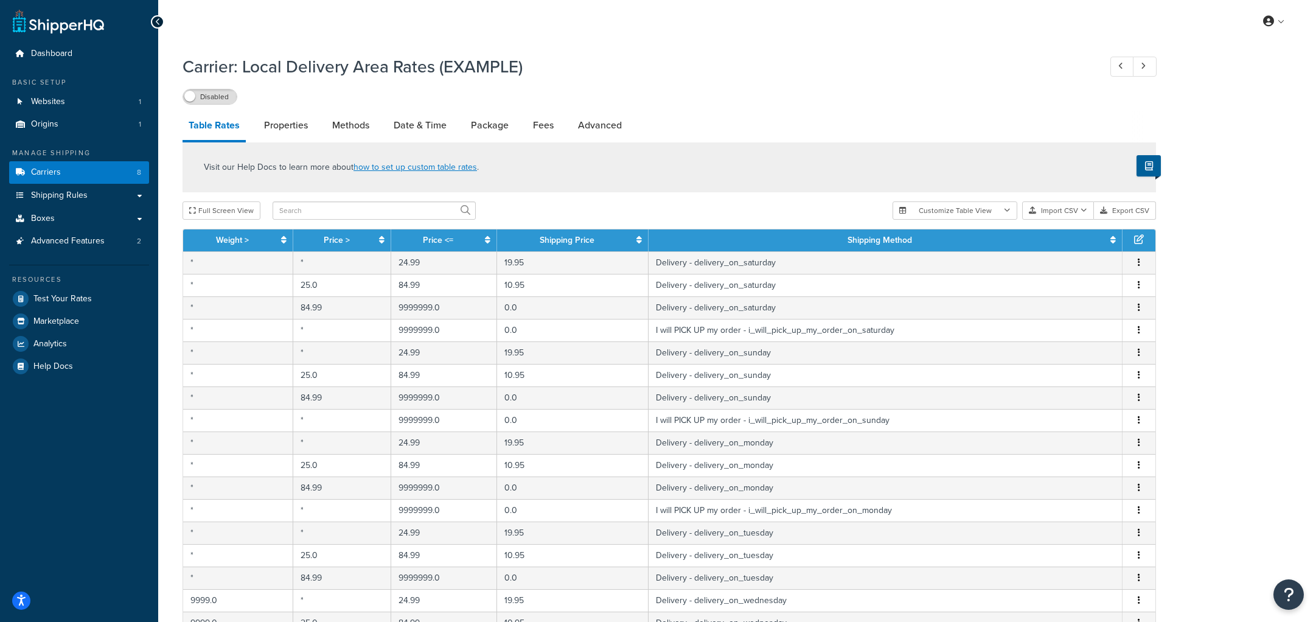
select select "25"
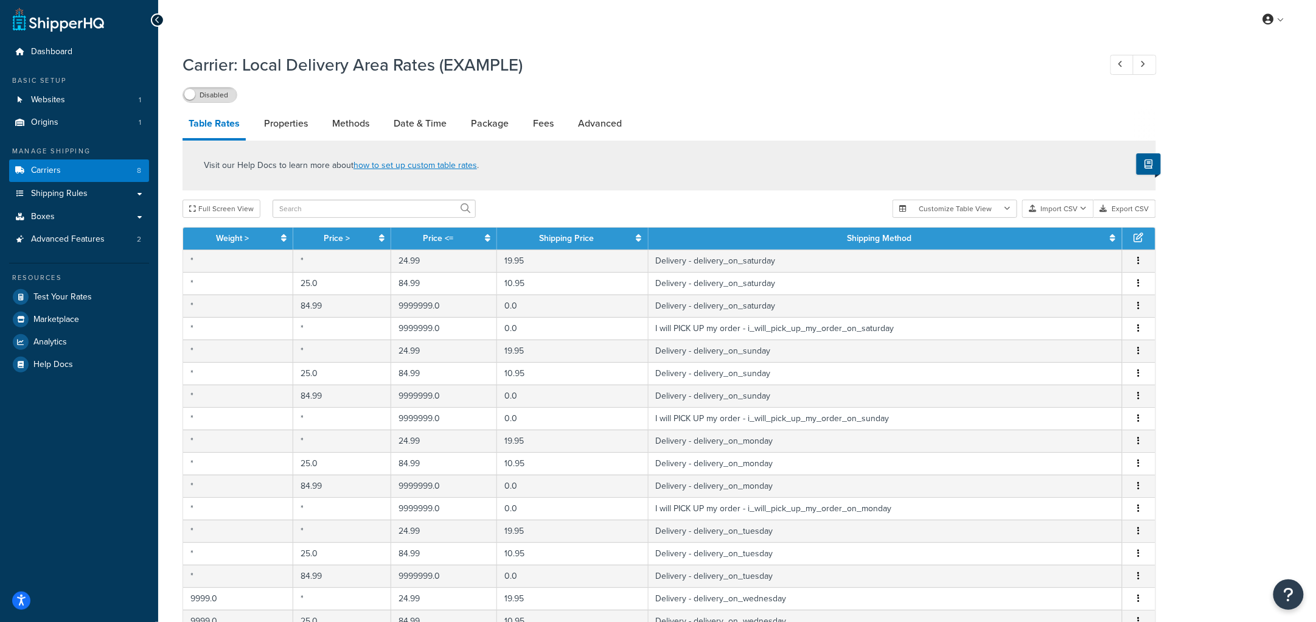
click at [160, 18] on div at bounding box center [157, 19] width 13 height 13
click at [65, 172] on link "Carriers 8" at bounding box center [79, 170] width 140 height 23
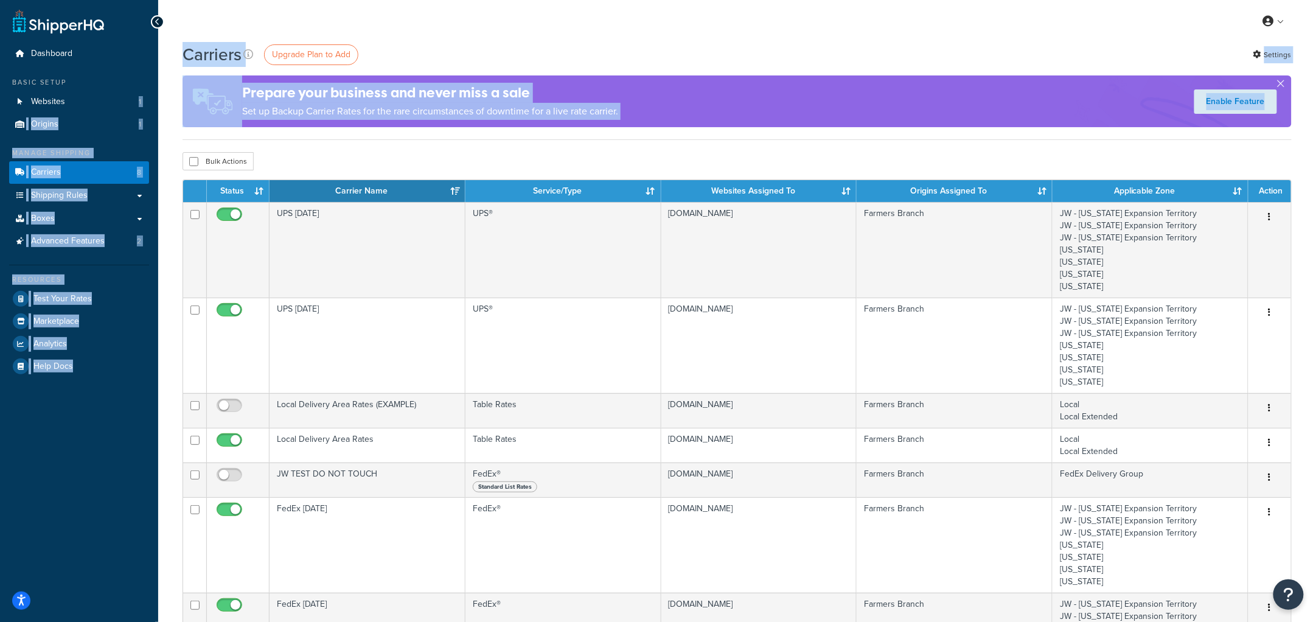
drag, startPoint x: 1290, startPoint y: 414, endPoint x: 148, endPoint y: 89, distance: 1187.2
click at [148, 89] on div "Dashboard Basic Setup Websites 1 Origins 1 Manage Shipping Carriers 8 Shipping …" at bounding box center [658, 514] width 1316 height 1028
click at [307, 144] on div "Carriers Upgrade Plan to Add Settings Prepare your business and never miss a sa…" at bounding box center [737, 520] width 1158 height 955
drag, startPoint x: 666, startPoint y: 134, endPoint x: 0, endPoint y: 7, distance: 678.5
click at [0, 7] on div "Dashboard Basic Setup Websites 1 Origins 1 Manage Shipping Carriers 8 Shipping …" at bounding box center [658, 514] width 1316 height 1028
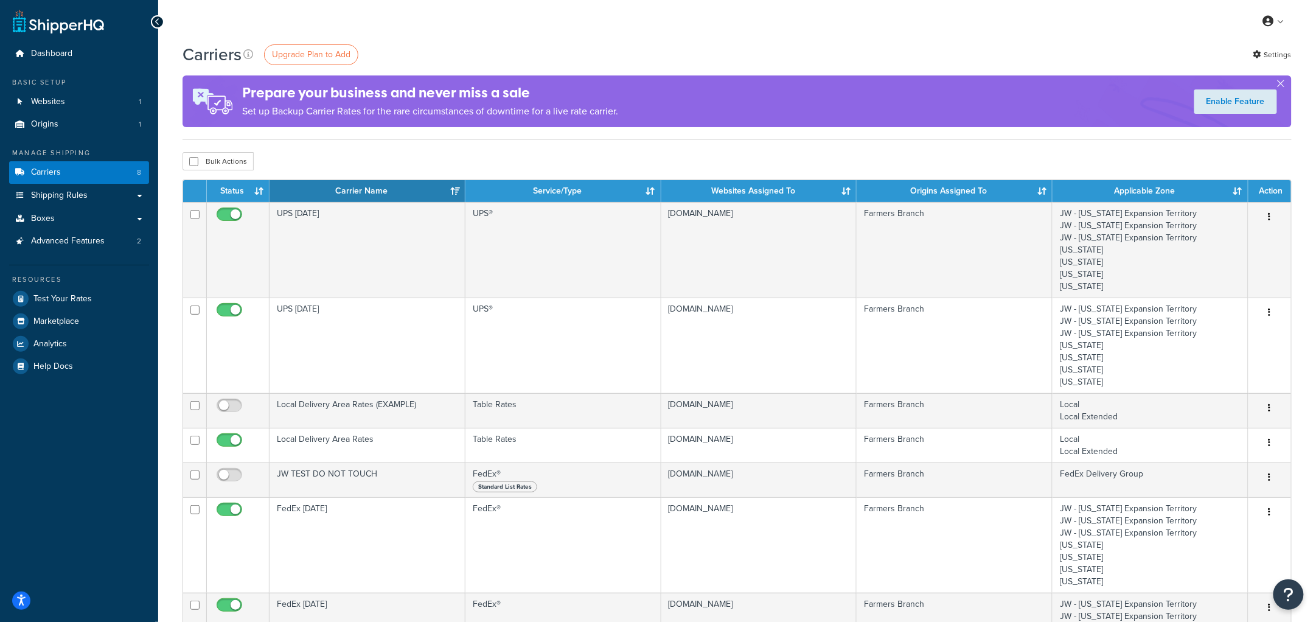
click at [434, 155] on div "Bulk Actions Duplicate [GEOGRAPHIC_DATA]" at bounding box center [737, 161] width 1109 height 18
